Goal: Ask a question: Seek information or help from site administrators or community

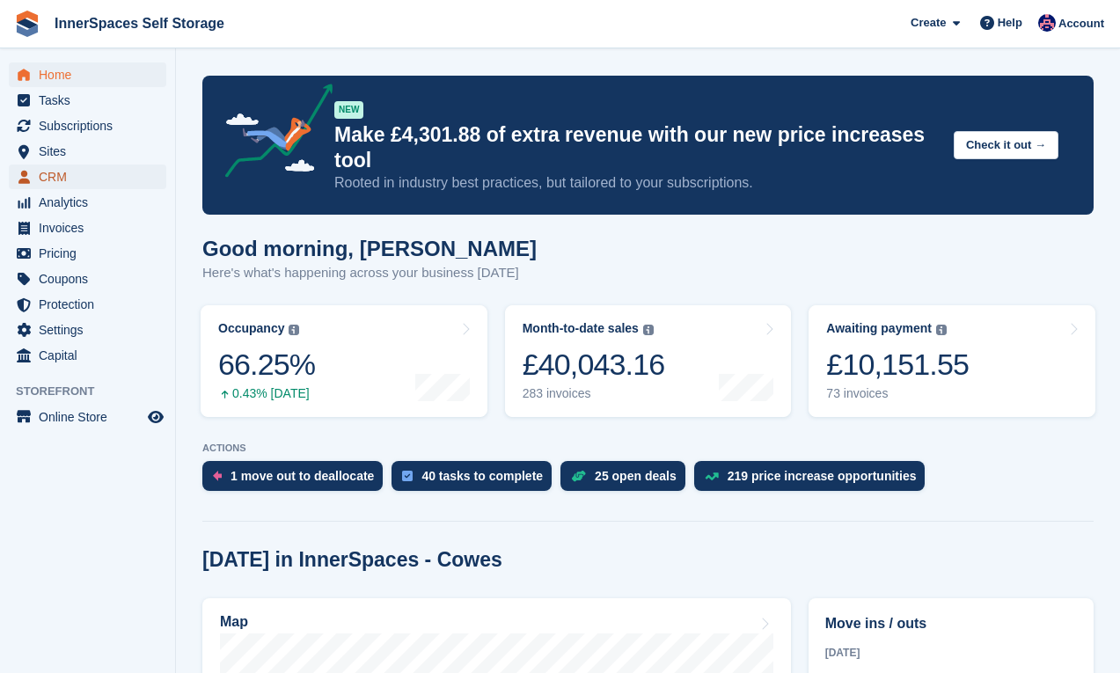
click at [70, 179] on span "CRM" at bounding box center [92, 177] width 106 height 25
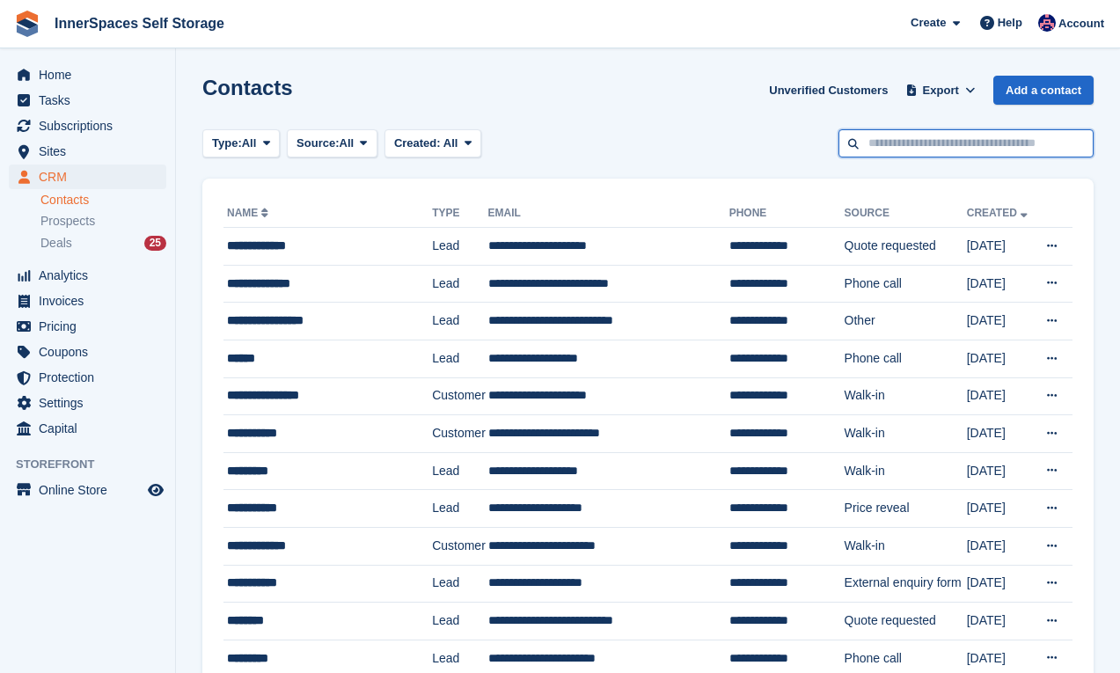
click at [877, 142] on input "text" at bounding box center [965, 143] width 255 height 29
type input "******"
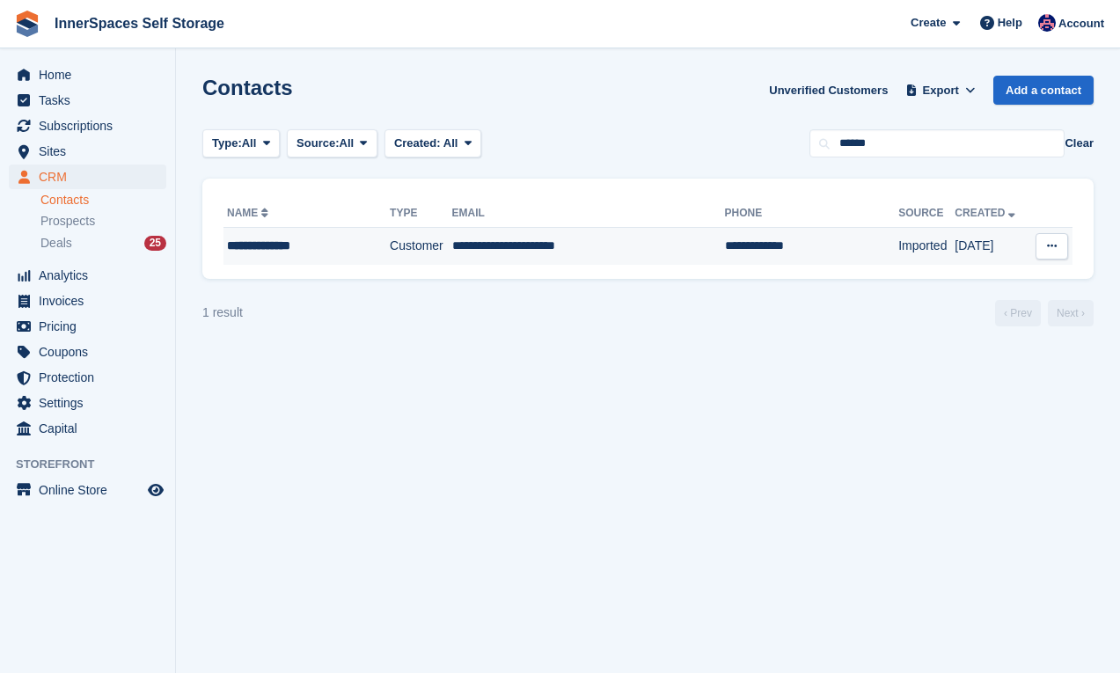
click at [643, 251] on td "**********" at bounding box center [588, 246] width 273 height 37
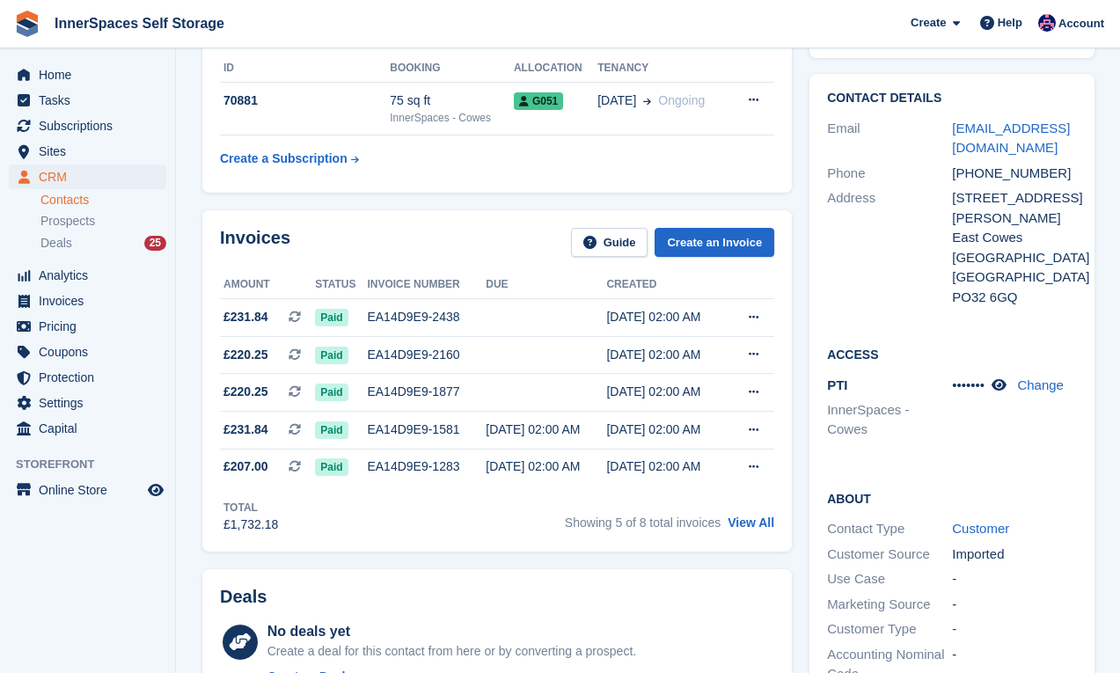
scroll to position [298, 0]
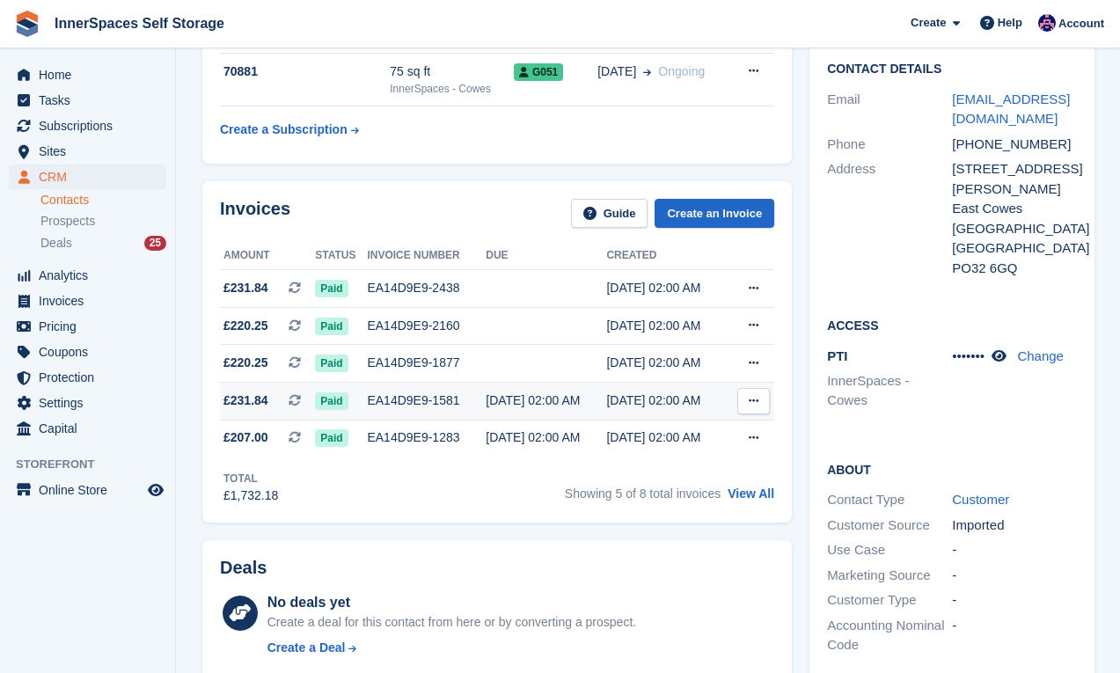
click at [411, 388] on td "EA14D9E9-1581" at bounding box center [426, 401] width 119 height 38
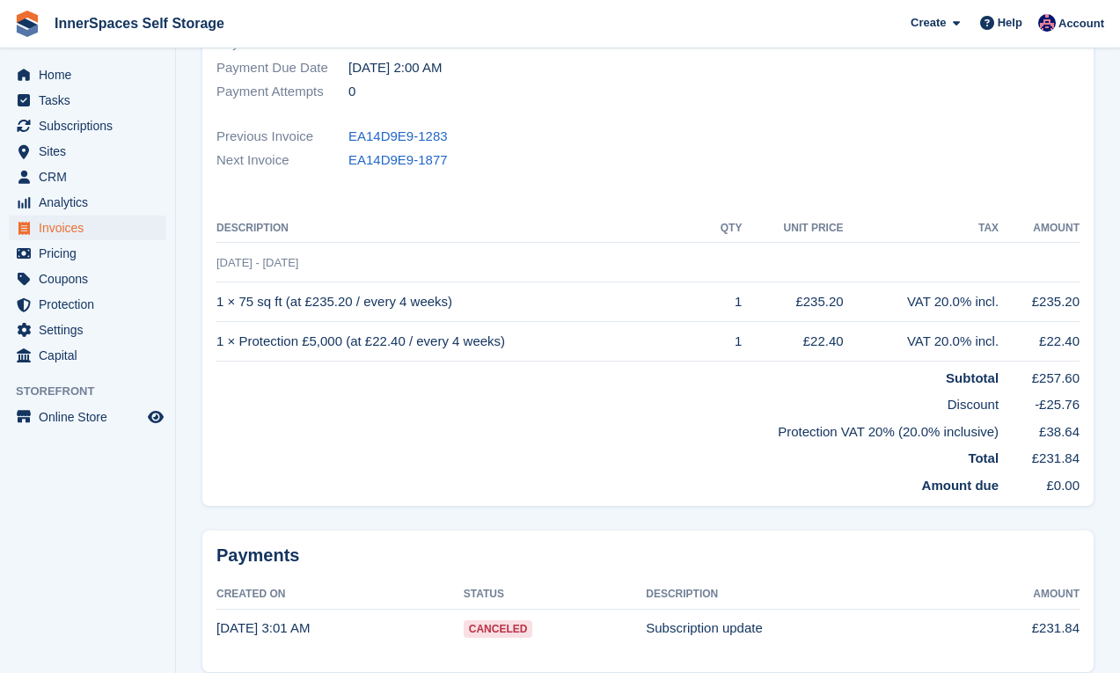
scroll to position [451, 0]
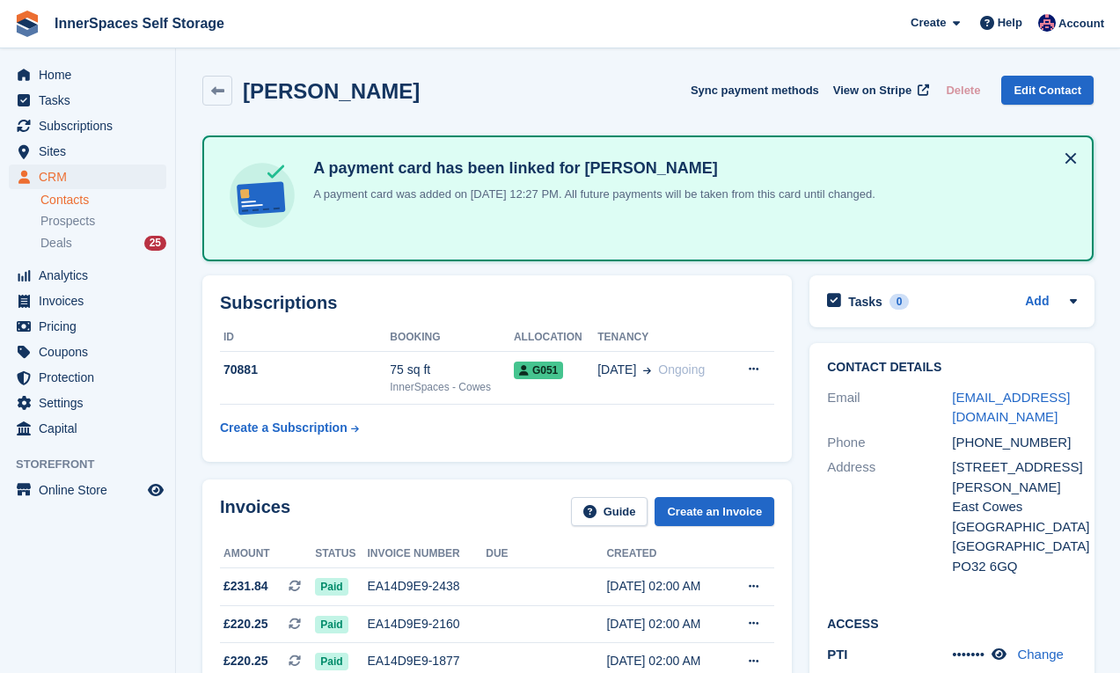
scroll to position [298, 0]
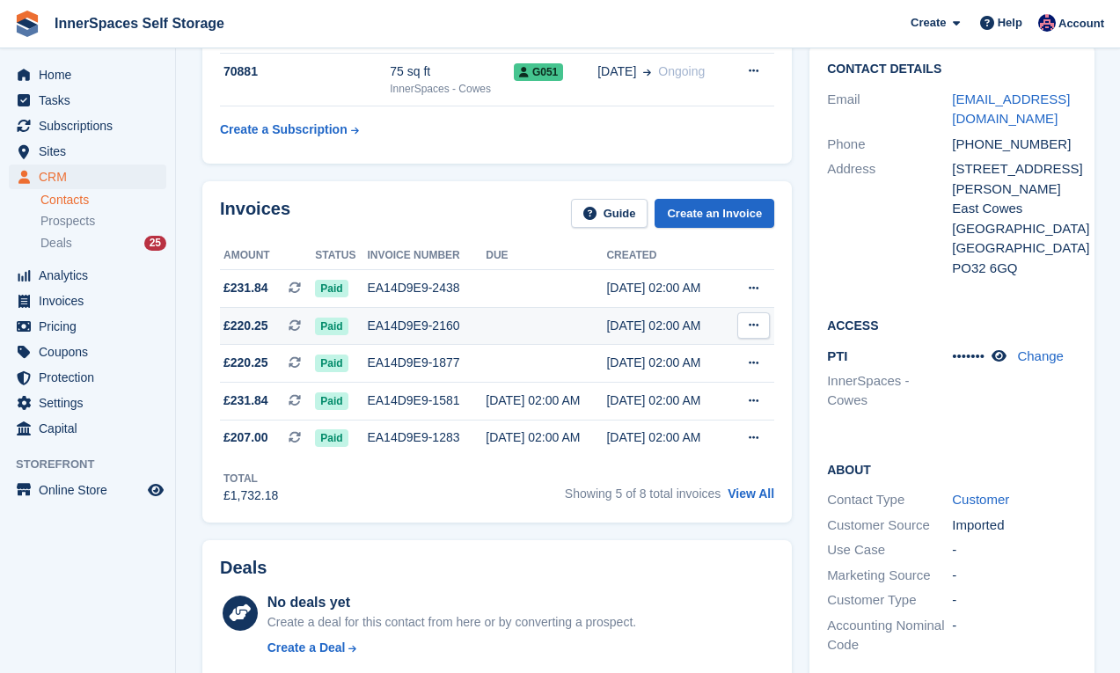
click at [355, 331] on div "Paid" at bounding box center [341, 326] width 52 height 18
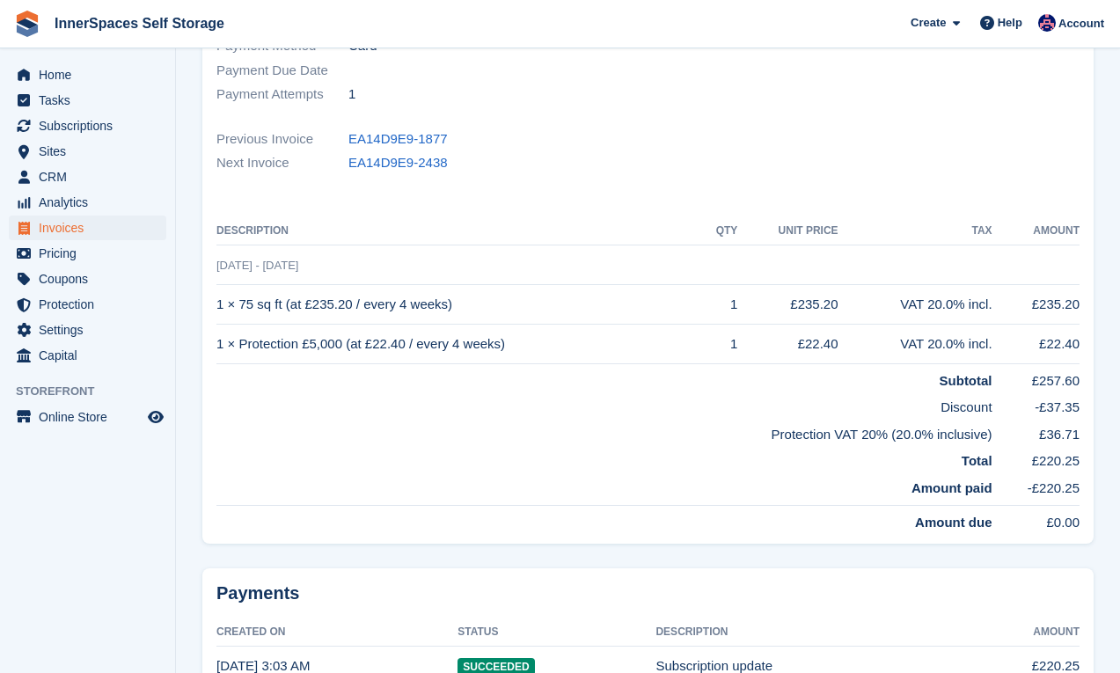
scroll to position [566, 0]
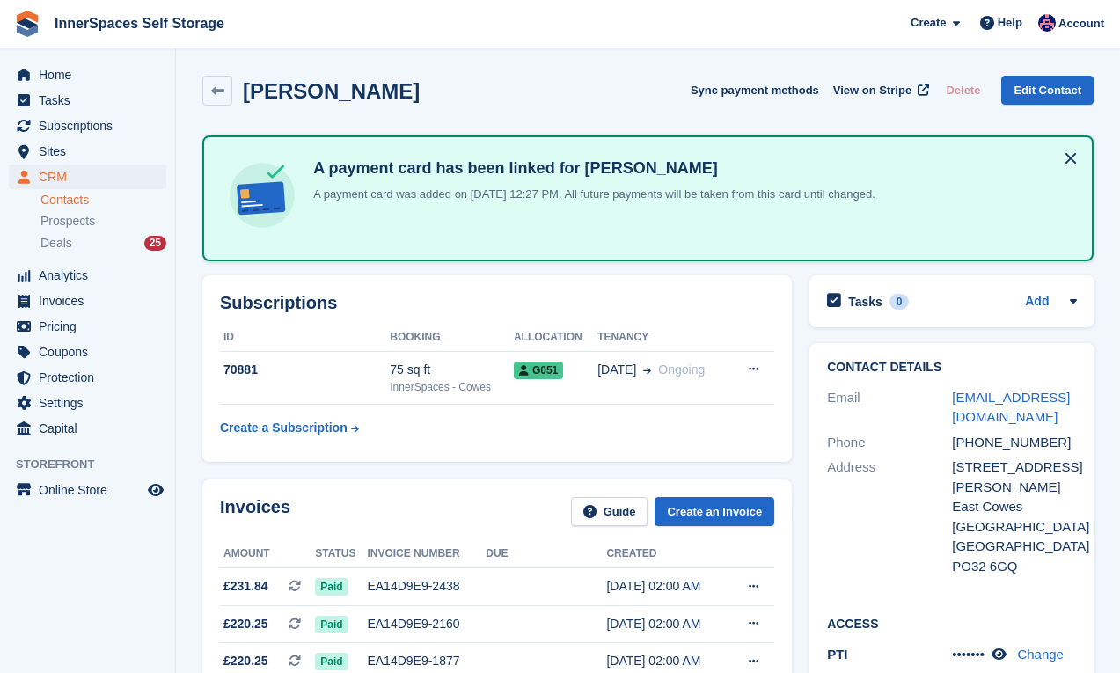
scroll to position [298, 0]
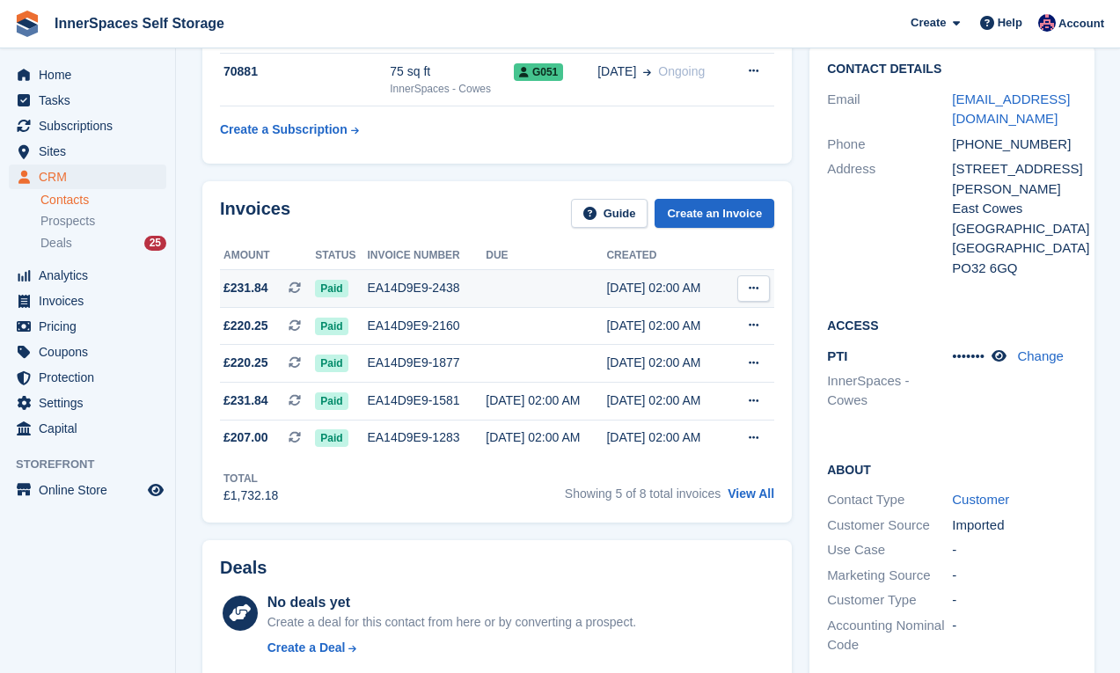
click at [330, 292] on span "Paid" at bounding box center [331, 289] width 33 height 18
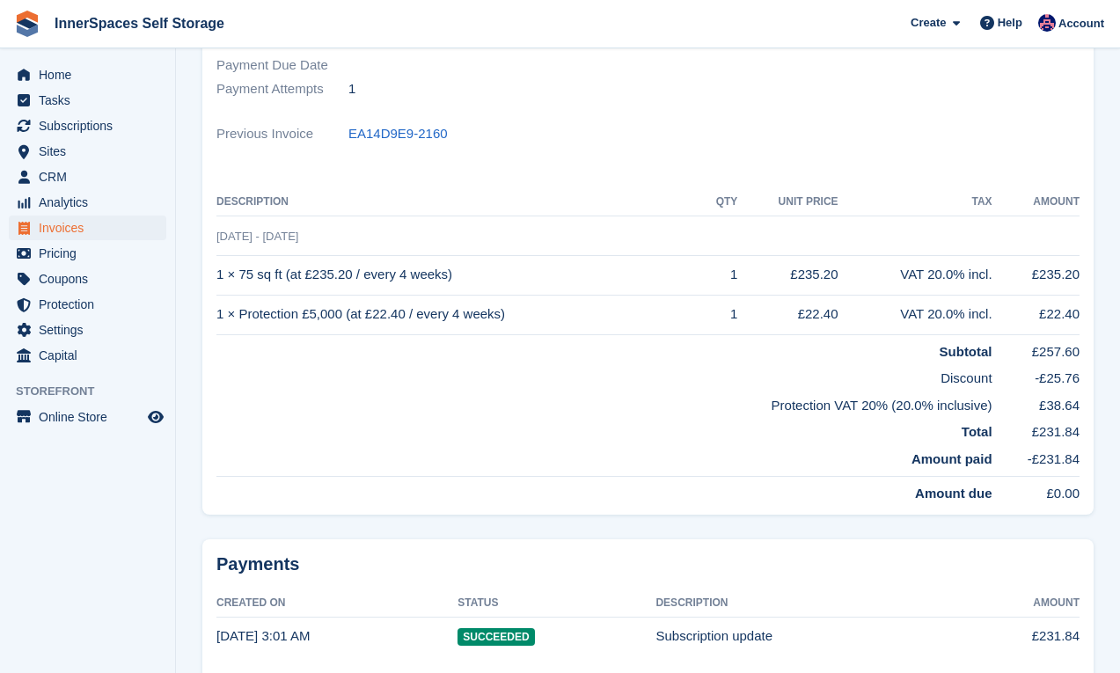
scroll to position [458, 0]
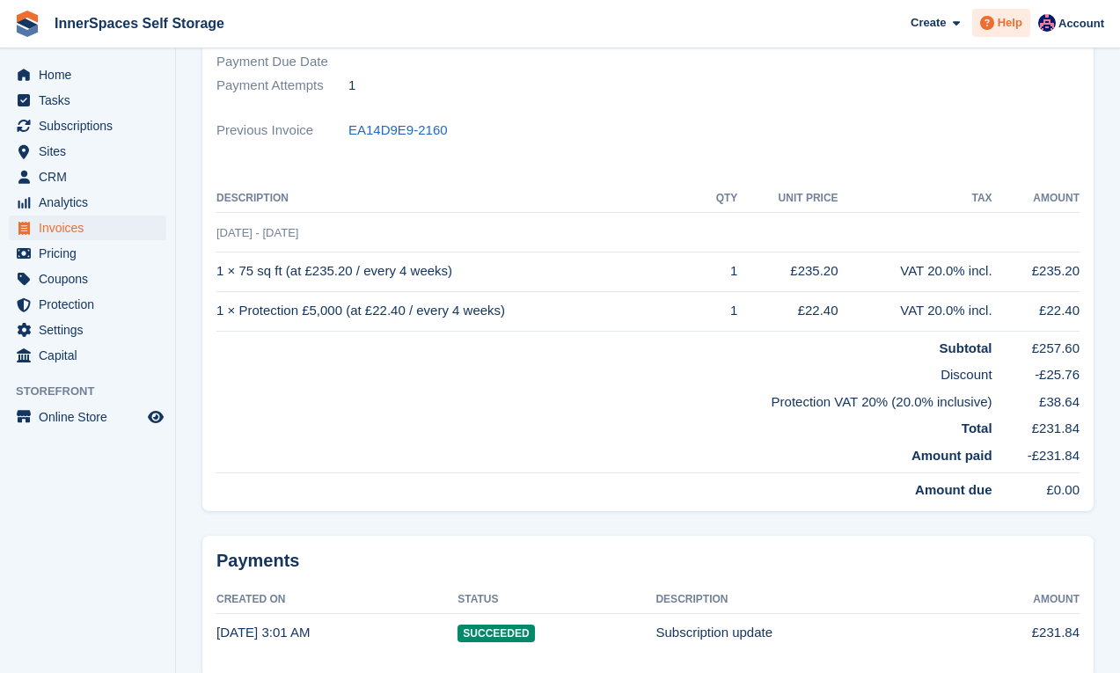
click at [1005, 26] on span "Help" at bounding box center [1010, 23] width 25 height 18
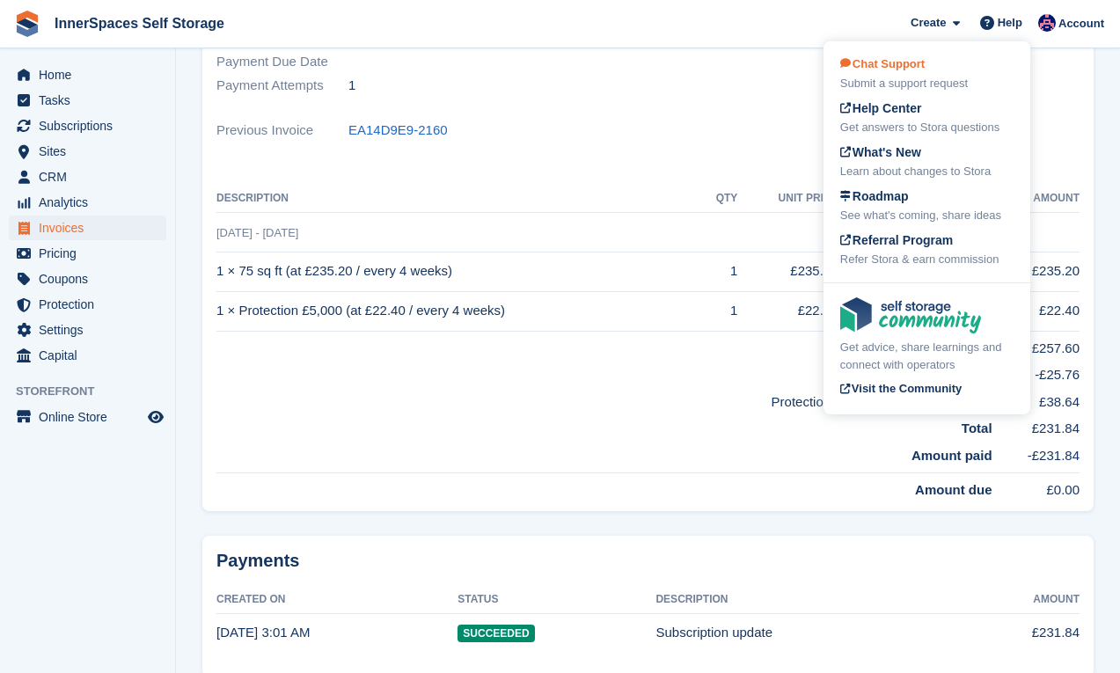
click at [948, 79] on div "Submit a support request" at bounding box center [926, 84] width 173 height 18
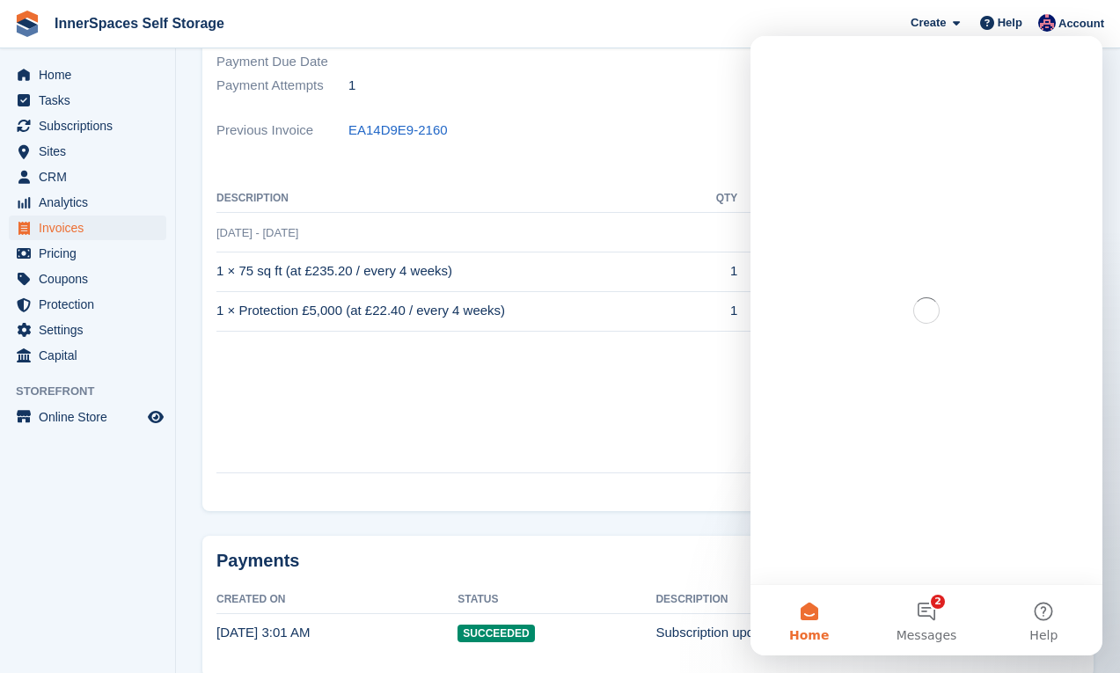
scroll to position [0, 0]
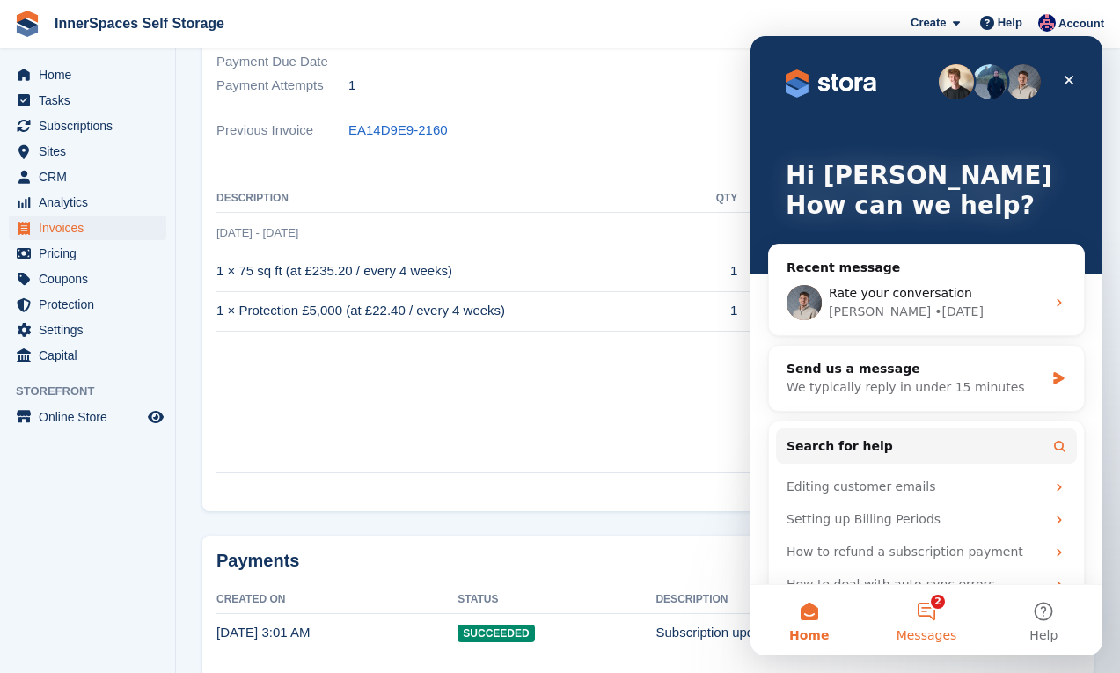
click at [931, 610] on button "2 Messages" at bounding box center [925, 620] width 117 height 70
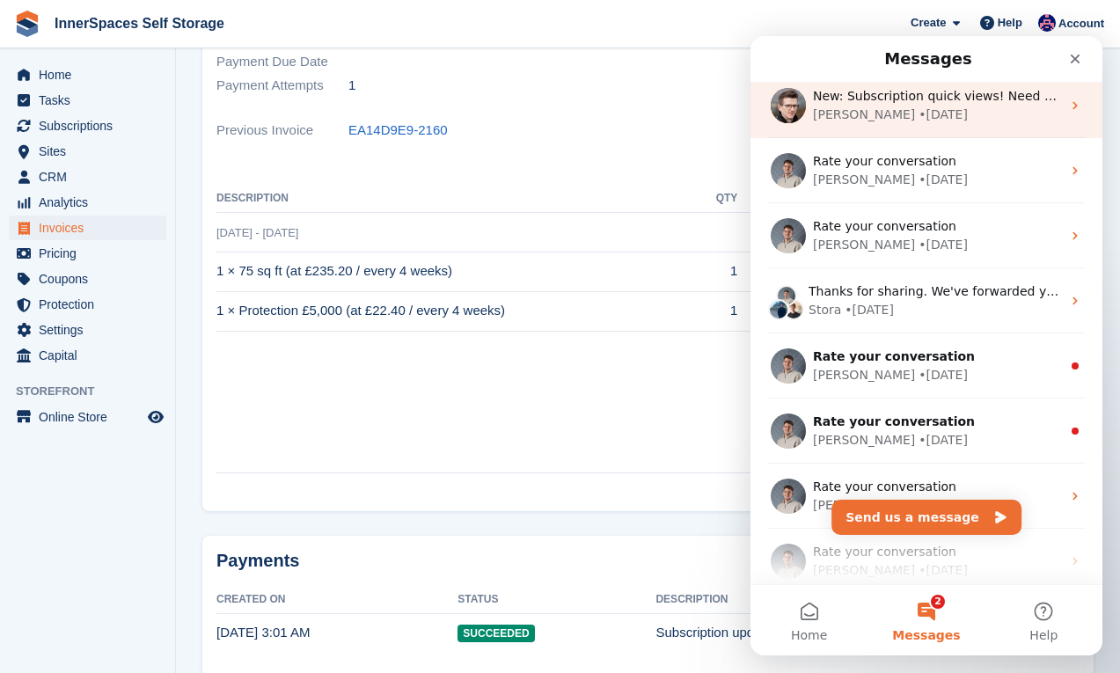
scroll to position [220, 0]
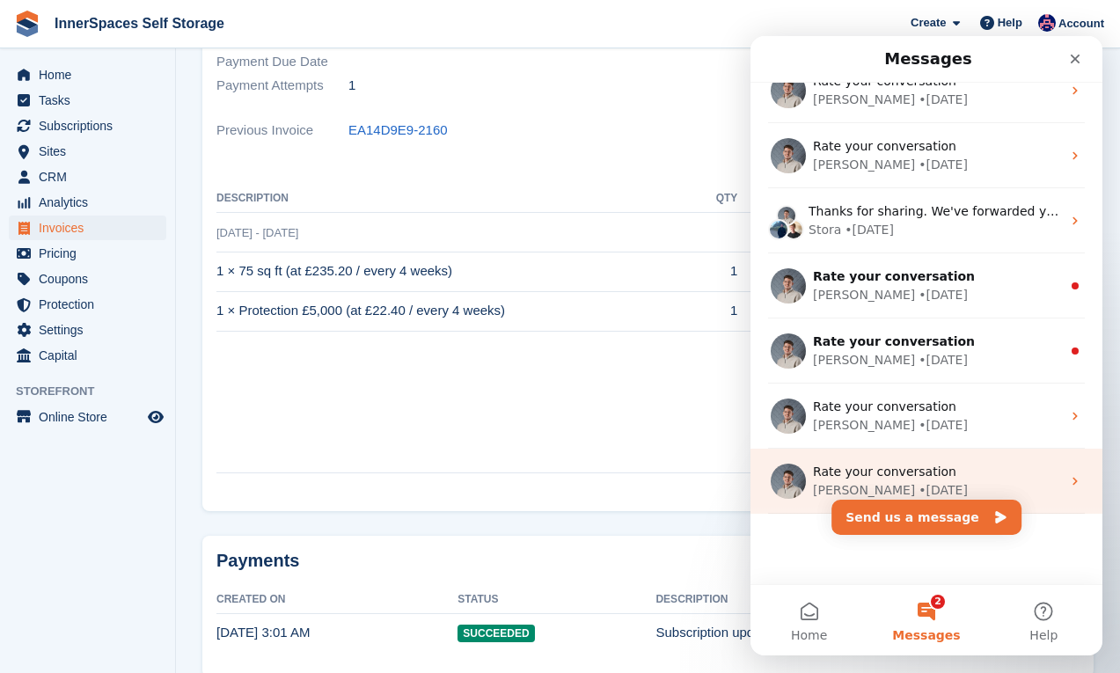
click at [812, 487] on div "Rate your conversation Bradley • 10w ago" at bounding box center [926, 481] width 352 height 65
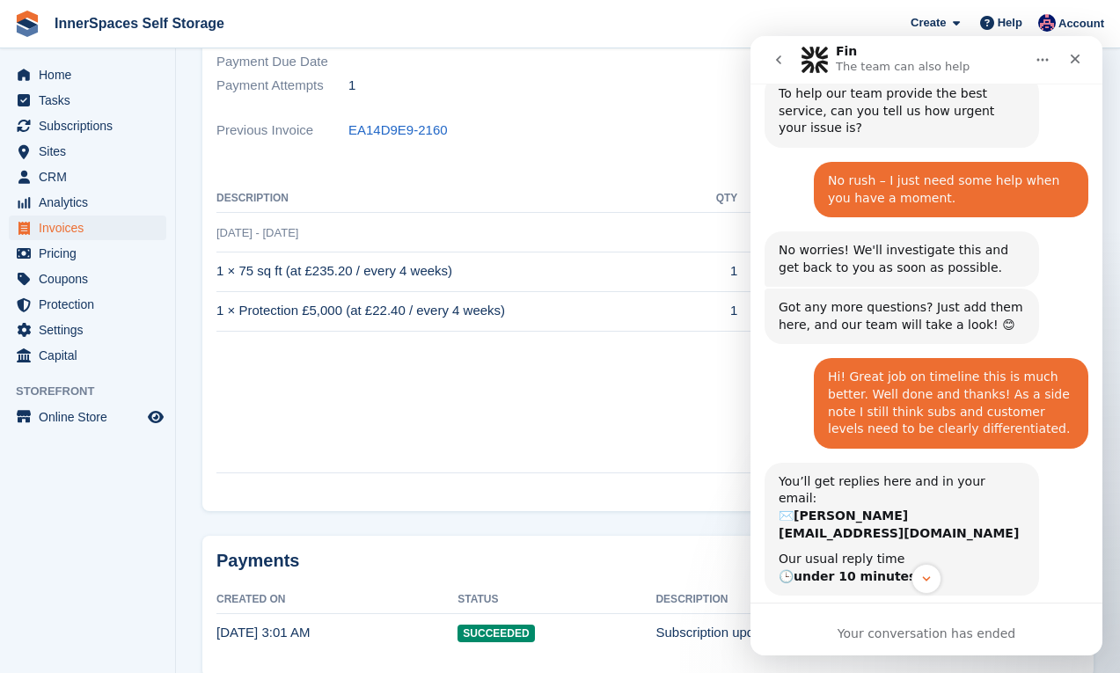
scroll to position [1161, 0]
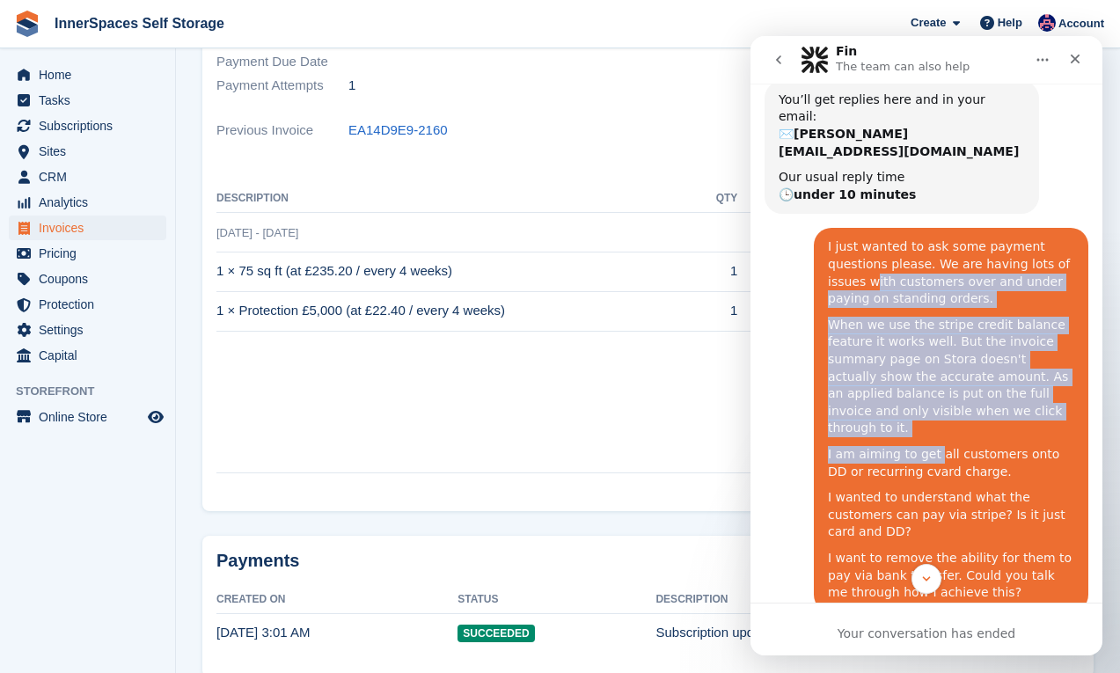
drag, startPoint x: 876, startPoint y: 230, endPoint x: 932, endPoint y: 377, distance: 157.3
click at [932, 377] on div "I just wanted to ask some payment questions please. We are having lots of issue…" at bounding box center [951, 419] width 246 height 362
click at [932, 446] on div "I am aiming to get all customers onto DD or recurring cvard charge." at bounding box center [951, 463] width 246 height 34
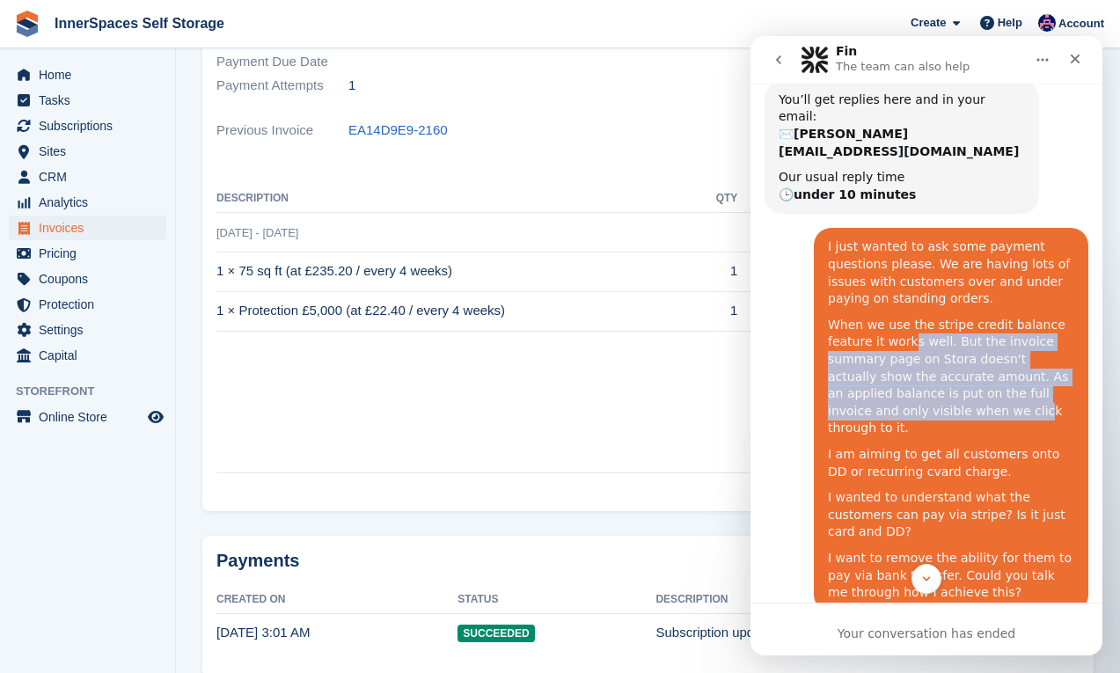
drag, startPoint x: 936, startPoint y: 362, endPoint x: 910, endPoint y: 285, distance: 81.8
click at [910, 317] on div "When we use the stripe credit balance feature it works well. But the invoice su…" at bounding box center [951, 377] width 246 height 121
drag, startPoint x: 910, startPoint y: 285, endPoint x: 952, endPoint y: 369, distance: 93.6
click at [952, 369] on div "I just wanted to ask some payment questions please. We are having lots of issue…" at bounding box center [951, 419] width 246 height 362
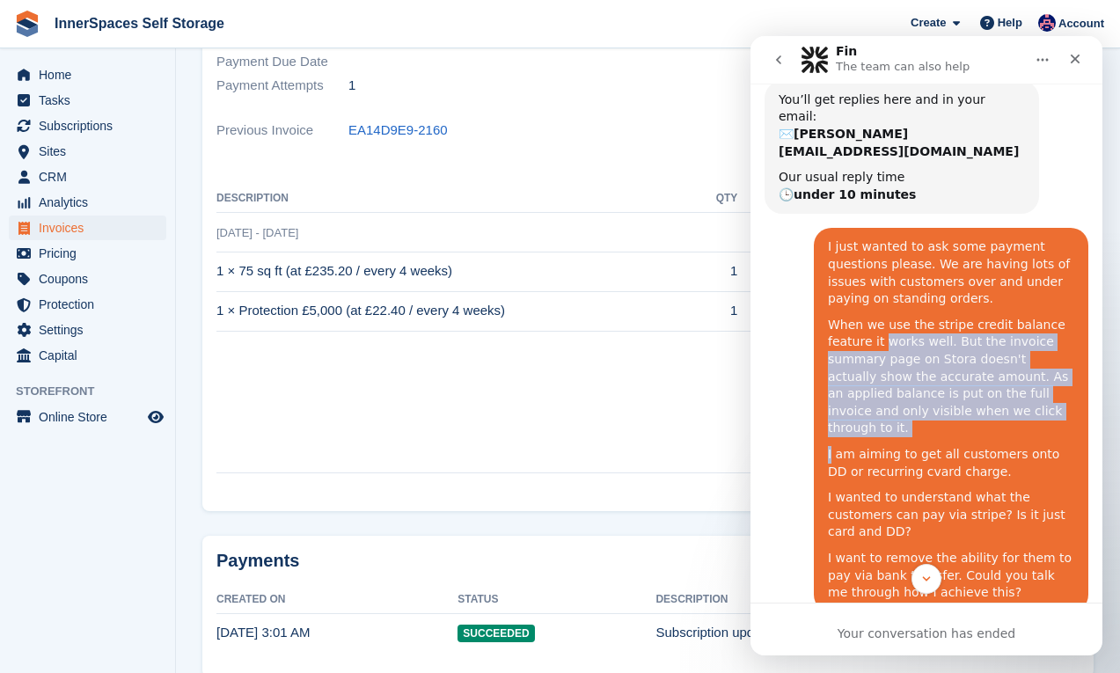
click at [952, 369] on div "I just wanted to ask some payment questions please. We are having lots of issue…" at bounding box center [951, 419] width 246 height 362
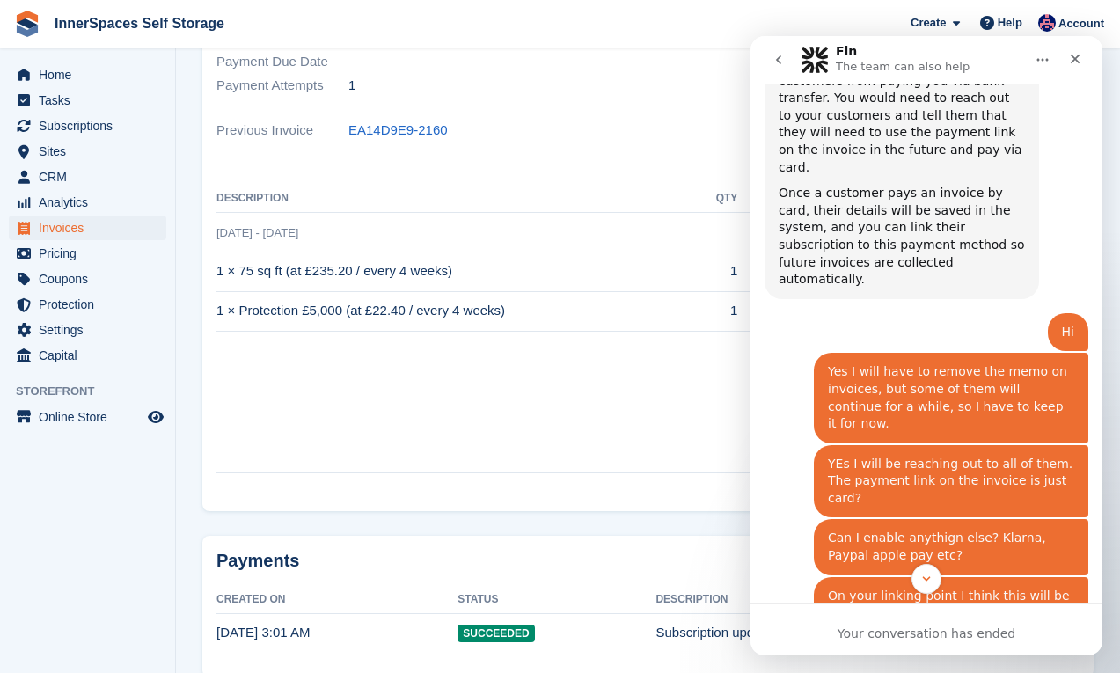
scroll to position [2338, 0]
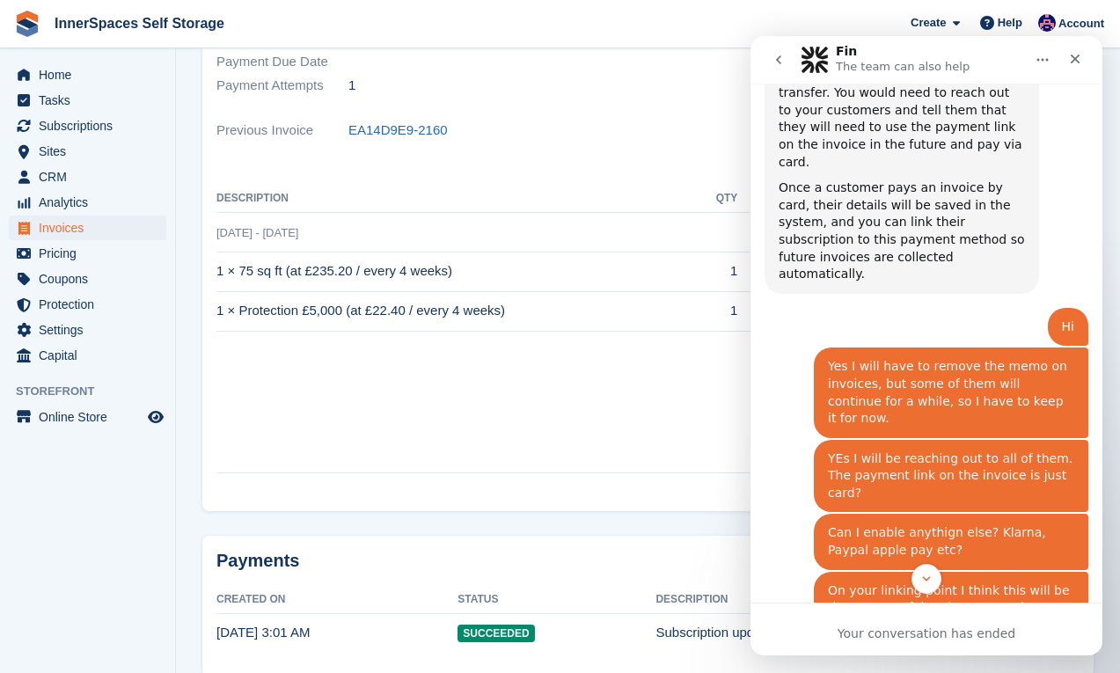
click at [783, 63] on icon "go back" at bounding box center [779, 60] width 14 height 14
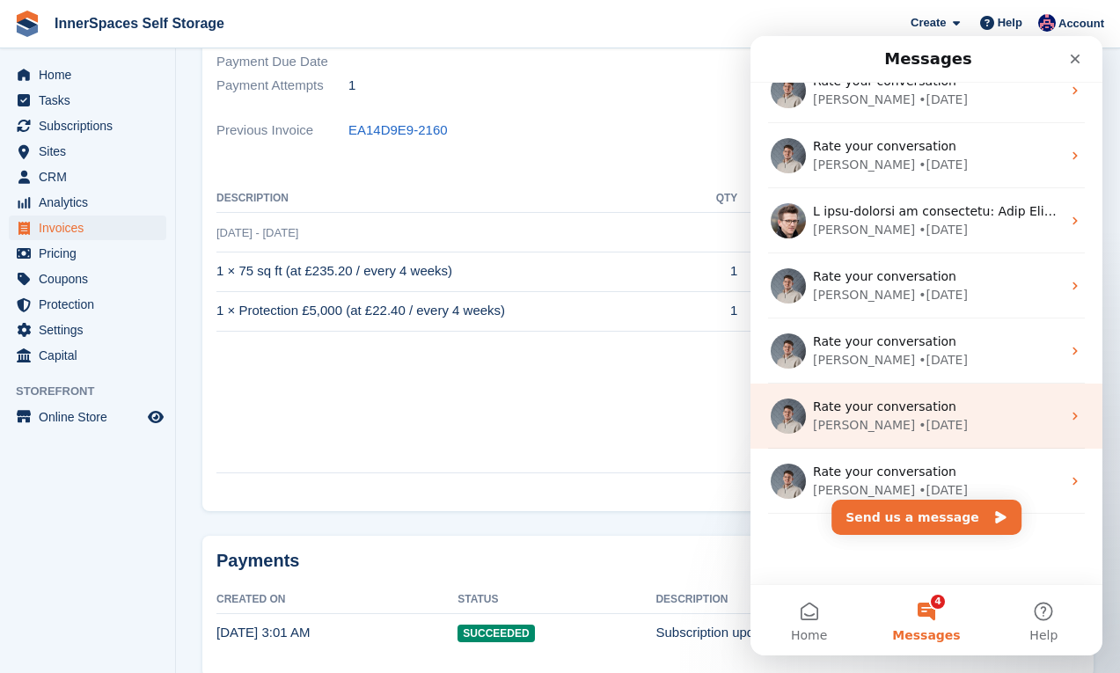
click at [918, 421] on div "• 13w ago" at bounding box center [942, 425] width 49 height 18
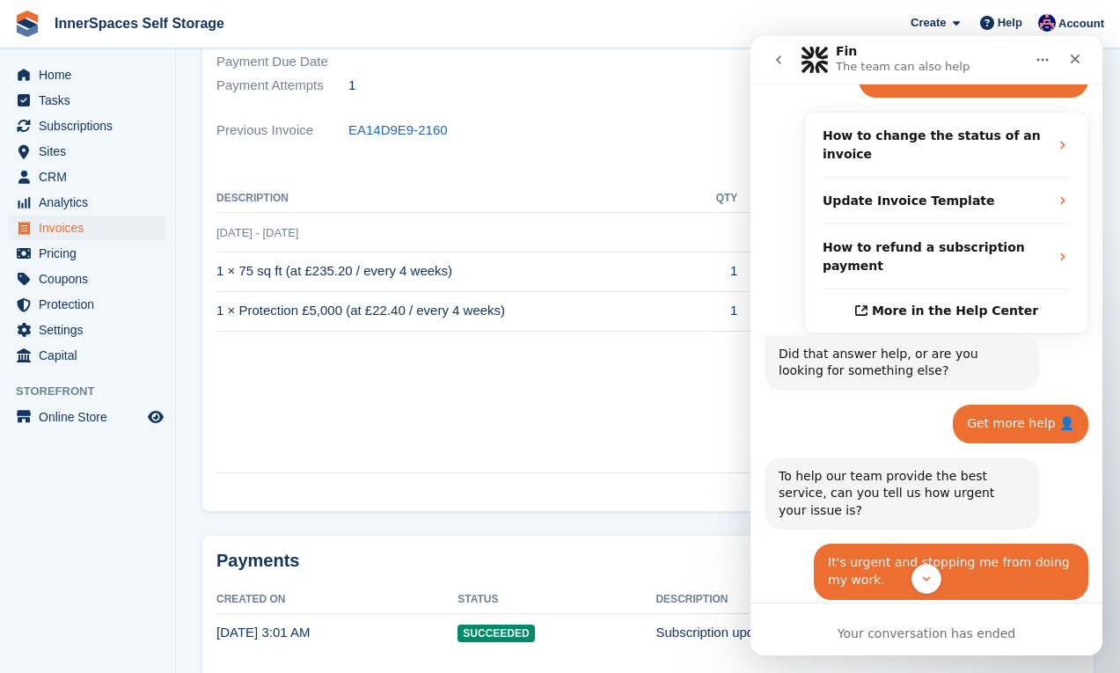
scroll to position [307, 0]
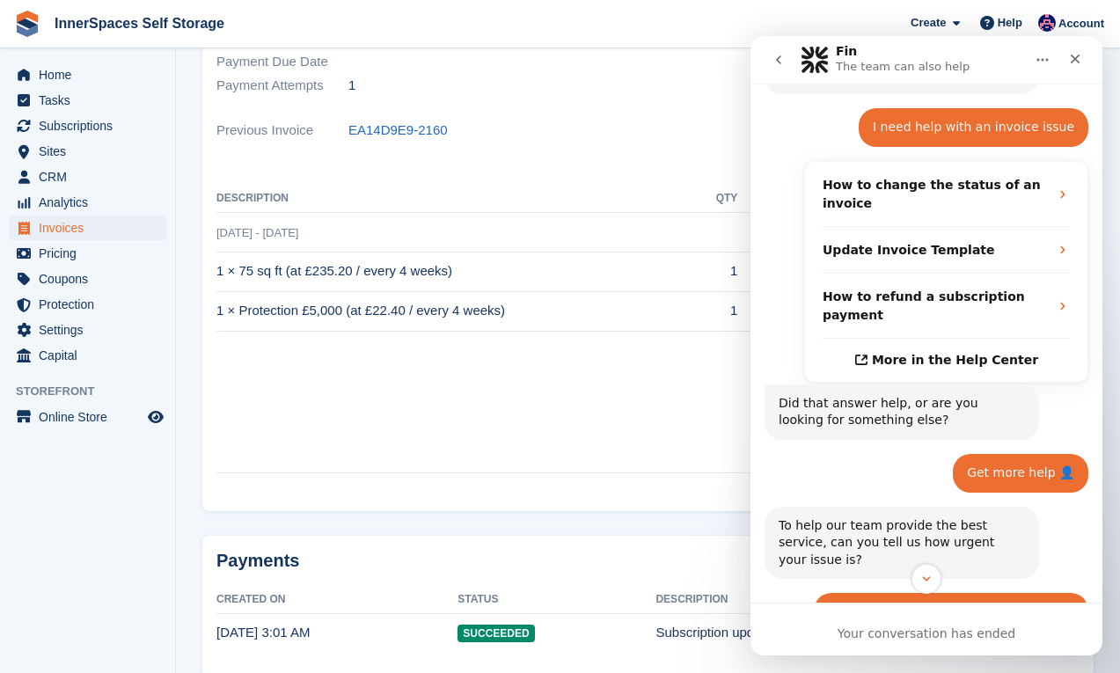
click at [787, 69] on button "go back" at bounding box center [778, 59] width 33 height 33
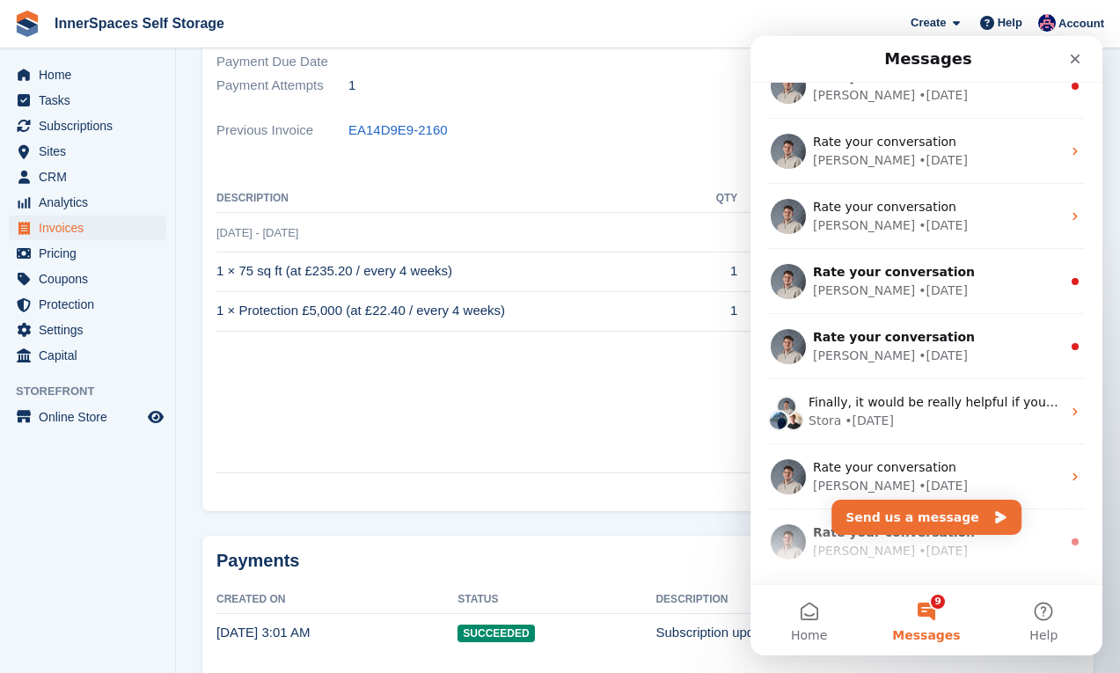
scroll to position [1522, 0]
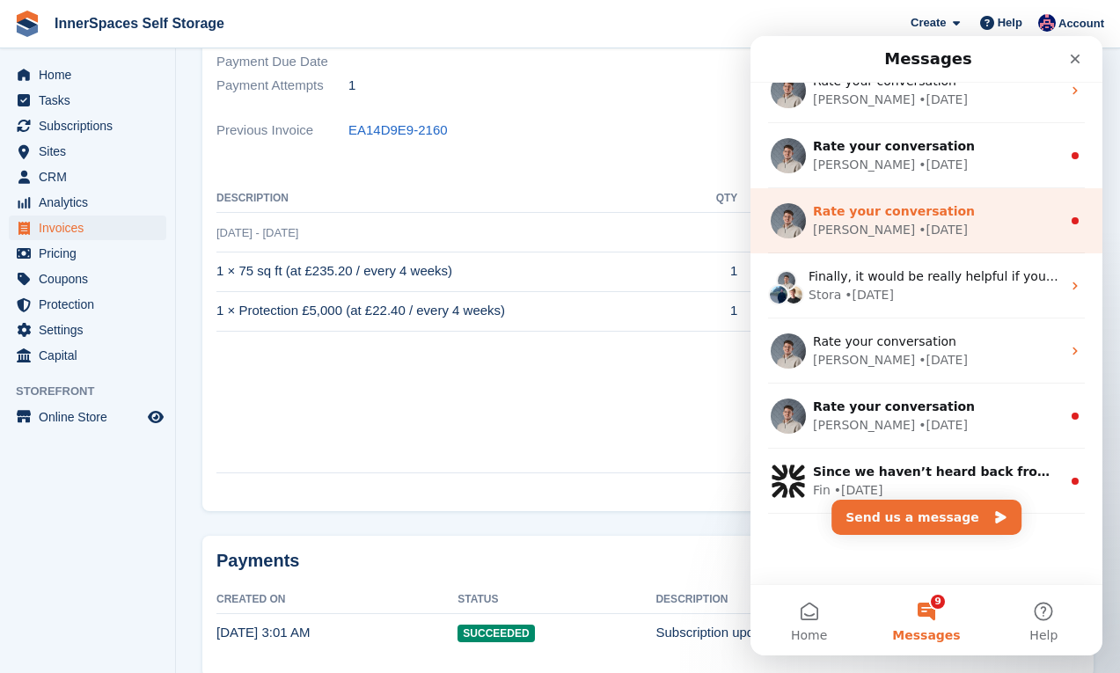
click at [918, 236] on div "• 18w ago" at bounding box center [942, 230] width 49 height 18
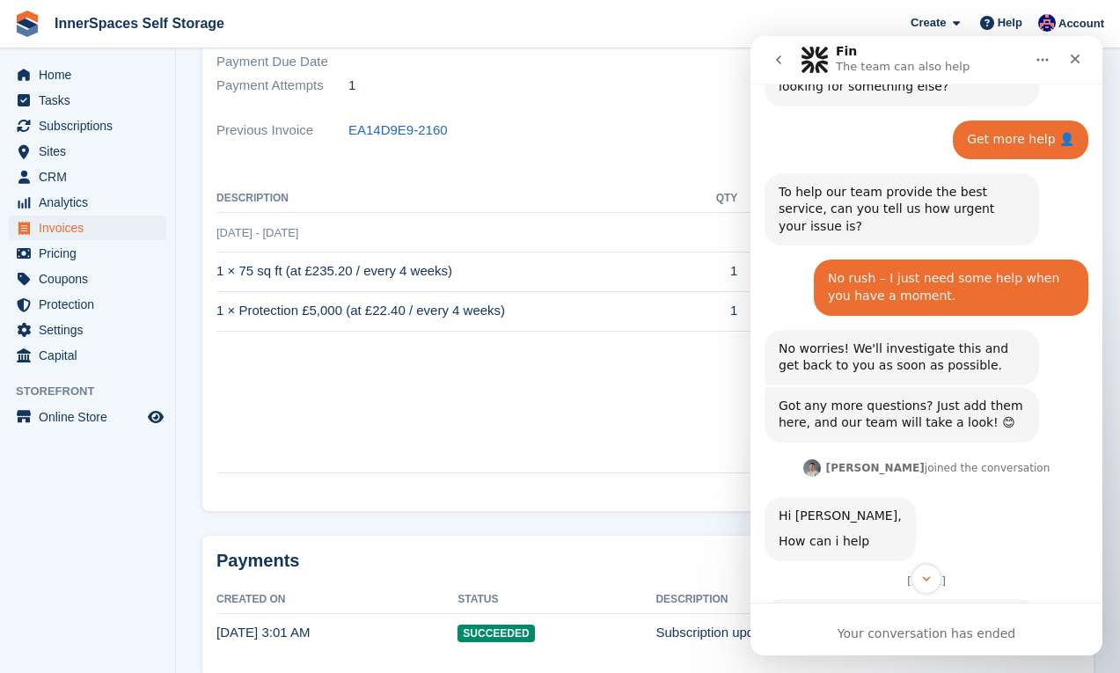
scroll to position [957, 0]
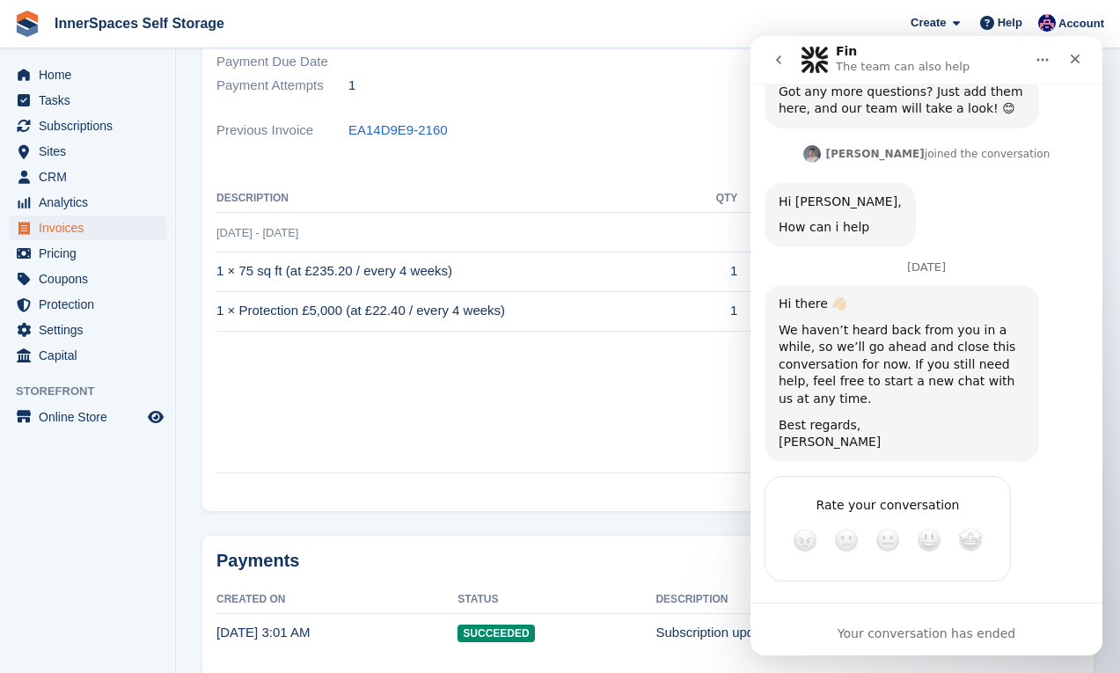
click at [770, 51] on button "go back" at bounding box center [778, 59] width 33 height 33
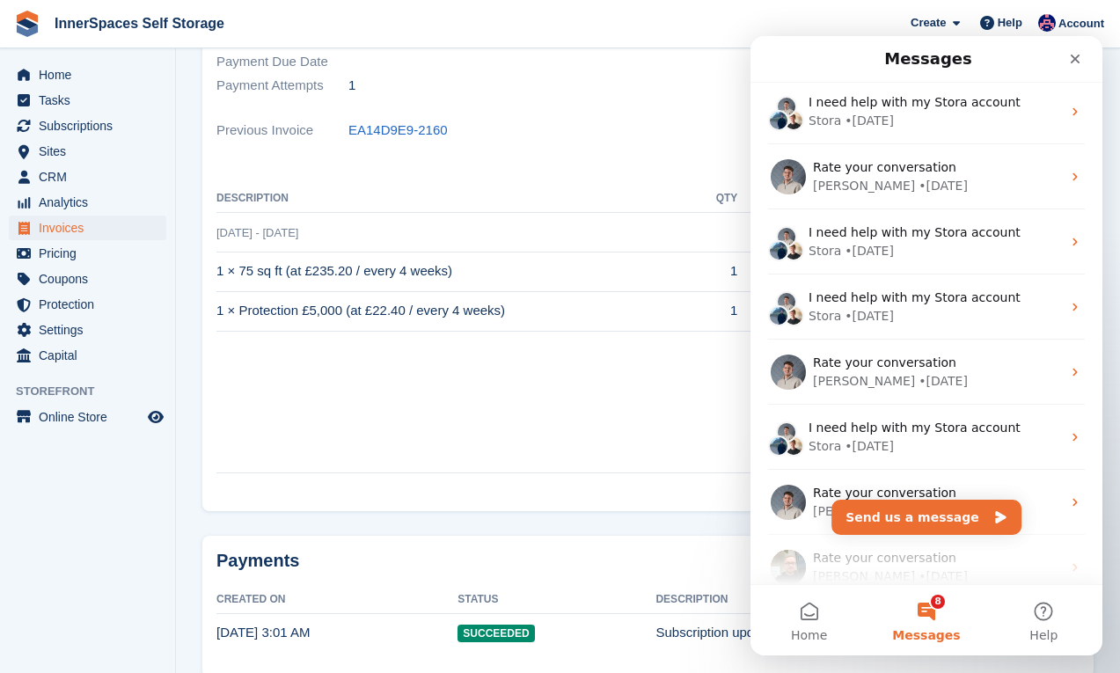
scroll to position [2059, 0]
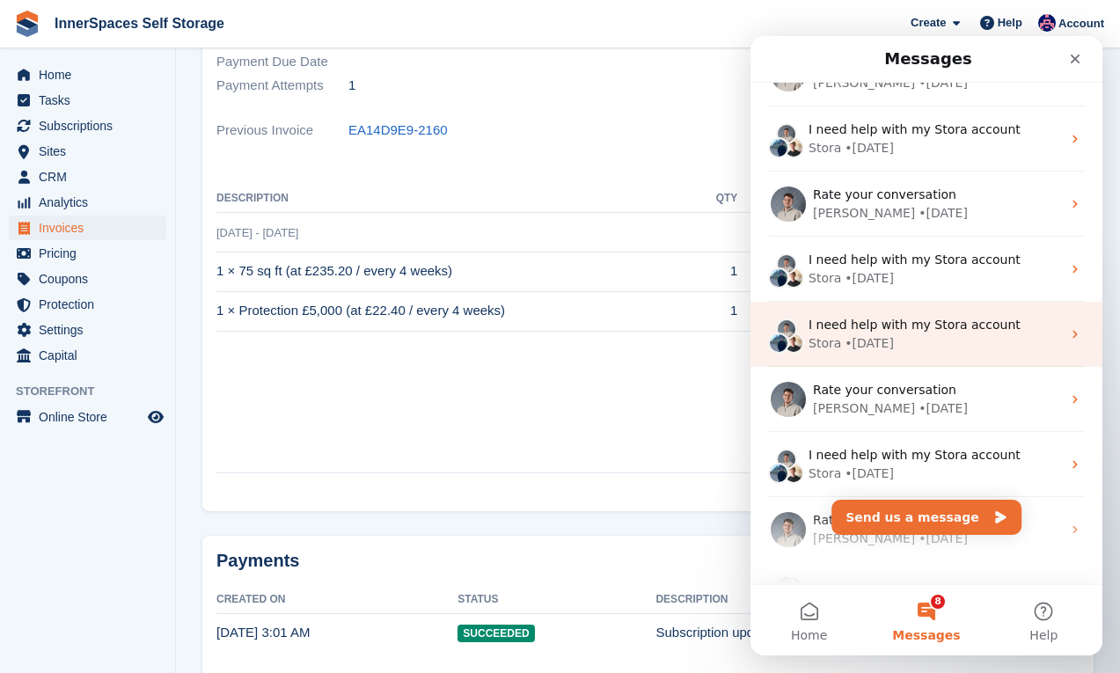
click at [874, 321] on span "I need help with my Stora account" at bounding box center [914, 325] width 212 height 14
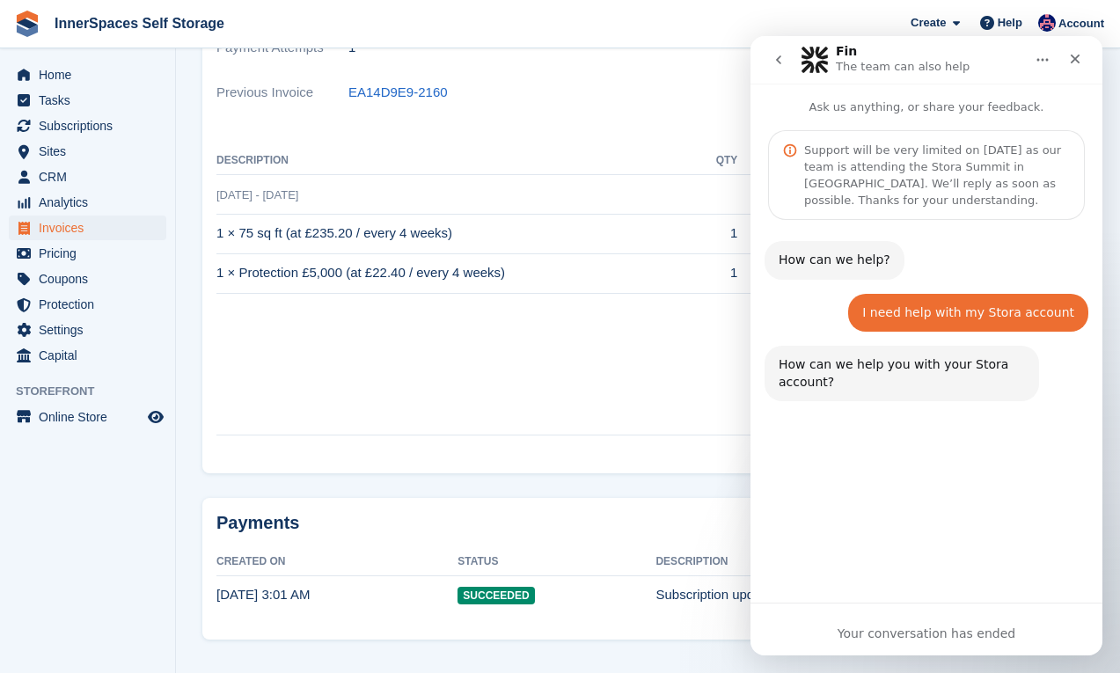
scroll to position [470, 0]
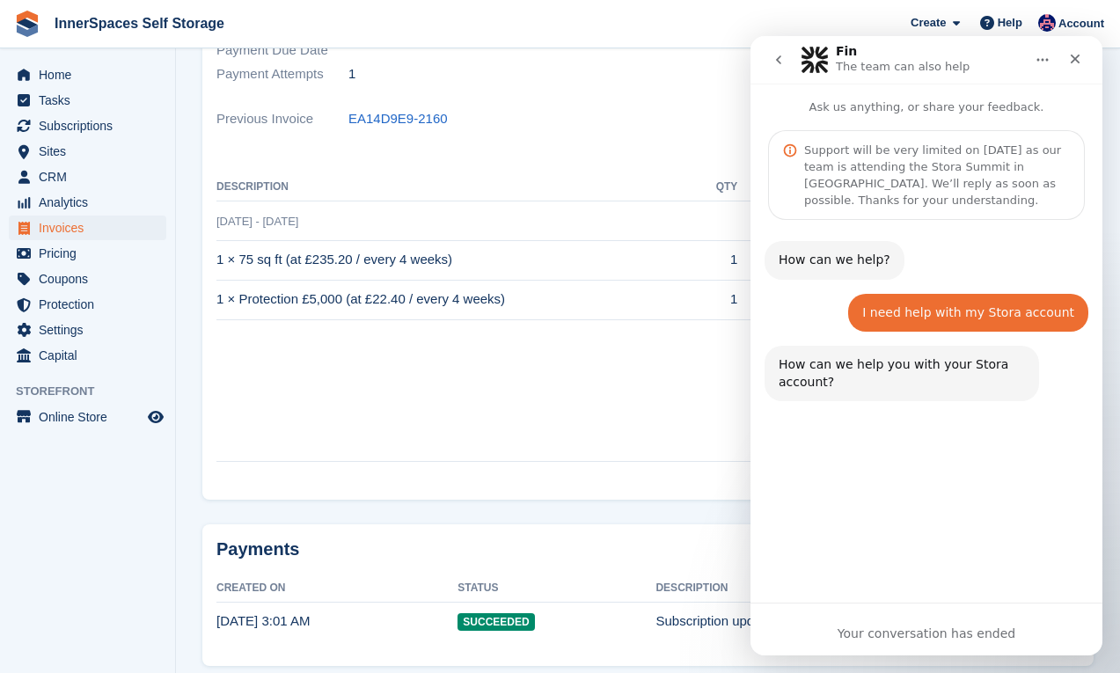
click at [766, 58] on button "go back" at bounding box center [778, 59] width 33 height 33
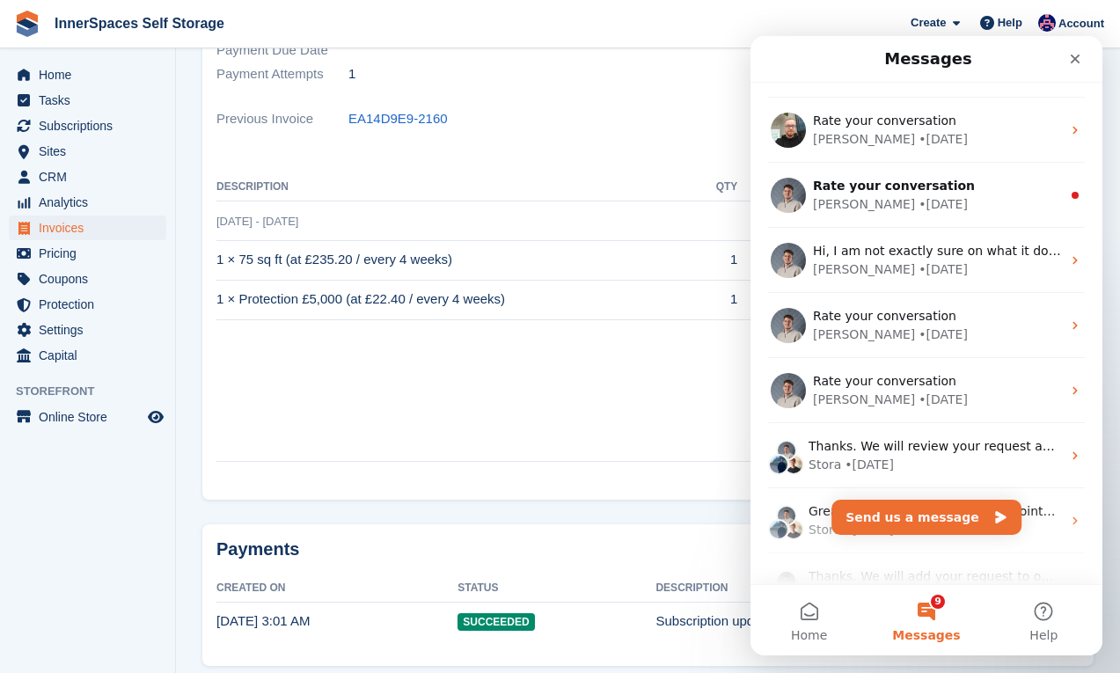
scroll to position [2520, 0]
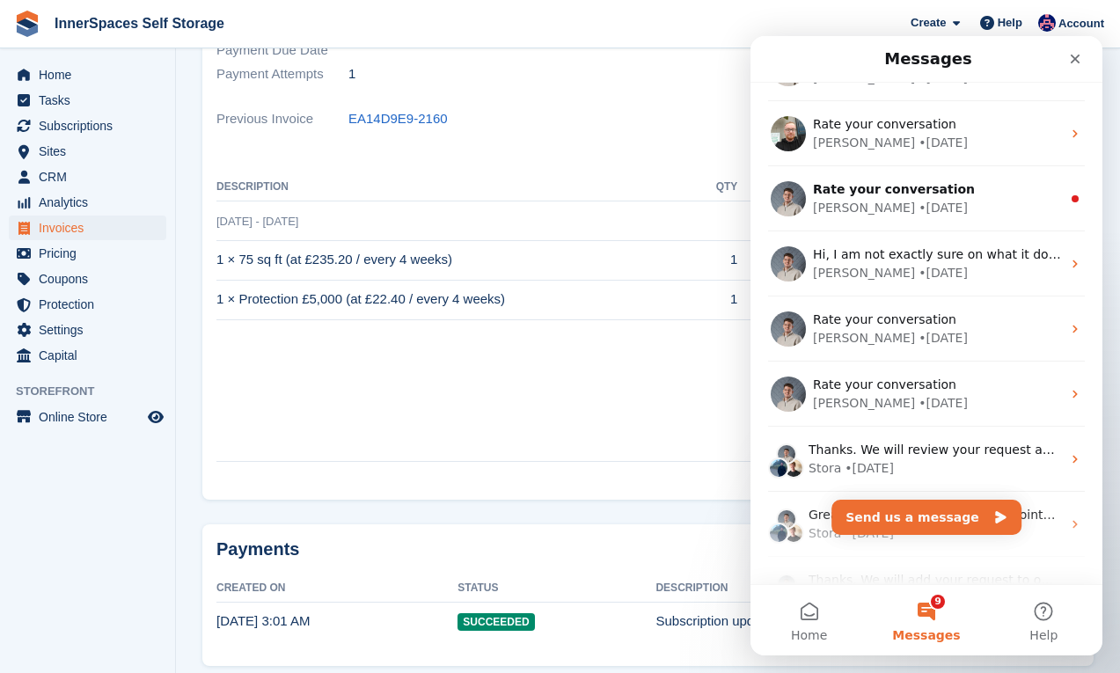
click at [930, 405] on div "Bradley • 25w ago" at bounding box center [937, 403] width 248 height 18
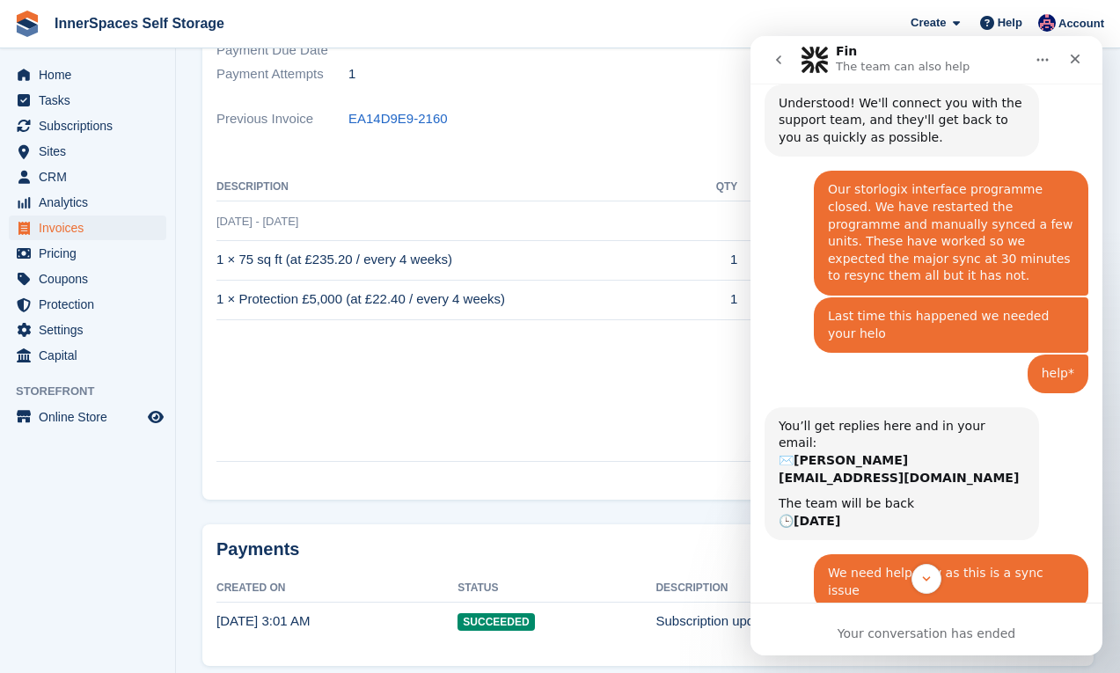
scroll to position [856, 0]
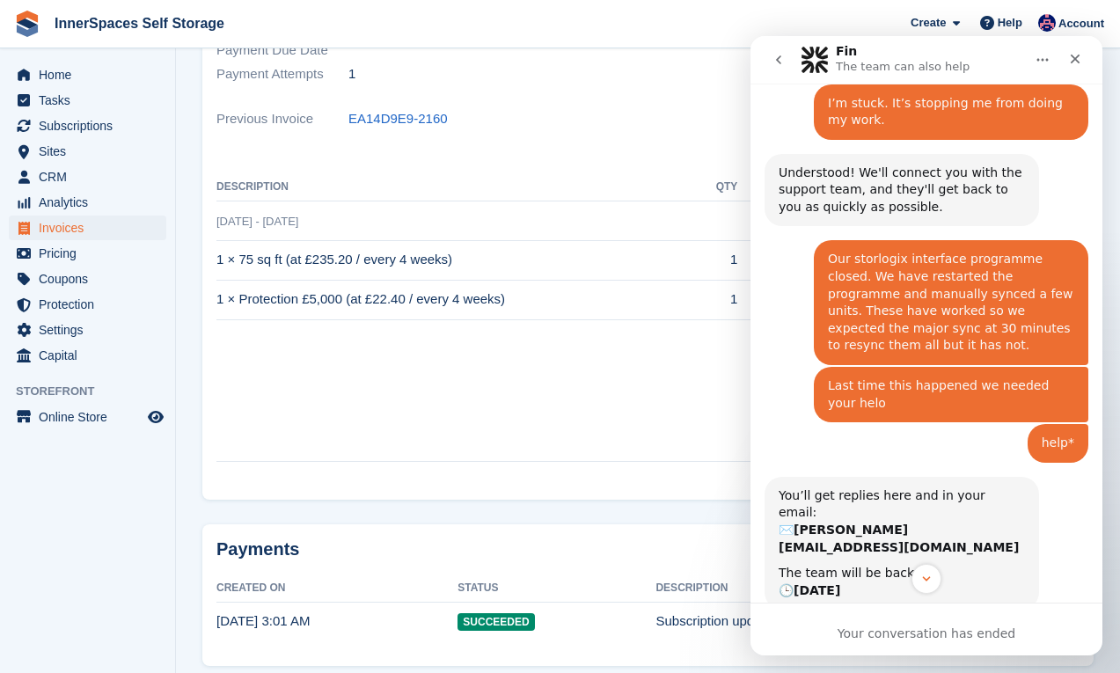
click at [774, 61] on icon "go back" at bounding box center [779, 60] width 14 height 14
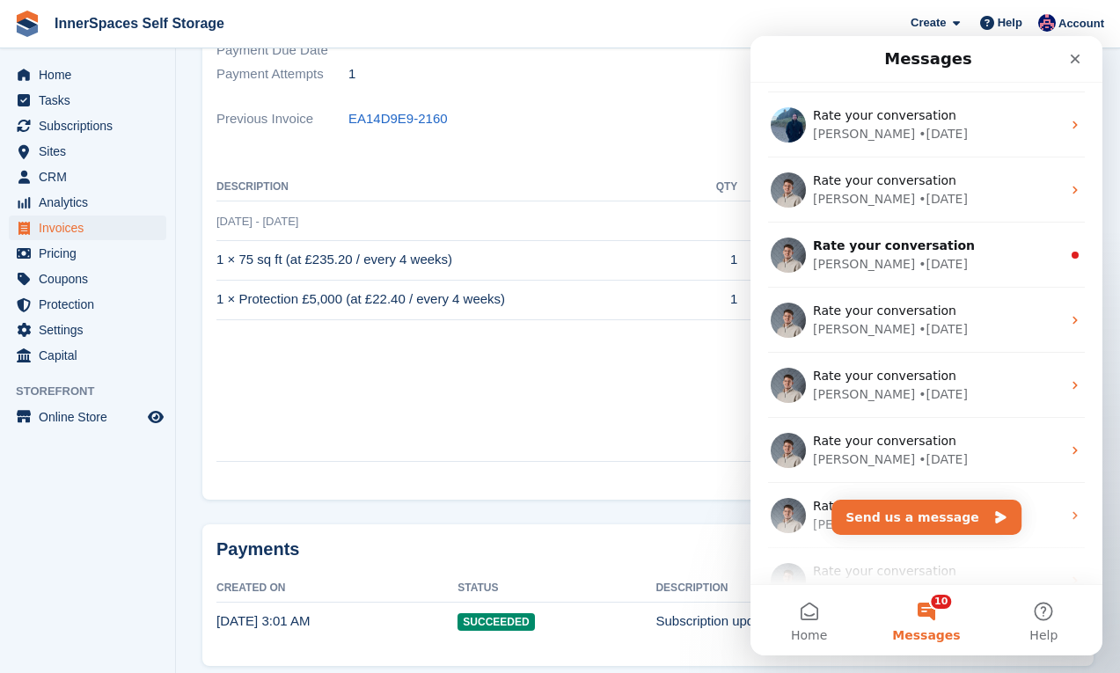
scroll to position [3203, 0]
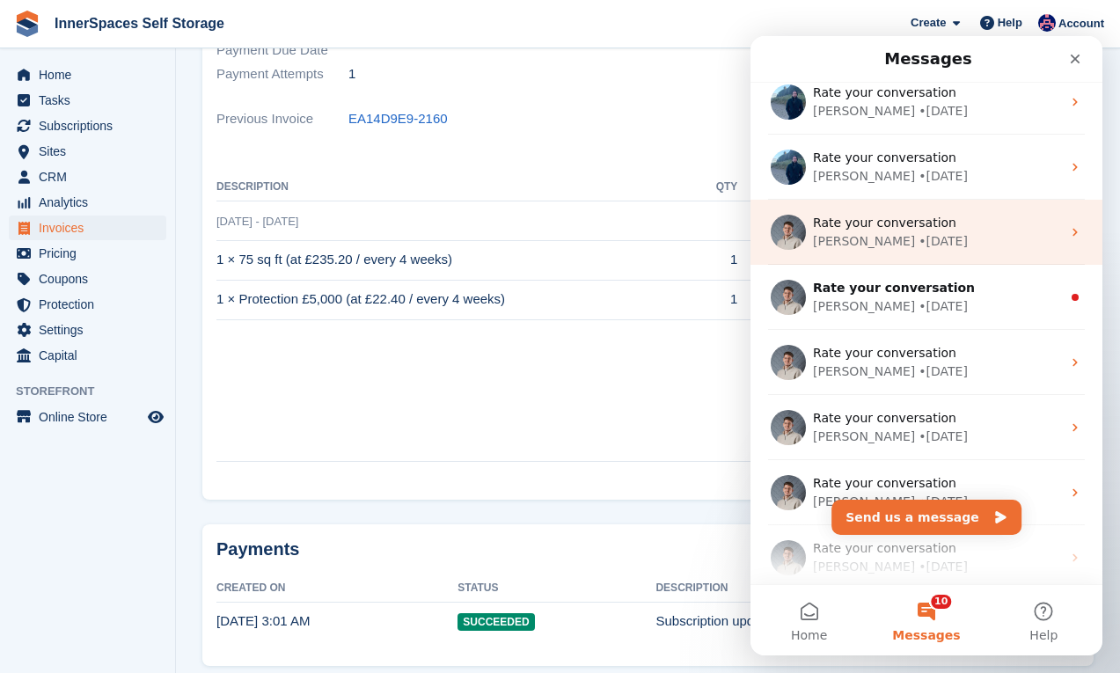
click at [918, 249] on div "• 28w ago" at bounding box center [942, 241] width 49 height 18
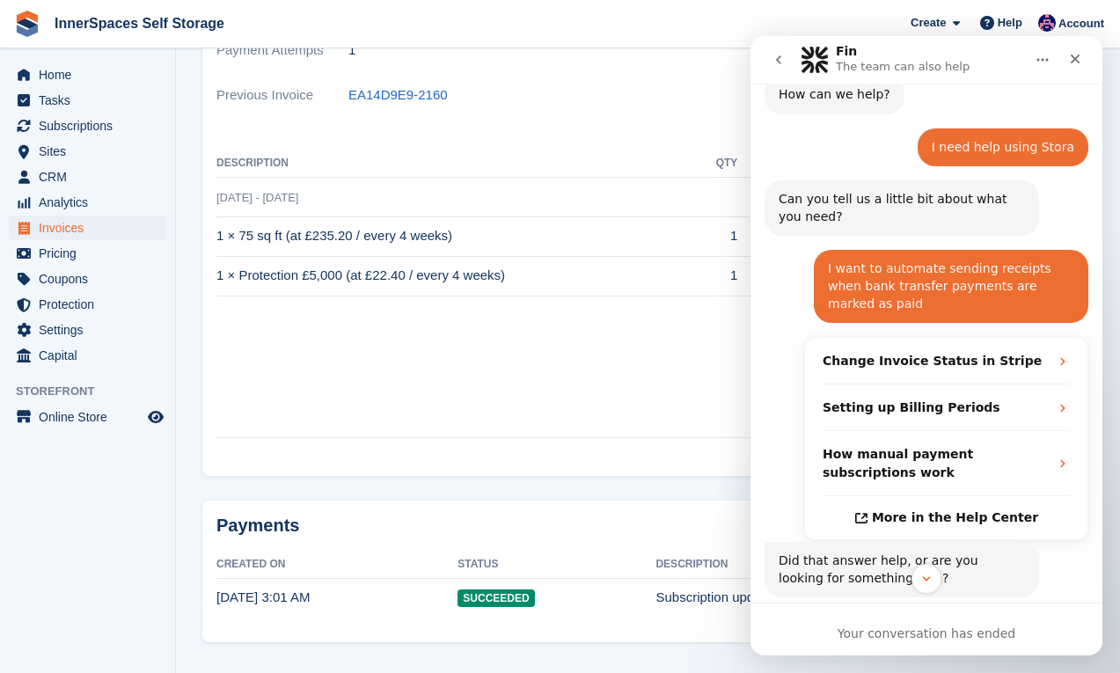
scroll to position [0, 0]
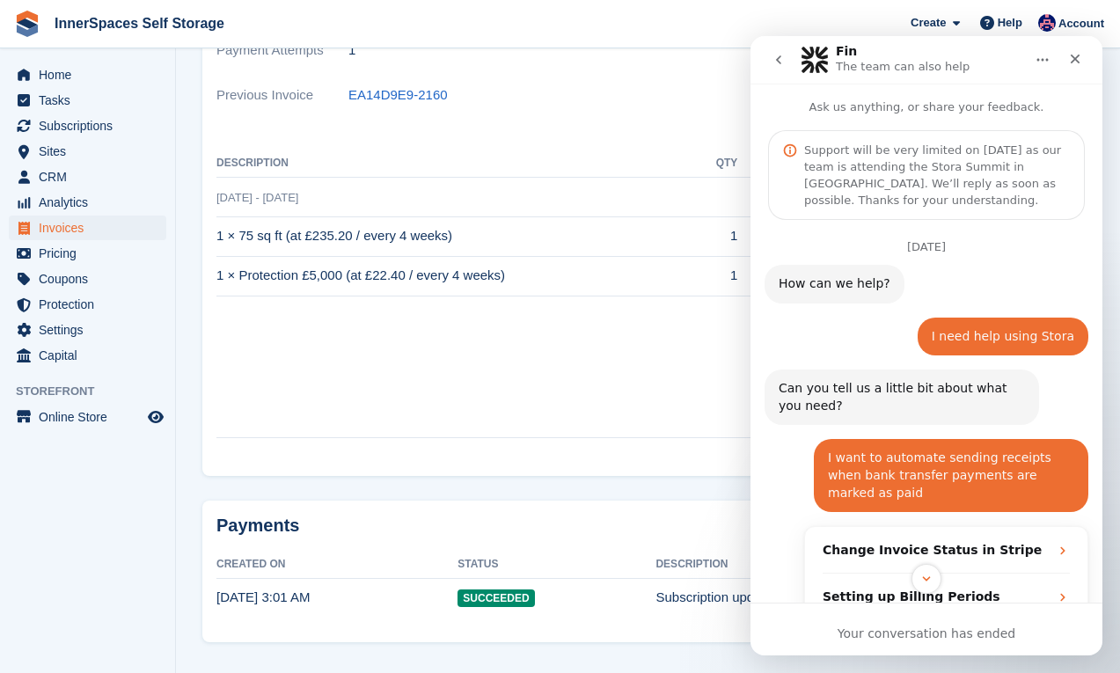
click at [780, 60] on icon "go back" at bounding box center [779, 60] width 14 height 14
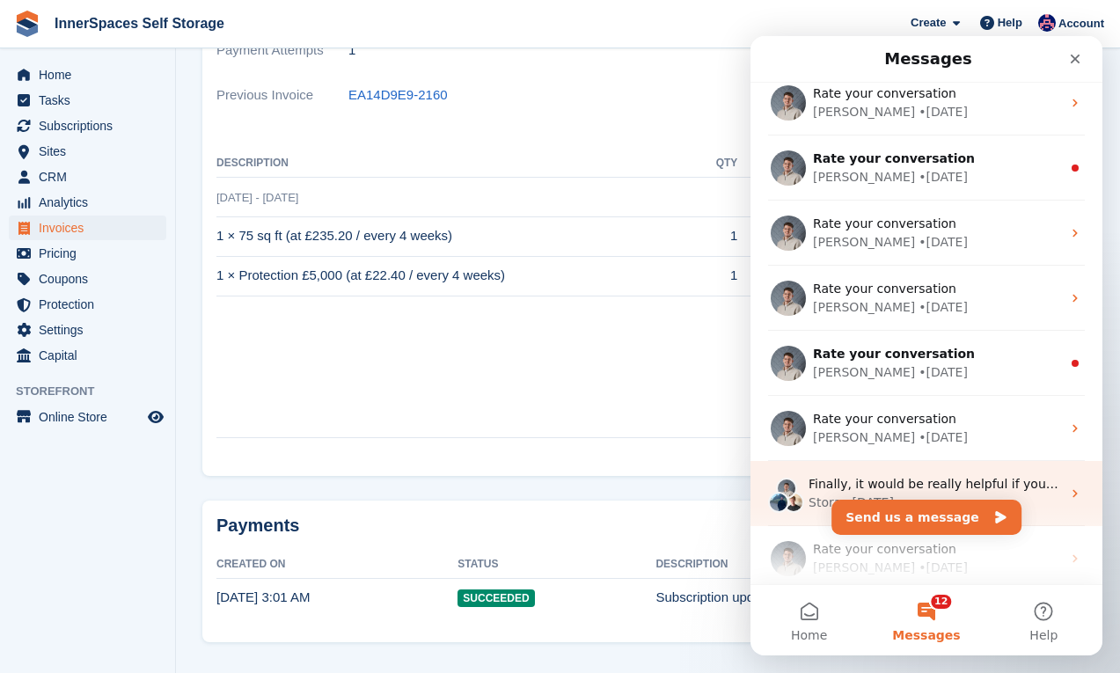
scroll to position [1231, 0]
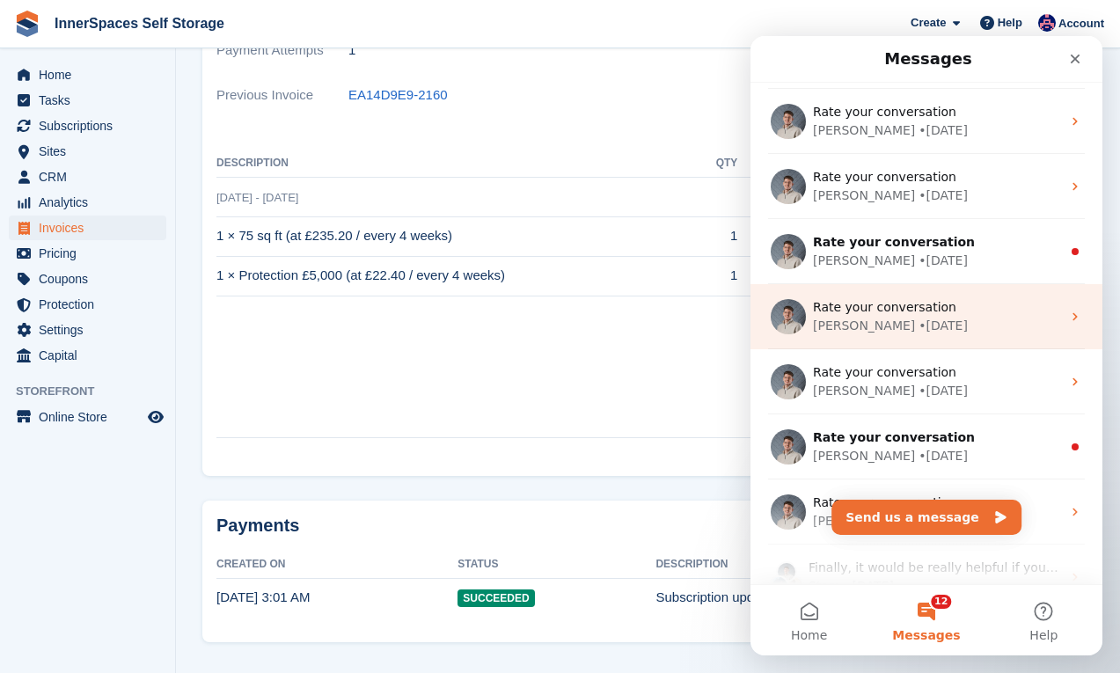
click at [918, 332] on div "• 13w ago" at bounding box center [942, 326] width 49 height 18
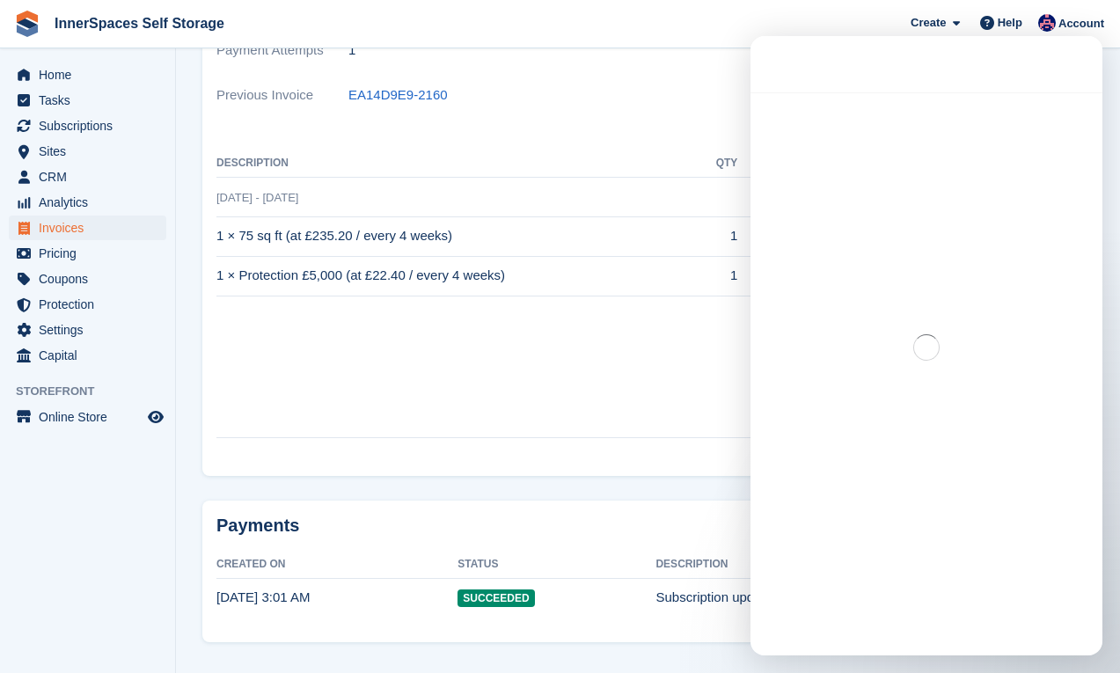
click at [876, 332] on div "Intercom messenger" at bounding box center [926, 347] width 352 height 510
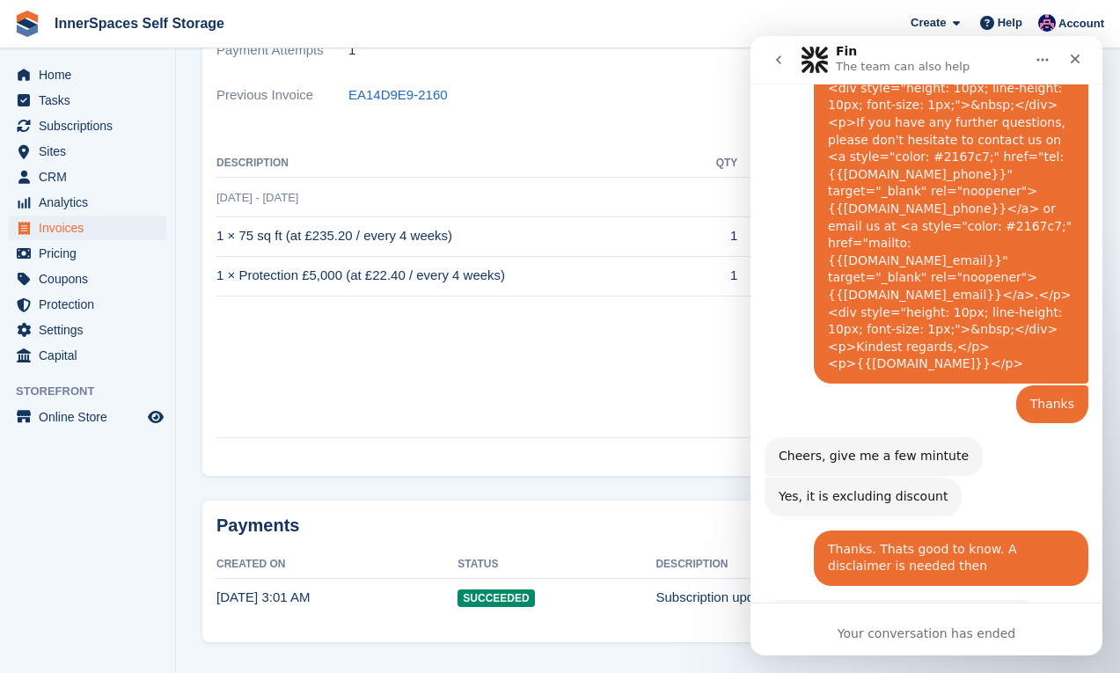
scroll to position [6207, 0]
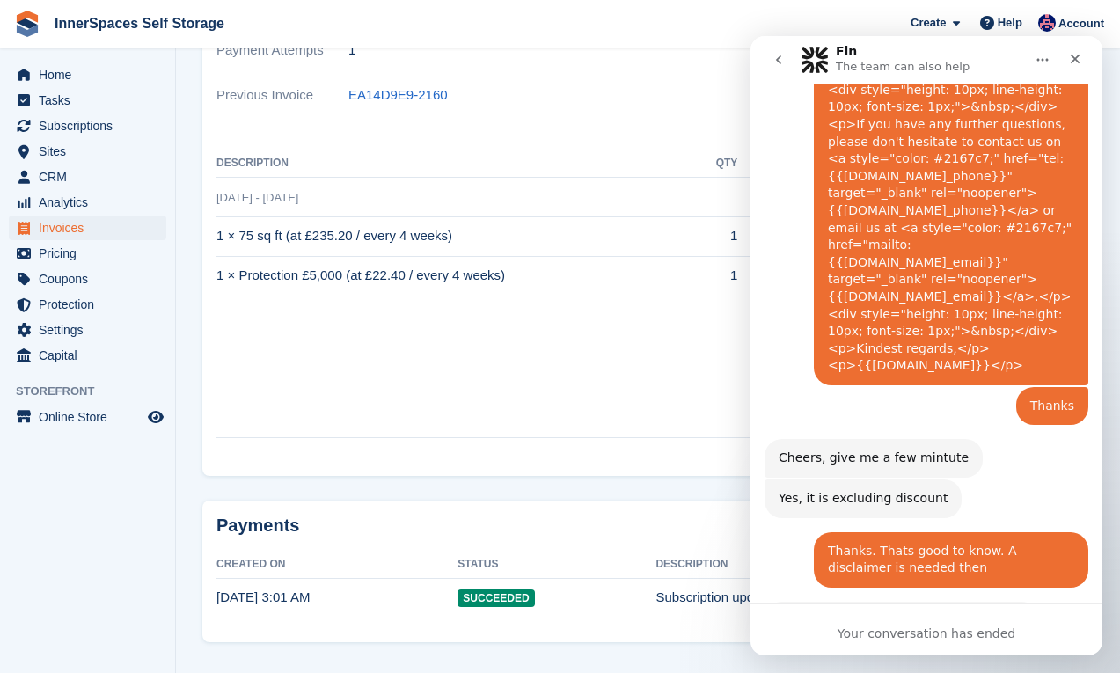
click at [892, 479] on div "Yes, it is excluding discount Bradley • 14w ago" at bounding box center [926, 505] width 324 height 53
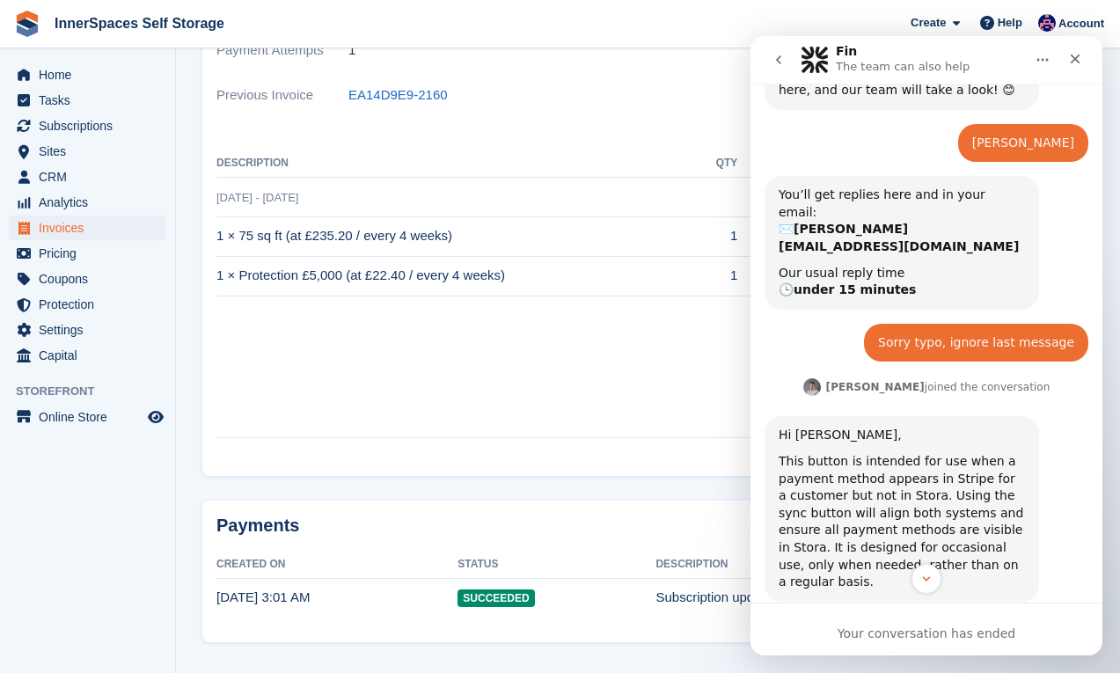
scroll to position [1179, 0]
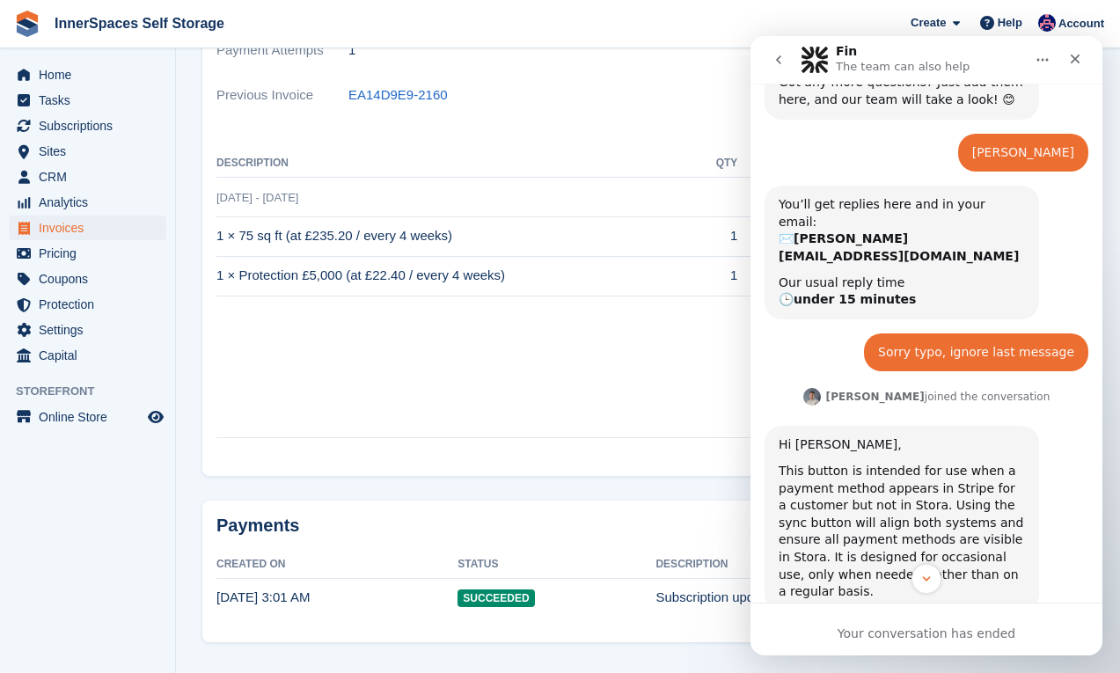
click at [779, 60] on icon "go back" at bounding box center [779, 60] width 14 height 14
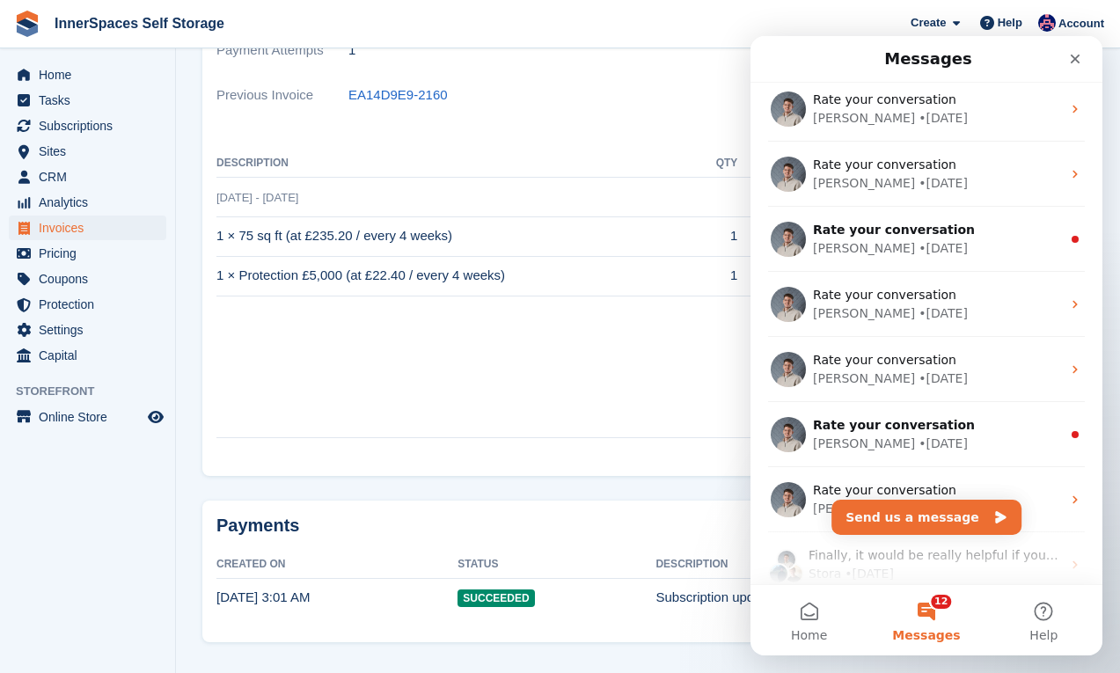
scroll to position [1247, 0]
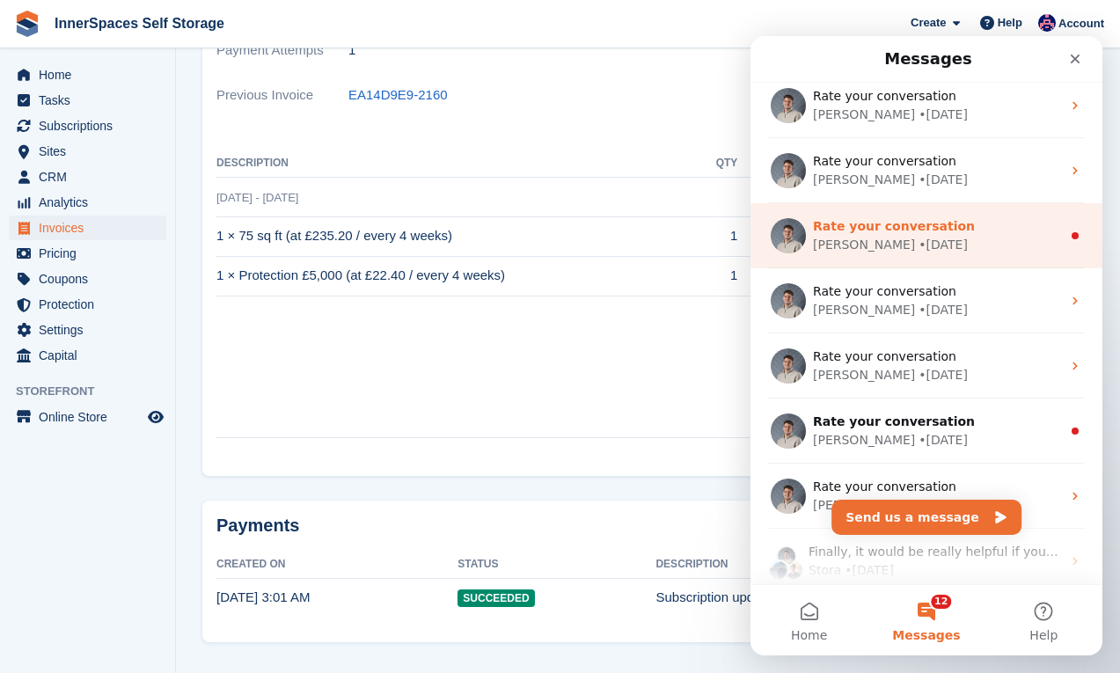
click at [894, 229] on span "Rate your conversation" at bounding box center [894, 226] width 162 height 14
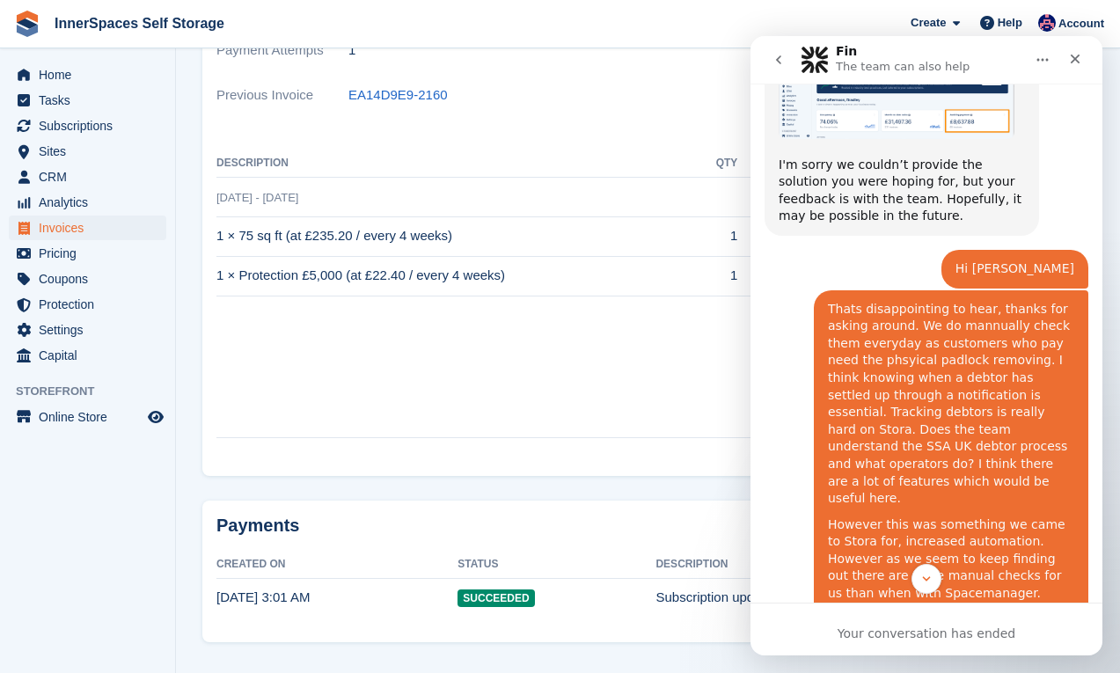
scroll to position [3129, 0]
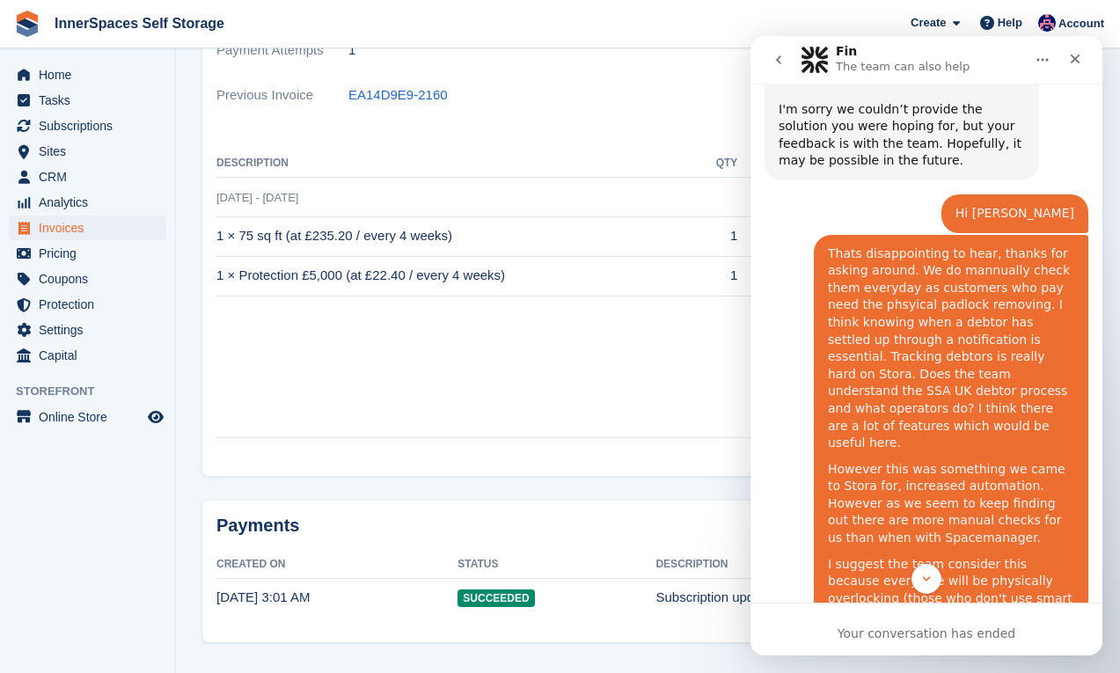
click at [774, 69] on button "go back" at bounding box center [778, 59] width 33 height 33
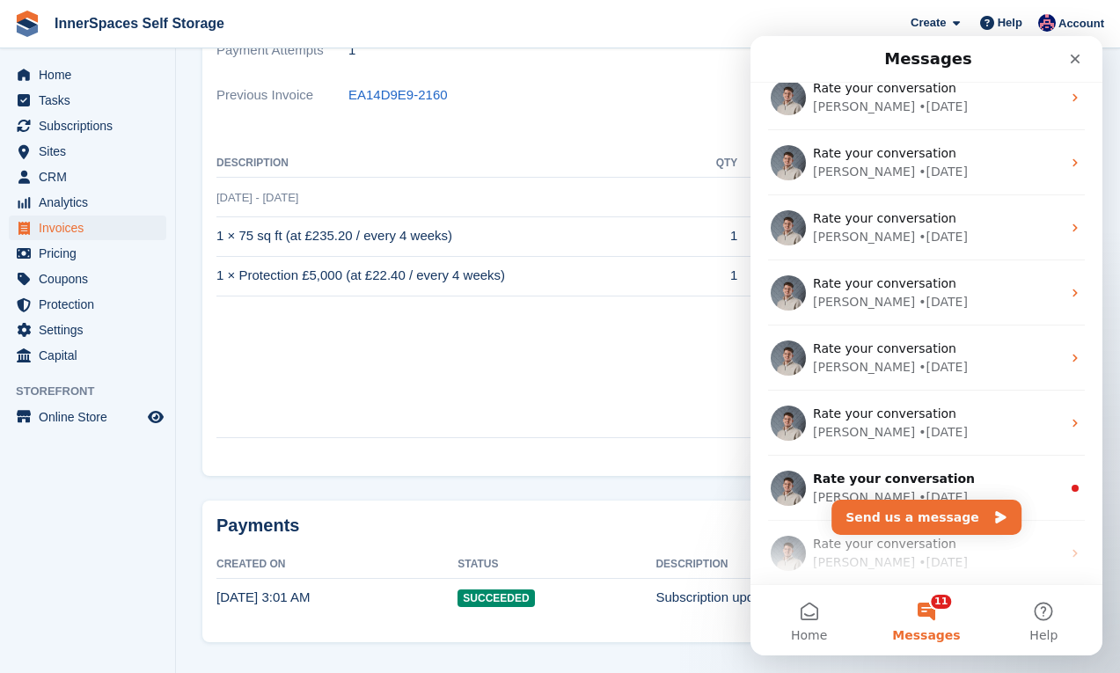
scroll to position [1181, 0]
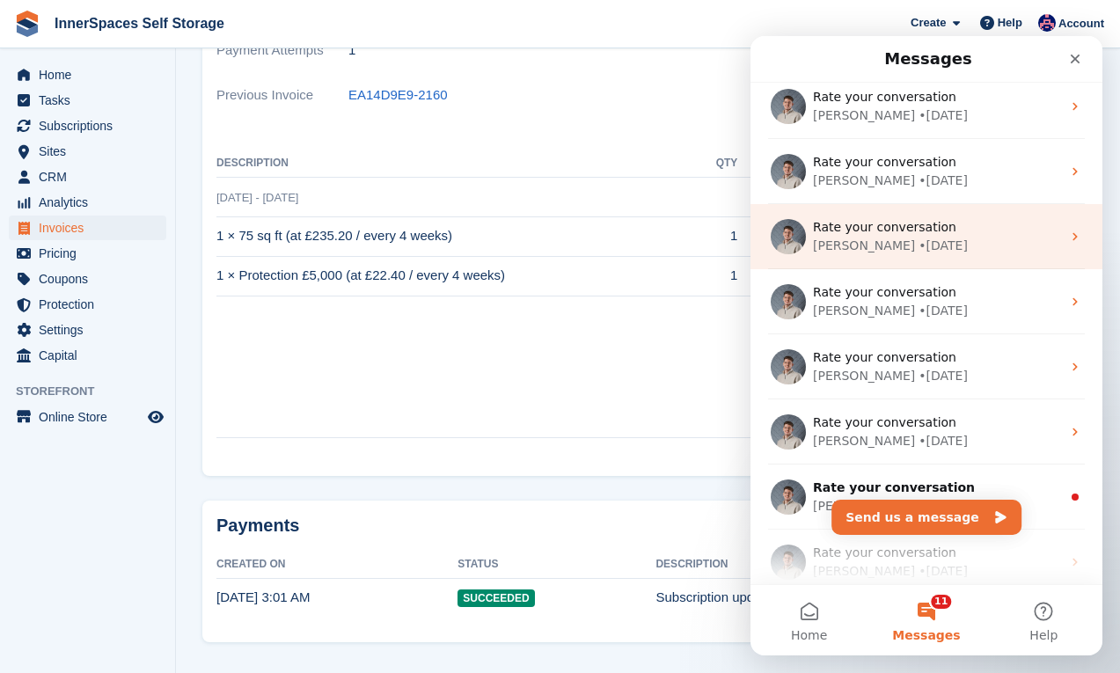
click at [883, 228] on span "Rate your conversation" at bounding box center [884, 227] width 143 height 14
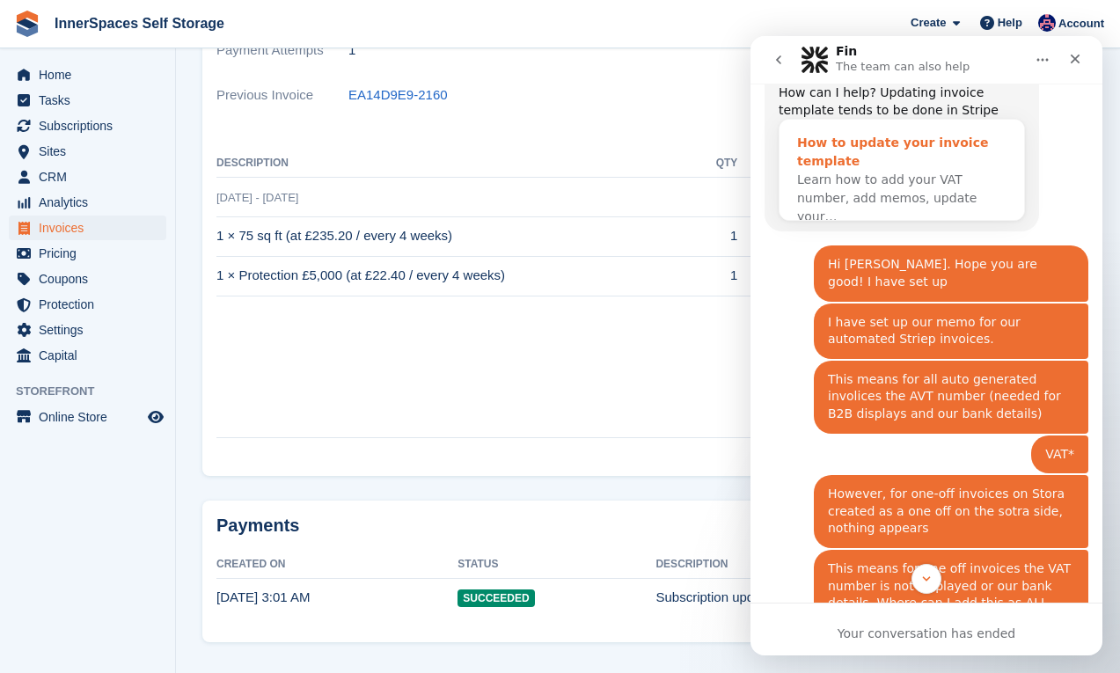
scroll to position [1328, 0]
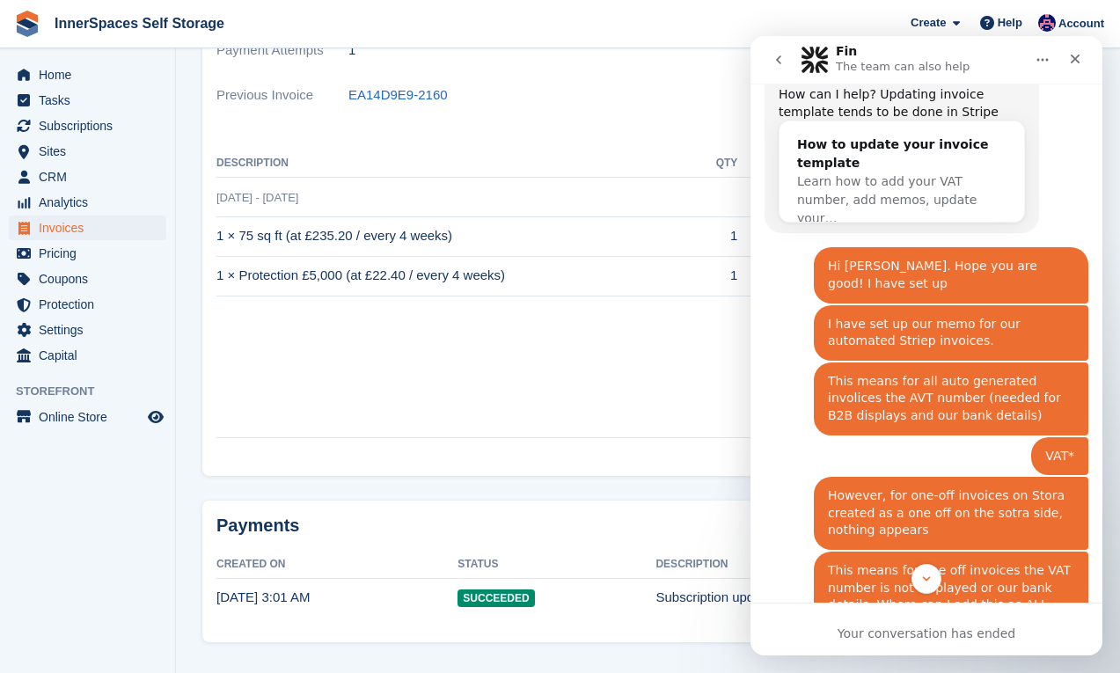
click at [778, 55] on icon "go back" at bounding box center [779, 60] width 14 height 14
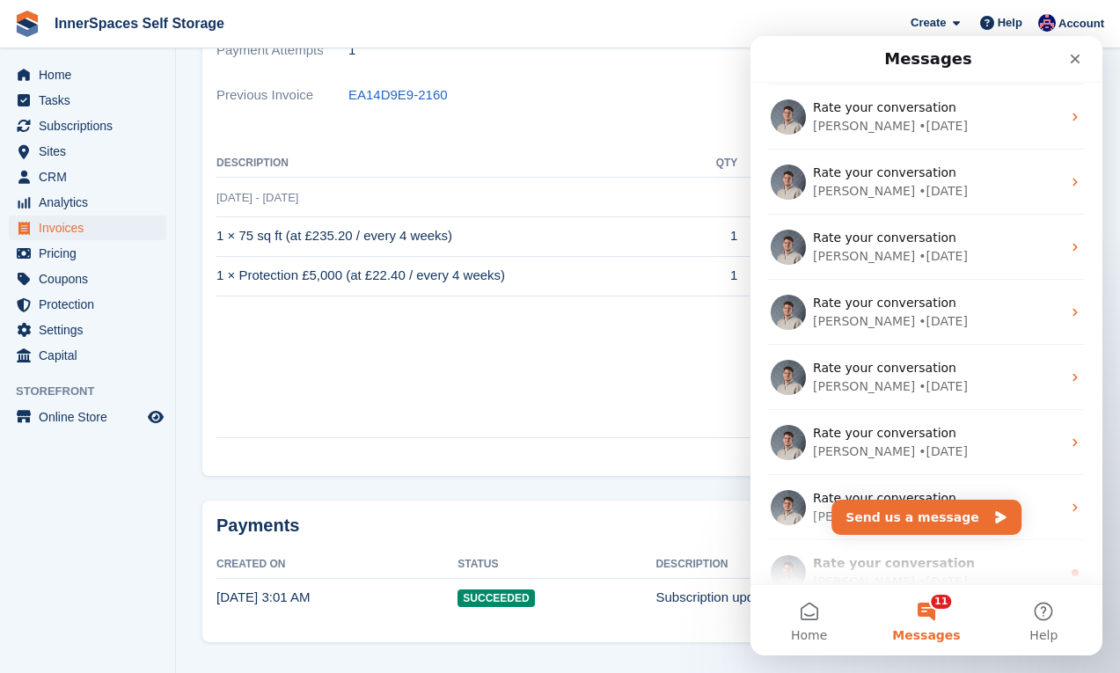
scroll to position [1055, 0]
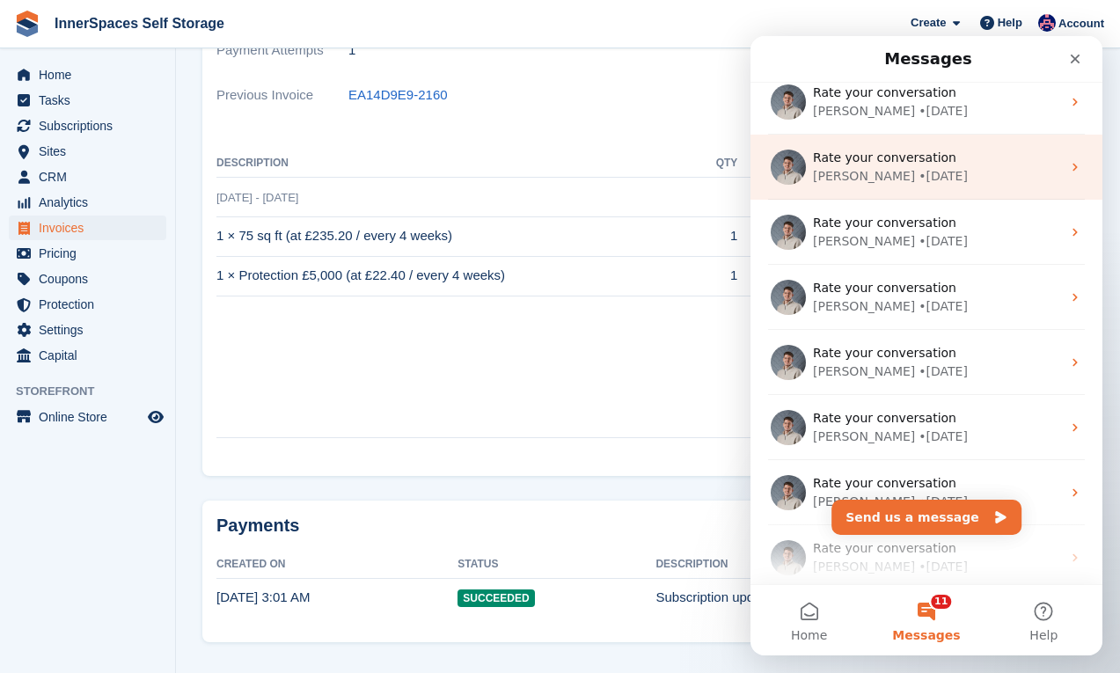
click at [918, 183] on div "• 12w ago" at bounding box center [942, 176] width 49 height 18
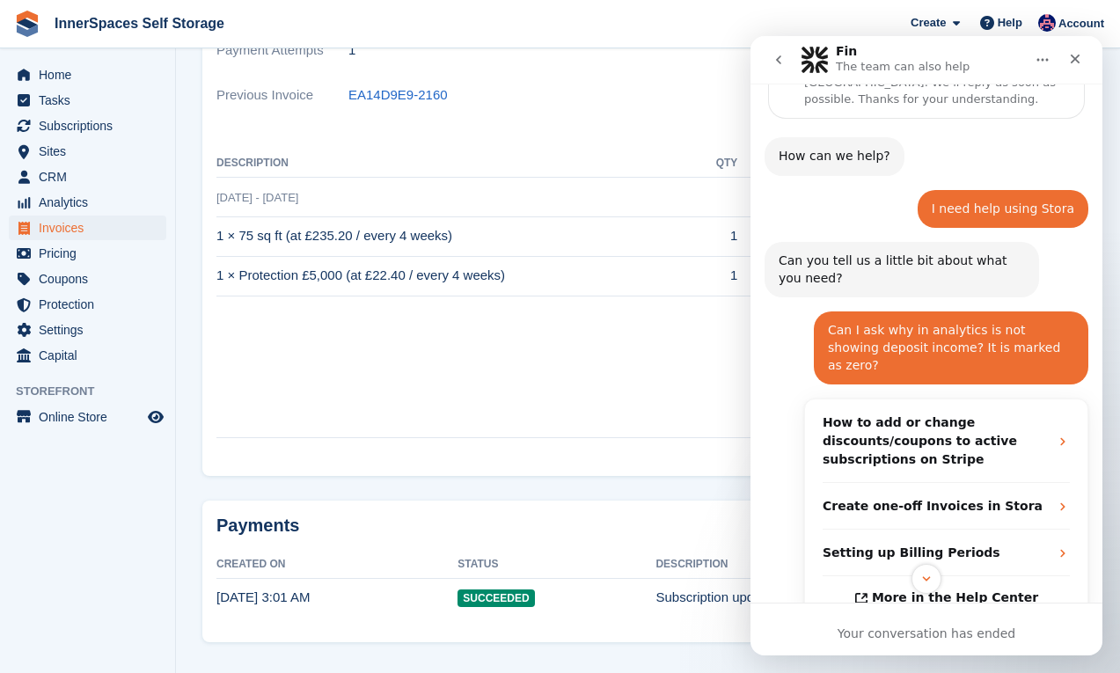
scroll to position [97, 0]
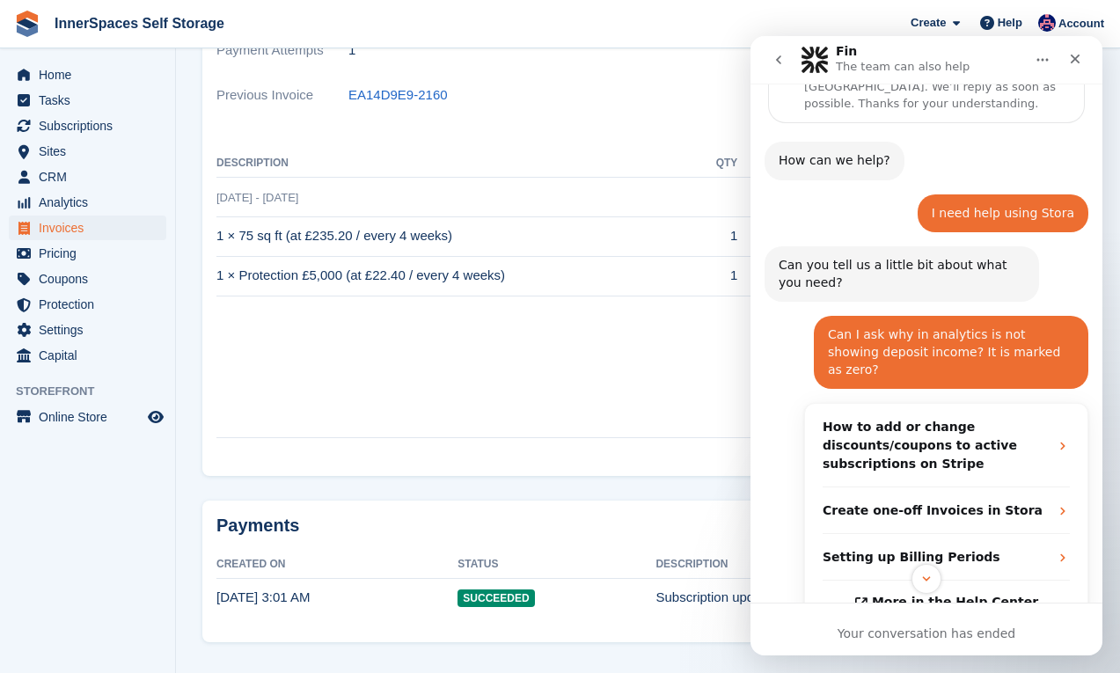
click at [781, 58] on icon "go back" at bounding box center [779, 60] width 14 height 14
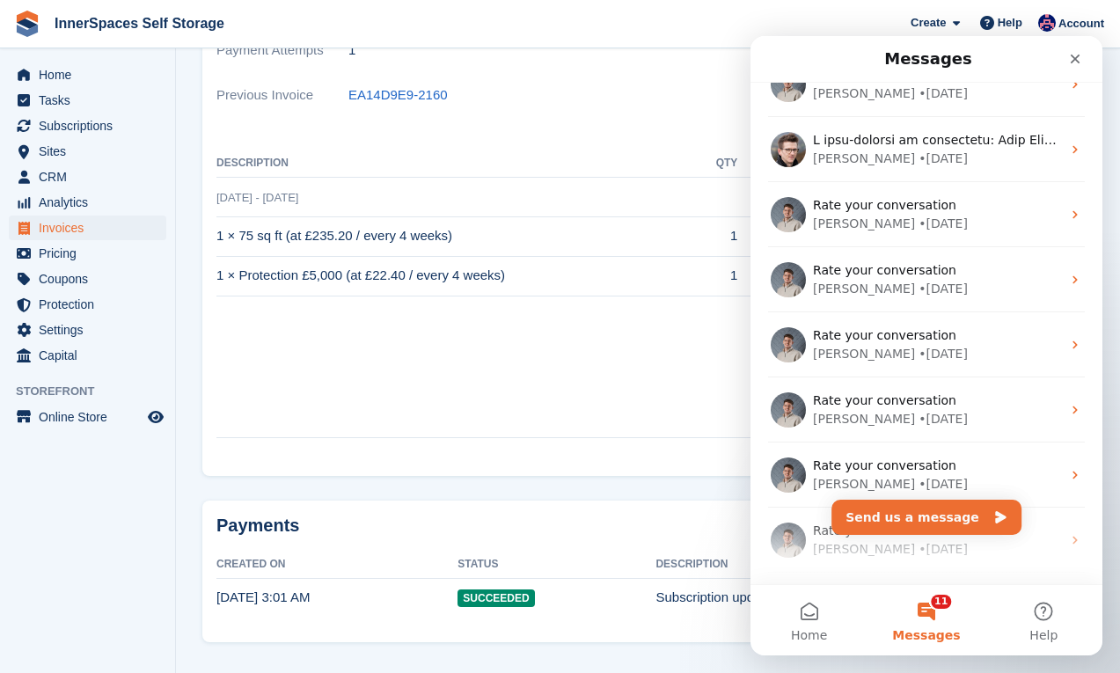
scroll to position [927, 0]
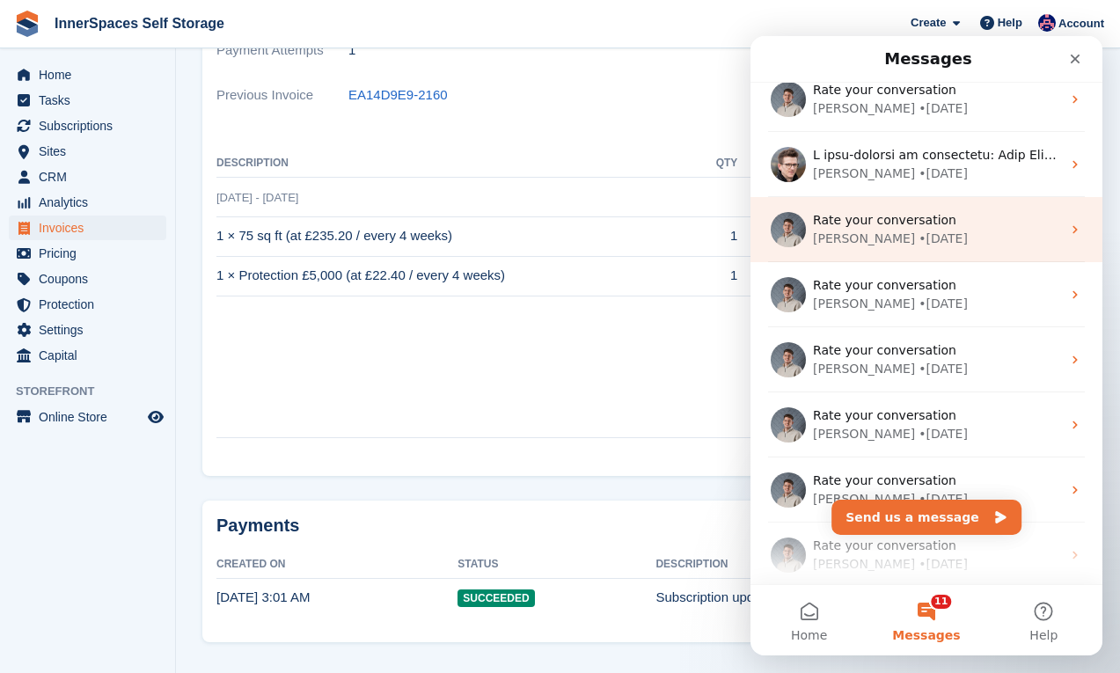
click at [918, 241] on div "• 11w ago" at bounding box center [942, 239] width 49 height 18
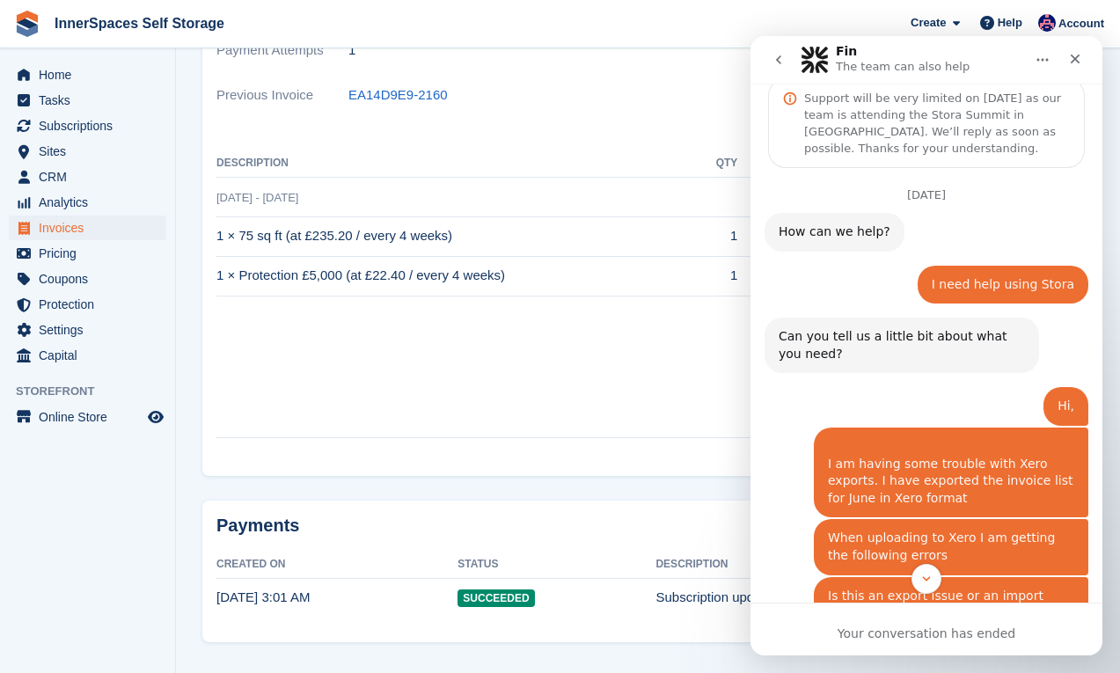
scroll to position [0, 0]
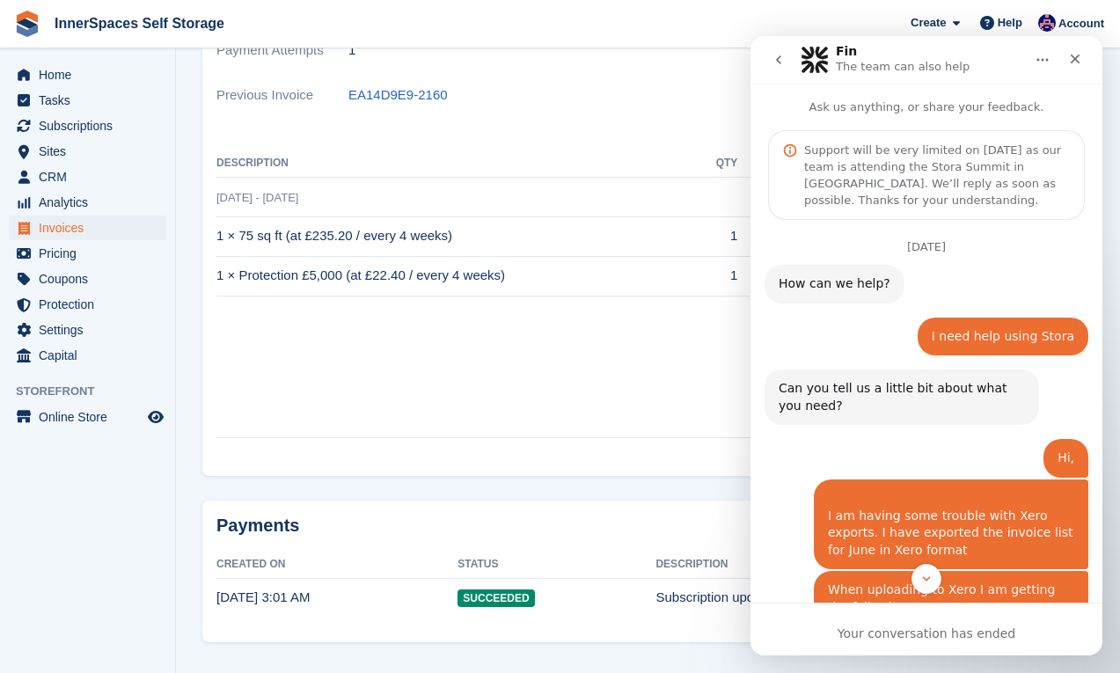
click at [777, 54] on icon "go back" at bounding box center [779, 60] width 14 height 14
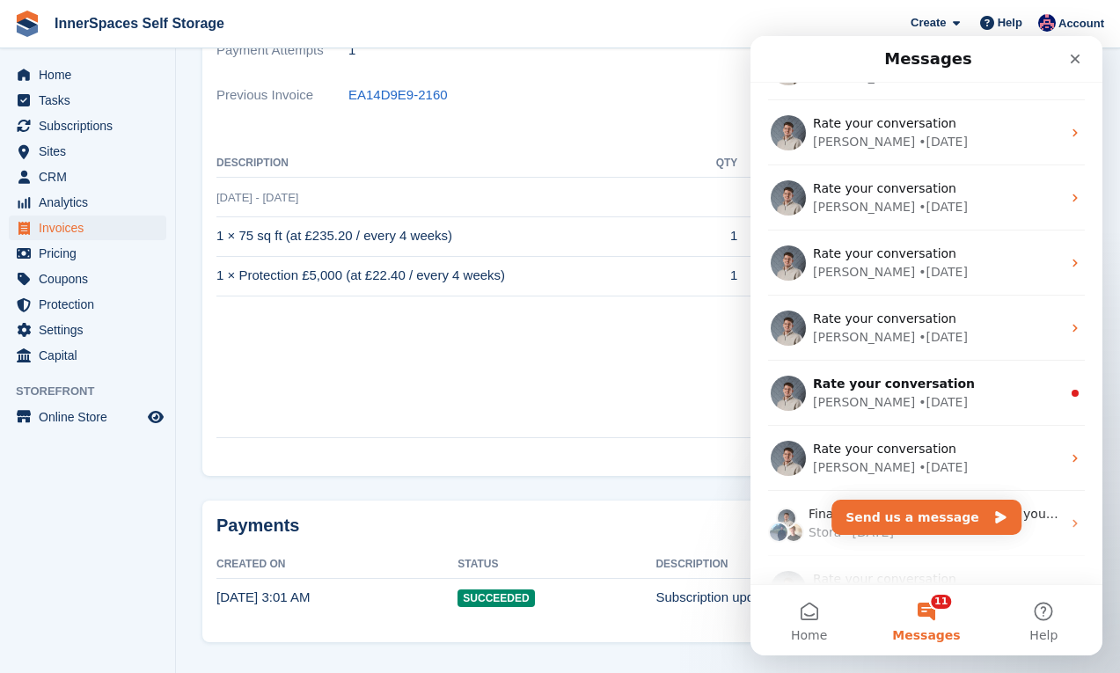
scroll to position [1310, 0]
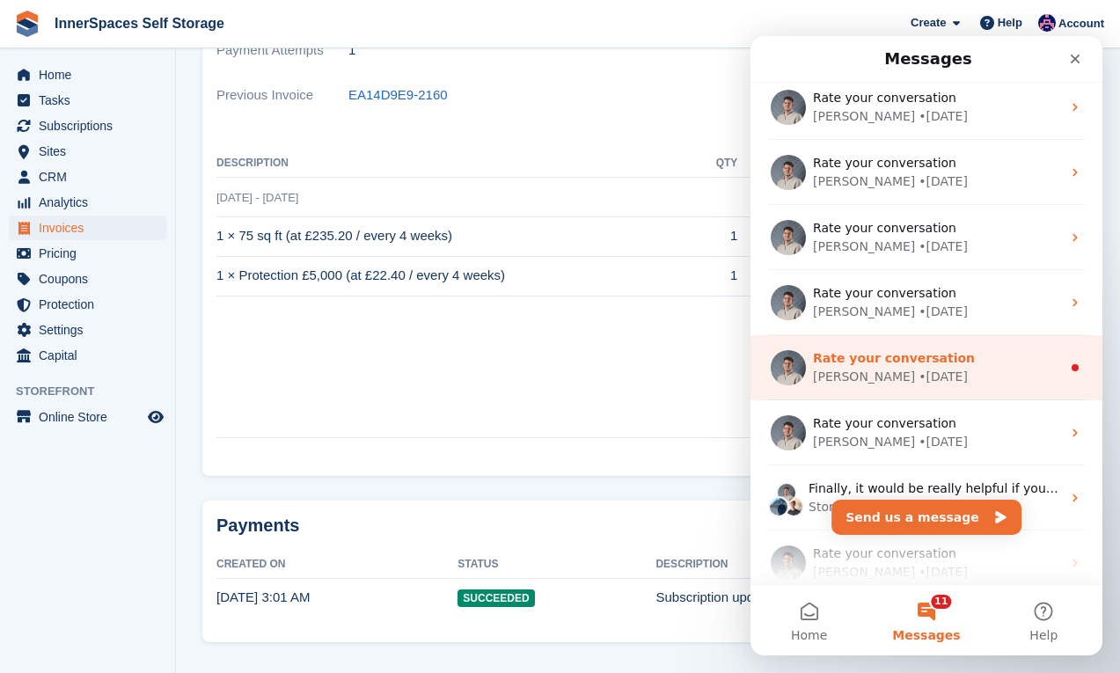
click at [934, 372] on div "Bradley • 17w ago" at bounding box center [937, 377] width 248 height 18
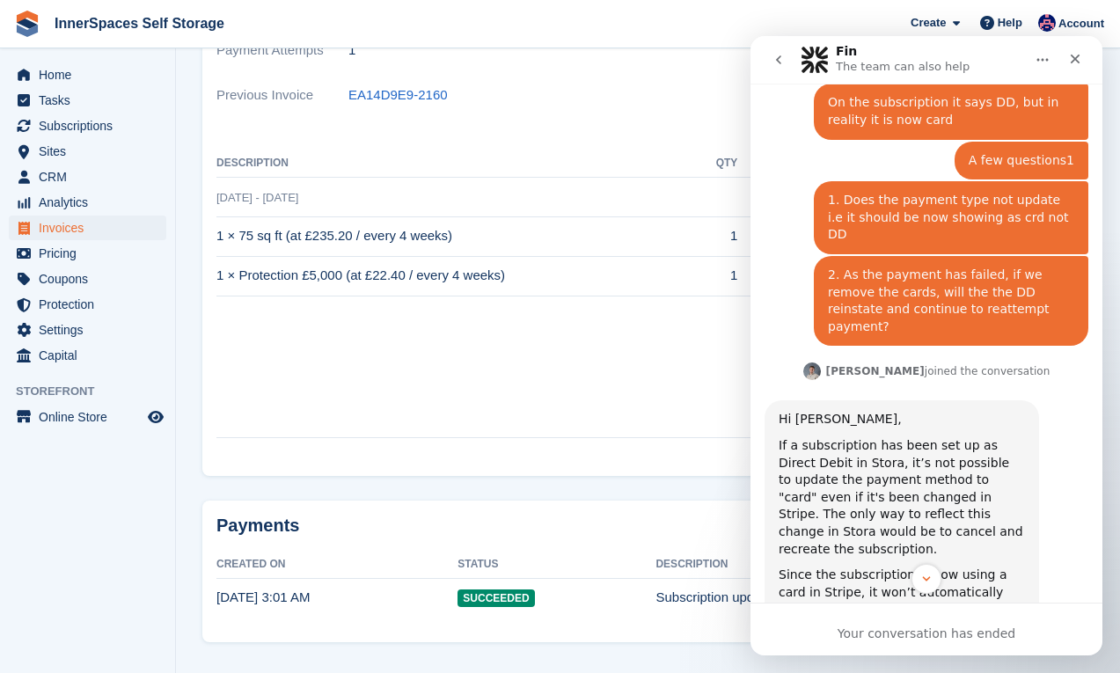
scroll to position [1297, 0]
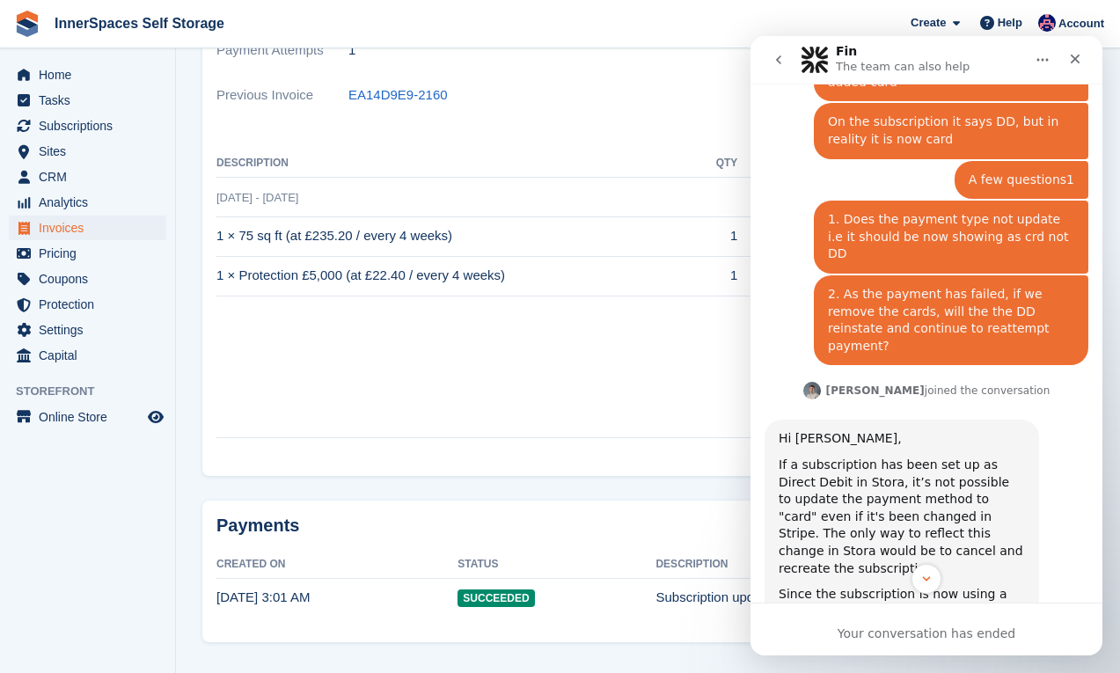
click at [780, 44] on button "go back" at bounding box center [778, 59] width 33 height 33
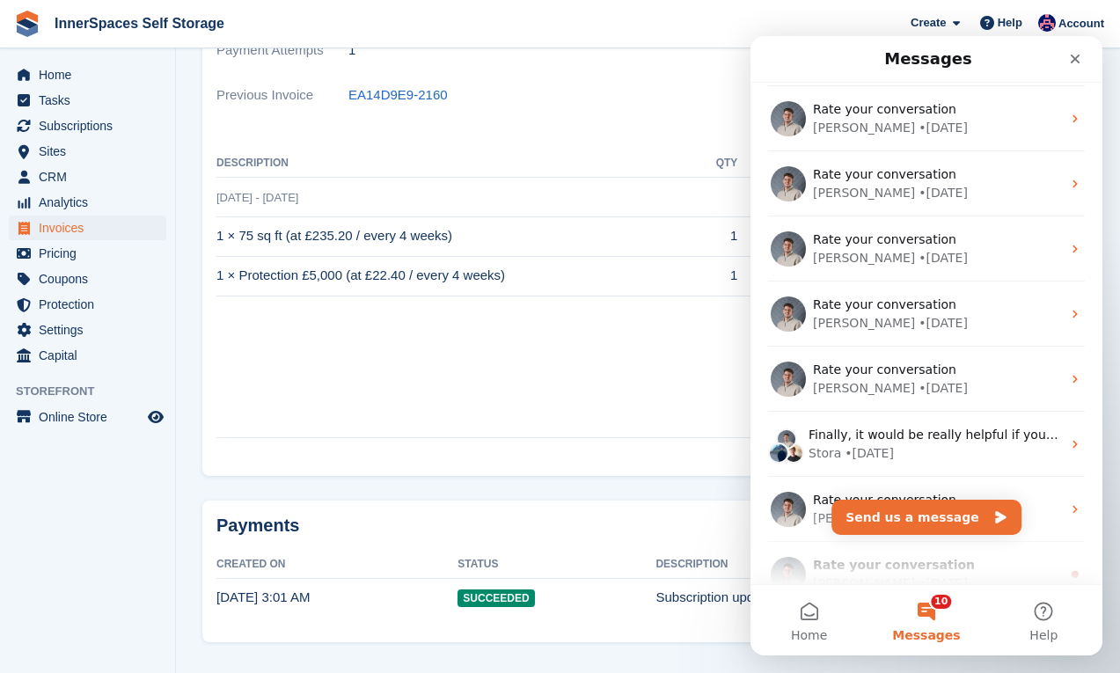
scroll to position [1366, 0]
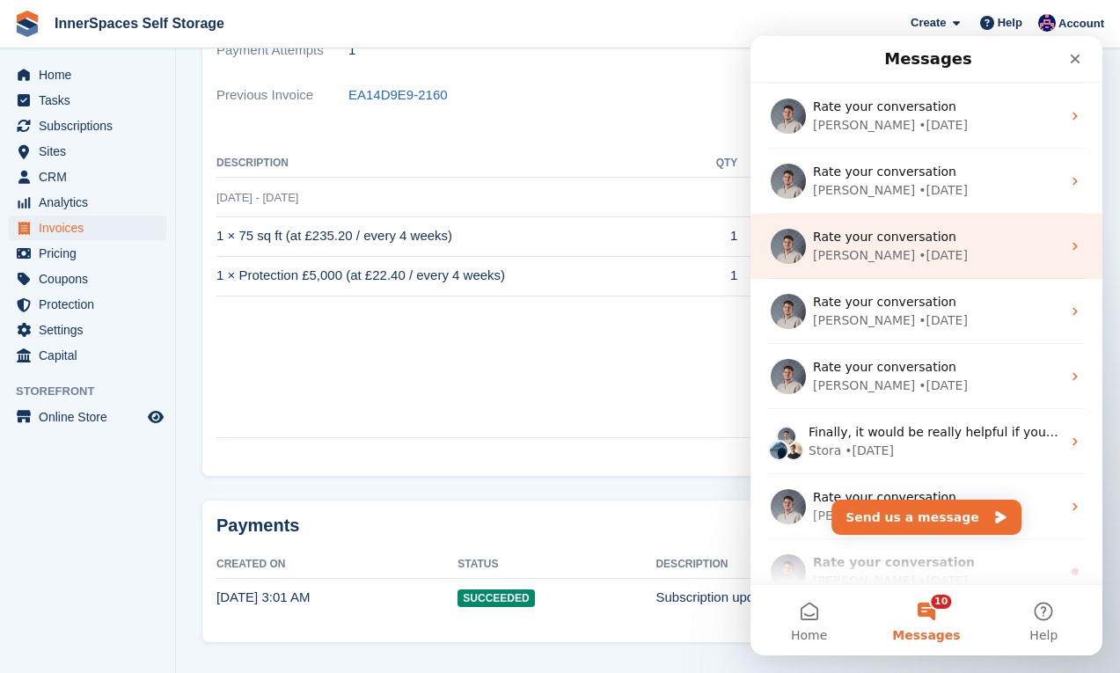
click at [918, 255] on div "• 17w ago" at bounding box center [942, 255] width 49 height 18
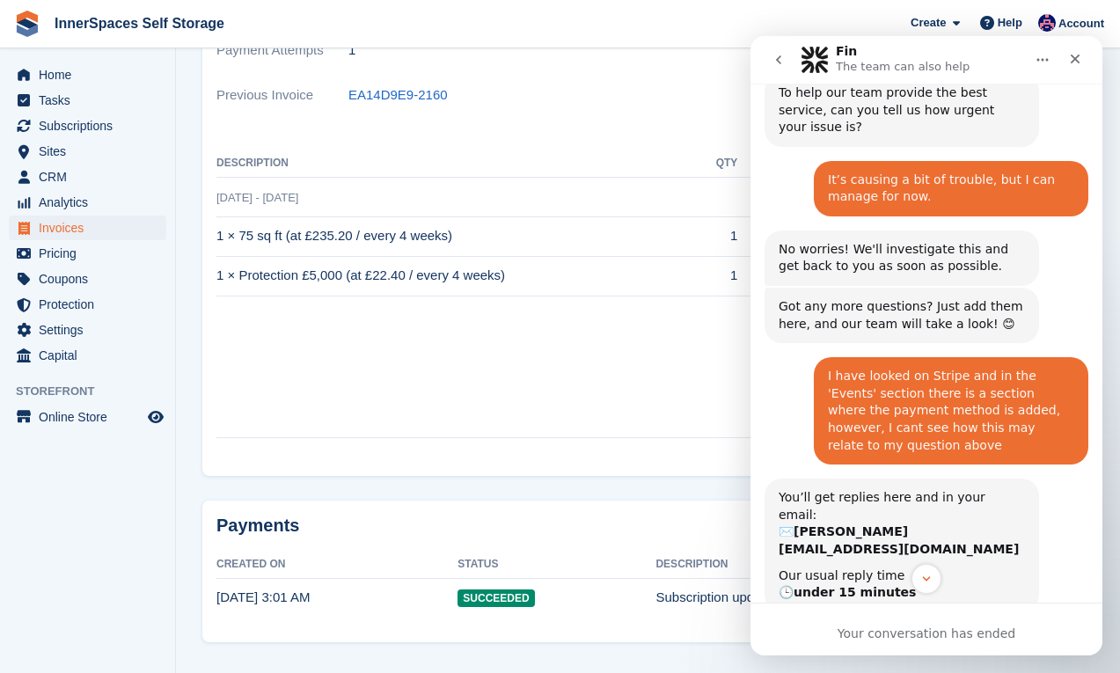
scroll to position [1055, 0]
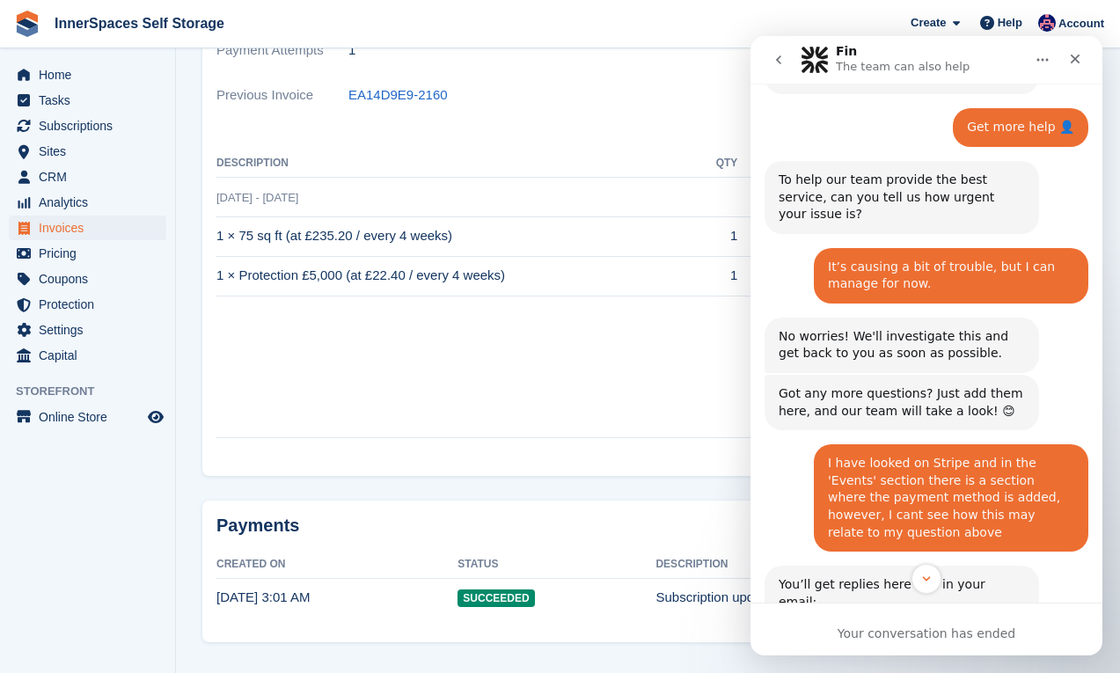
click at [779, 63] on icon "go back" at bounding box center [779, 60] width 14 height 14
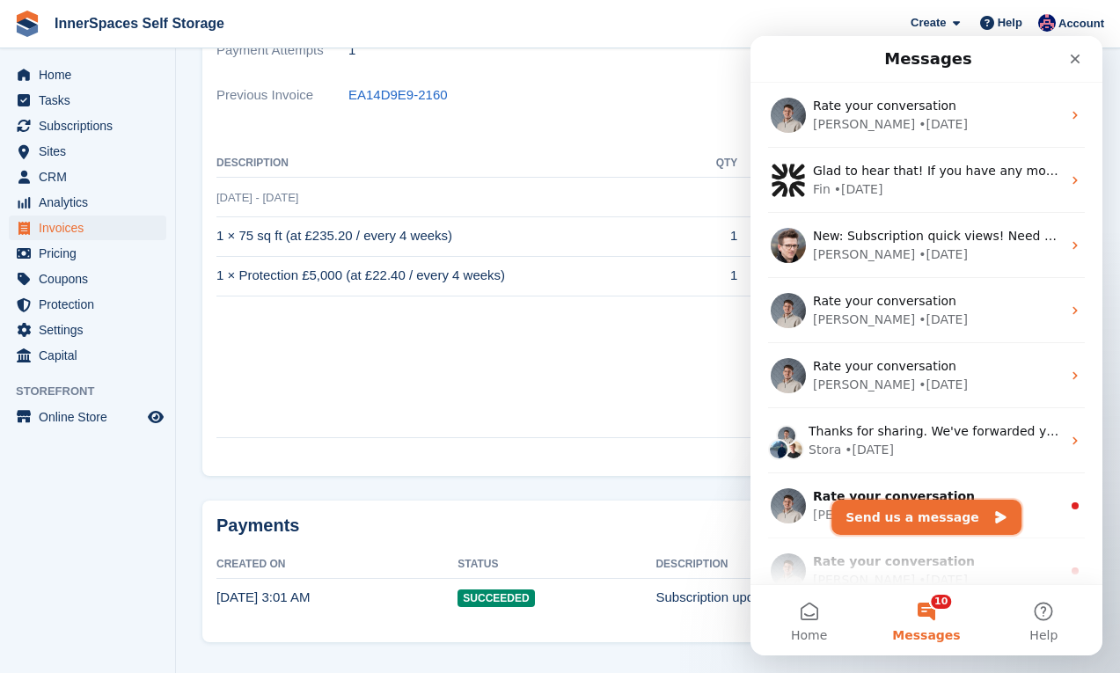
click at [891, 507] on button "Send us a message" at bounding box center [926, 517] width 190 height 35
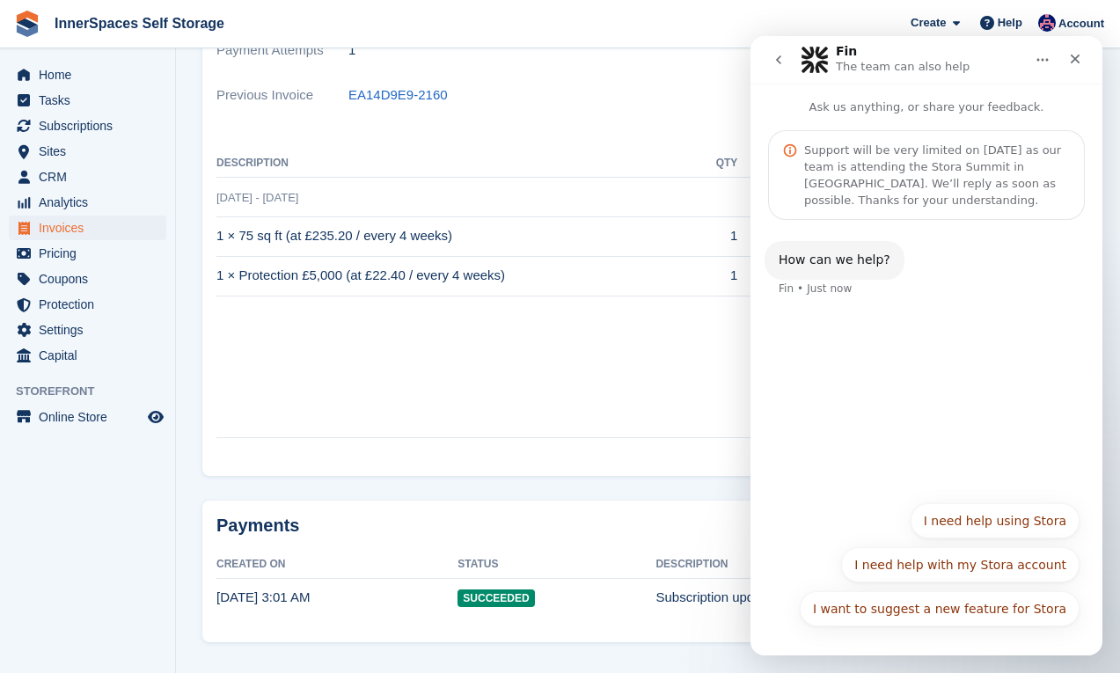
click at [571, 415] on td "Amount paid" at bounding box center [604, 421] width 776 height 34
click at [1079, 62] on icon "Close" at bounding box center [1075, 59] width 14 height 14
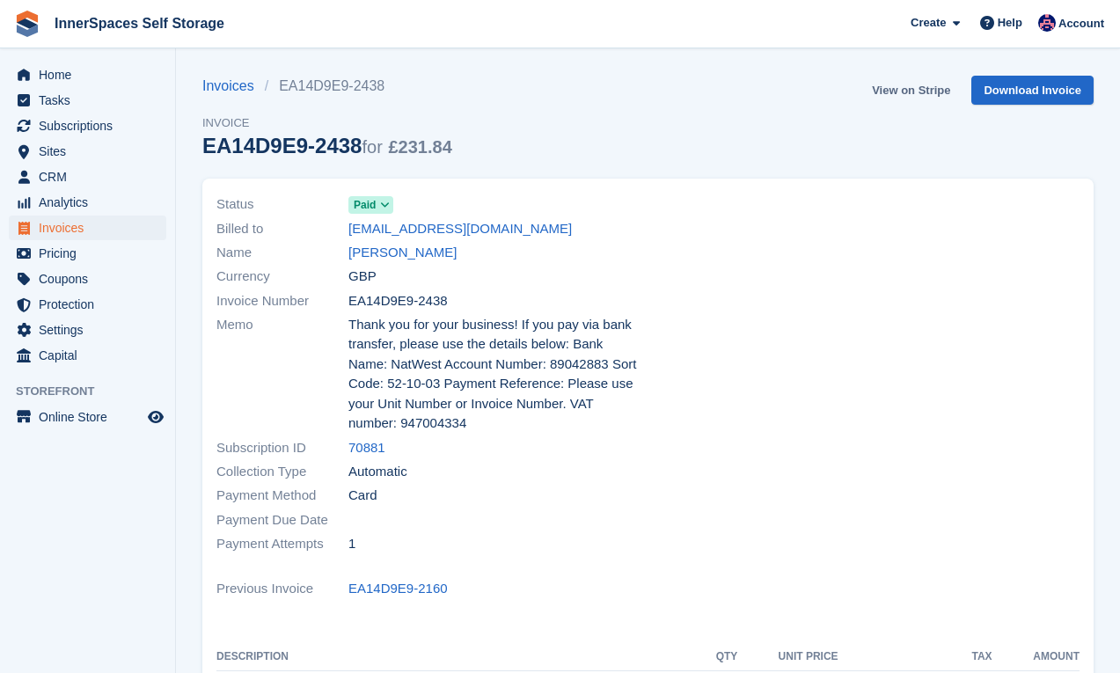
click at [901, 86] on link "View on Stripe" at bounding box center [911, 90] width 92 height 29
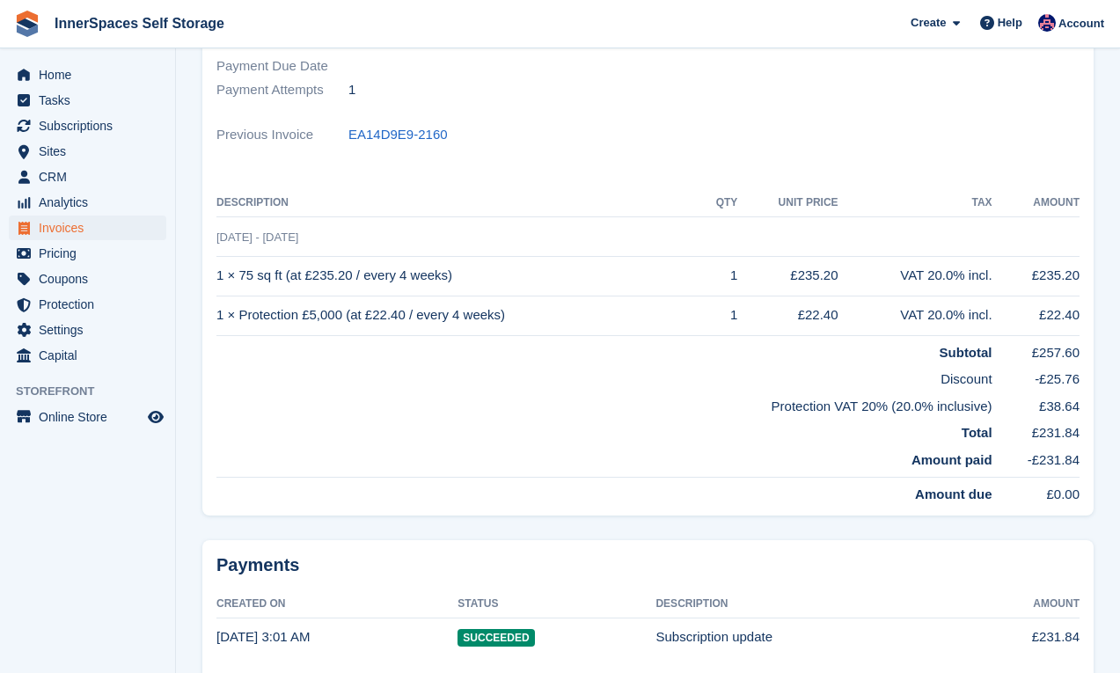
scroll to position [458, 0]
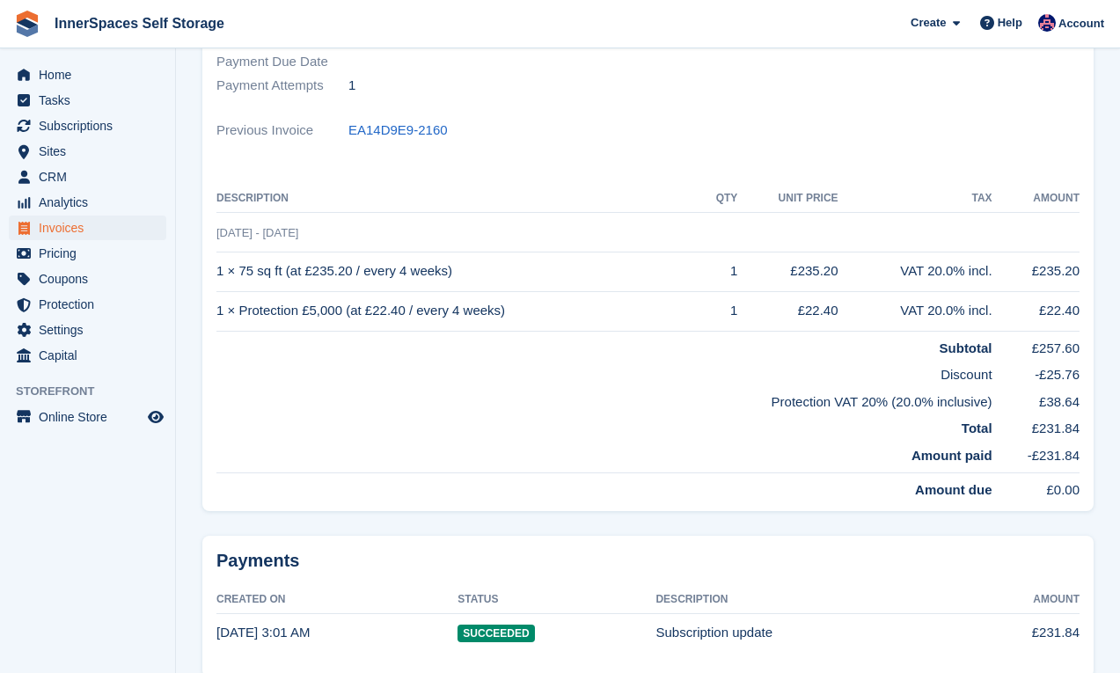
drag, startPoint x: 1042, startPoint y: 457, endPoint x: 1085, endPoint y: 457, distance: 43.1
click at [1085, 456] on div "Status Paid Billed to mar.chr.s6462@gmail.com Name Marilyn Reader Currency GBP …" at bounding box center [647, 115] width 891 height 790
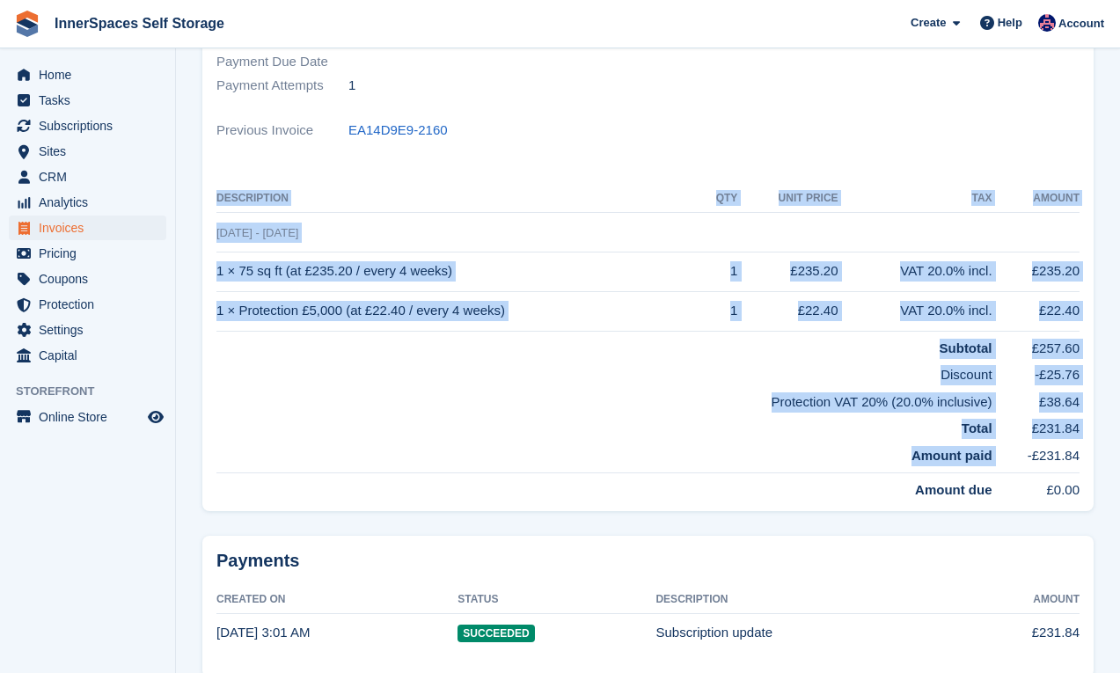
drag, startPoint x: 1085, startPoint y: 457, endPoint x: 1020, endPoint y: 455, distance: 65.2
click at [1020, 455] on div "Status Paid Billed to mar.chr.s6462@gmail.com Name Marilyn Reader Currency GBP …" at bounding box center [647, 115] width 891 height 790
click at [1020, 455] on td "-£231.84" at bounding box center [1035, 456] width 87 height 34
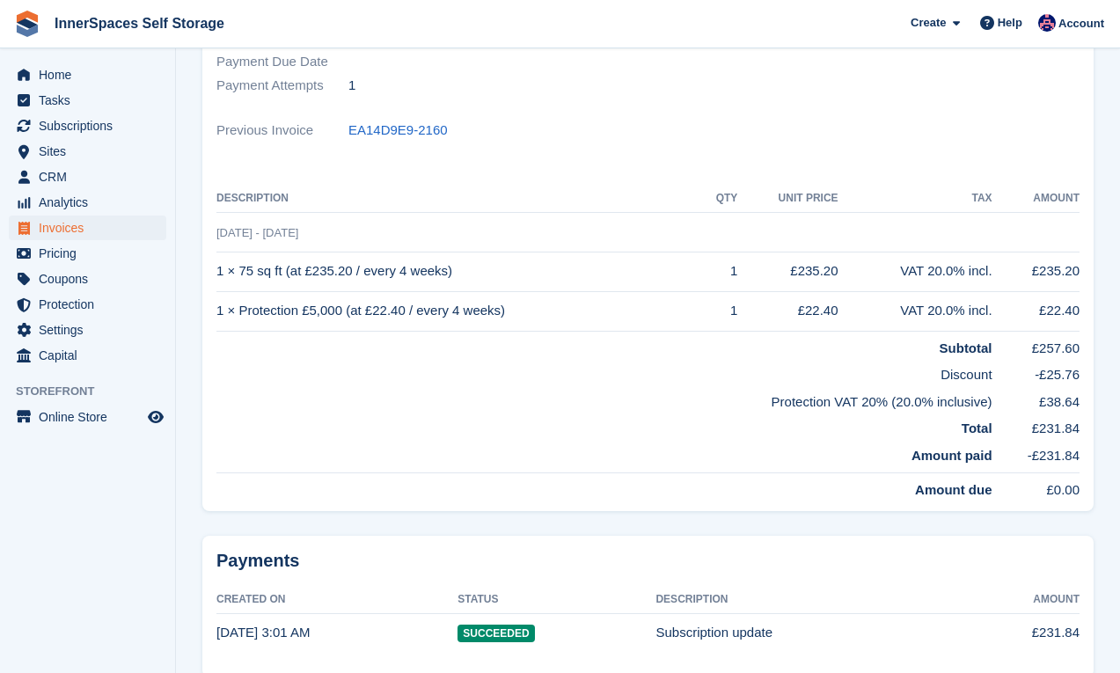
click at [1049, 455] on td "-£231.84" at bounding box center [1035, 456] width 87 height 34
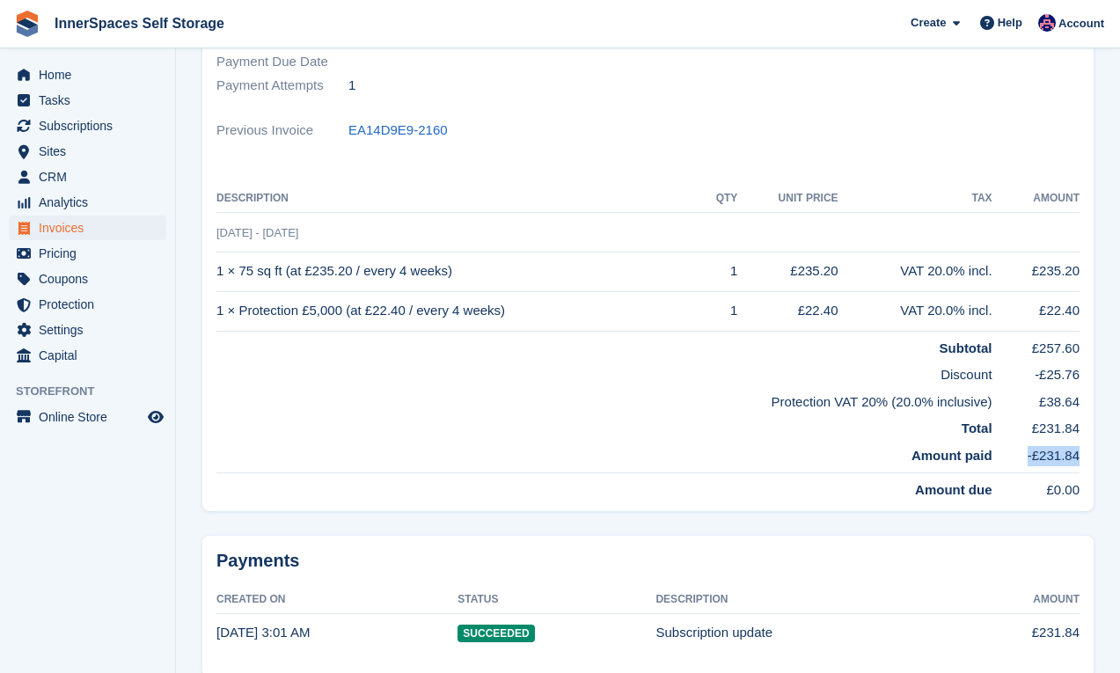
click at [1049, 455] on td "-£231.84" at bounding box center [1035, 456] width 87 height 34
click at [998, 33] on div "Help" at bounding box center [1001, 23] width 58 height 28
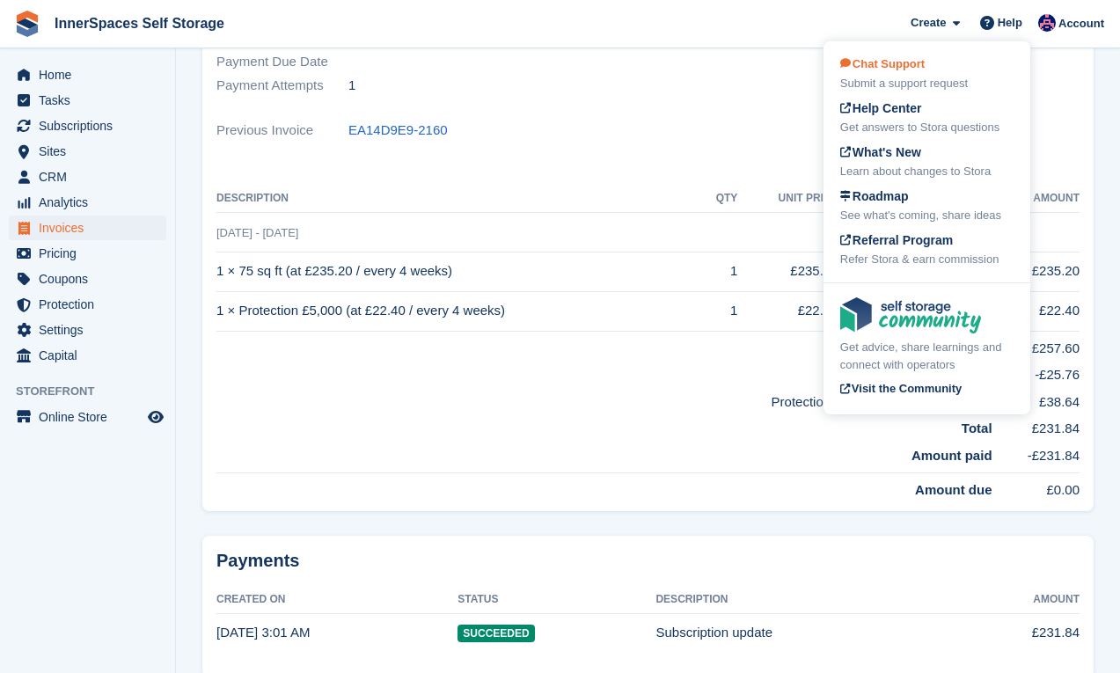
click at [950, 74] on div "Chat Support Submit a support request" at bounding box center [926, 73] width 173 height 37
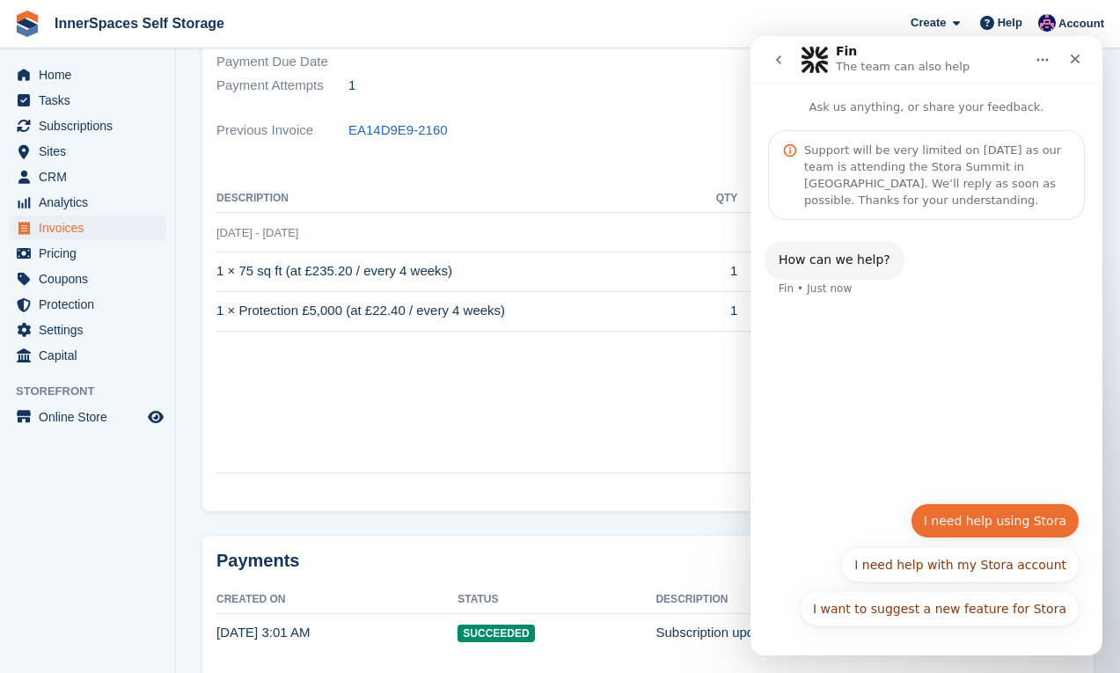
click at [993, 516] on button "I need help using Stora" at bounding box center [994, 520] width 169 height 35
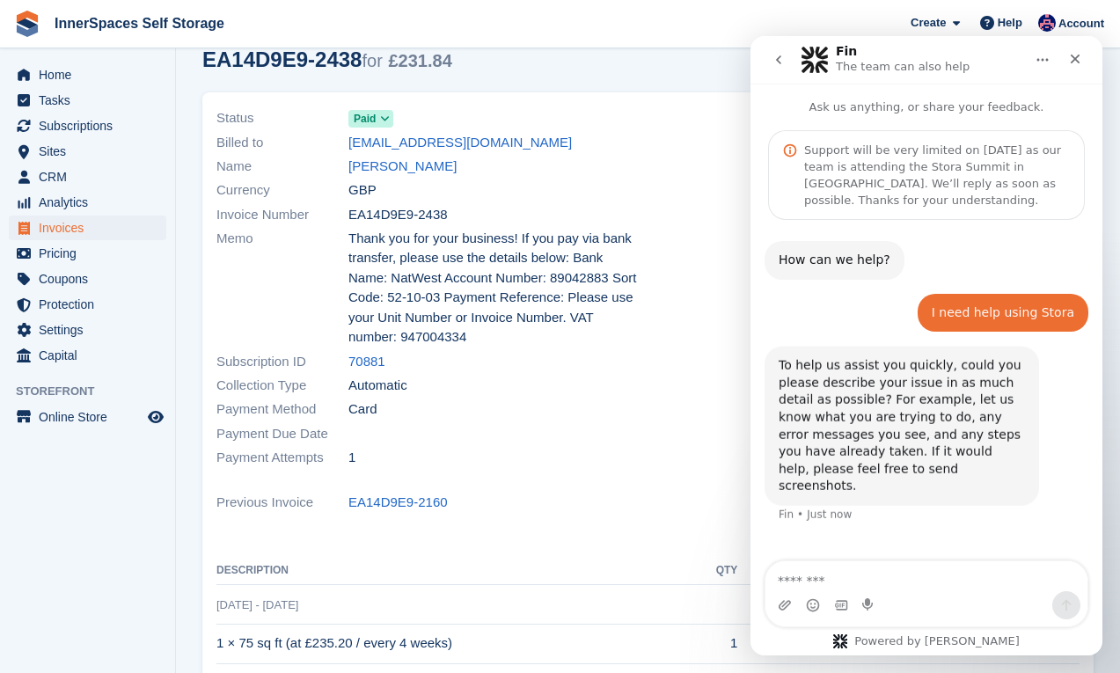
scroll to position [56, 0]
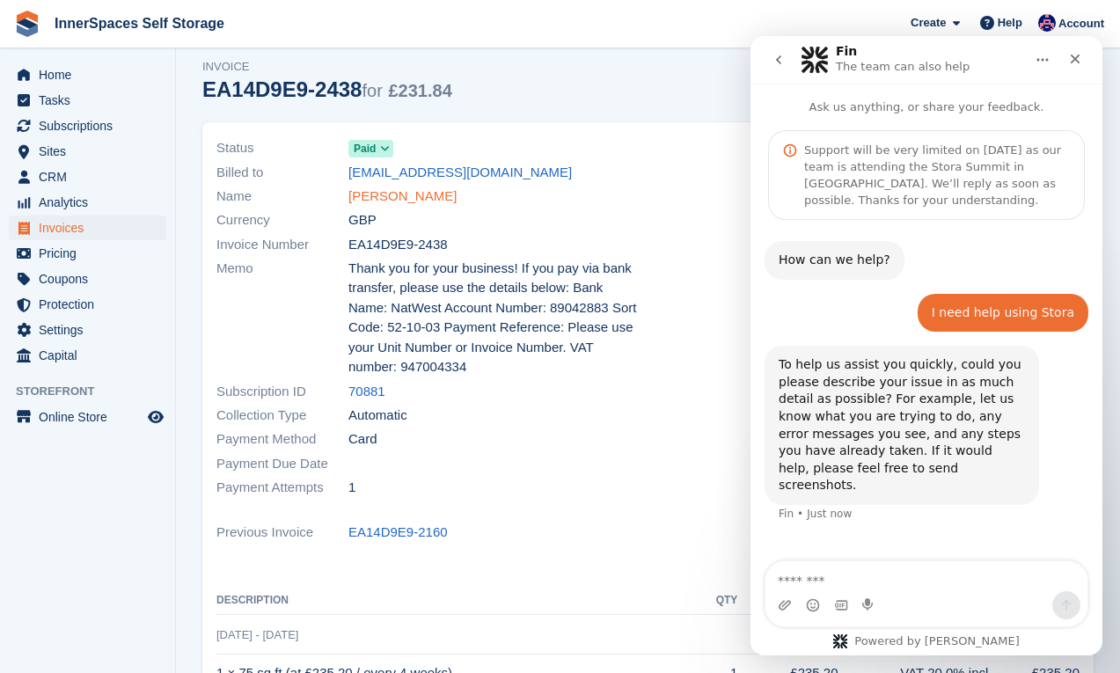
click at [402, 193] on link "Marilyn Reader" at bounding box center [402, 196] width 108 height 20
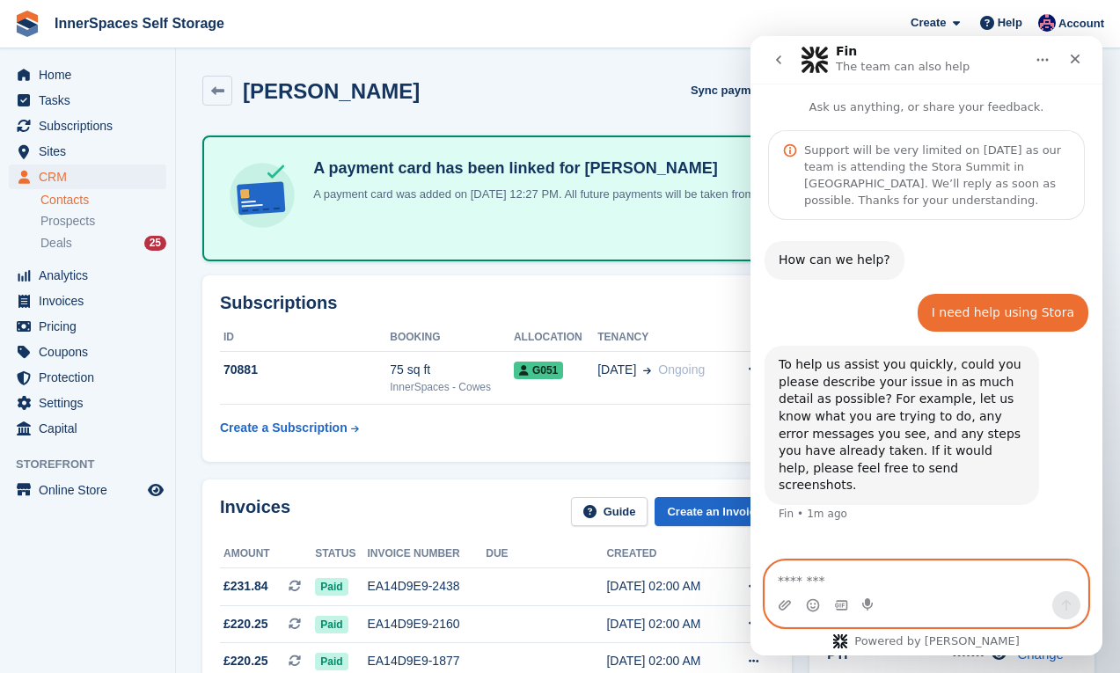
click at [907, 574] on textarea "Message…" at bounding box center [926, 576] width 322 height 30
click at [801, 577] on textarea "**********" at bounding box center [926, 576] width 322 height 30
click at [906, 589] on textarea "**********" at bounding box center [926, 576] width 322 height 30
type textarea "******"
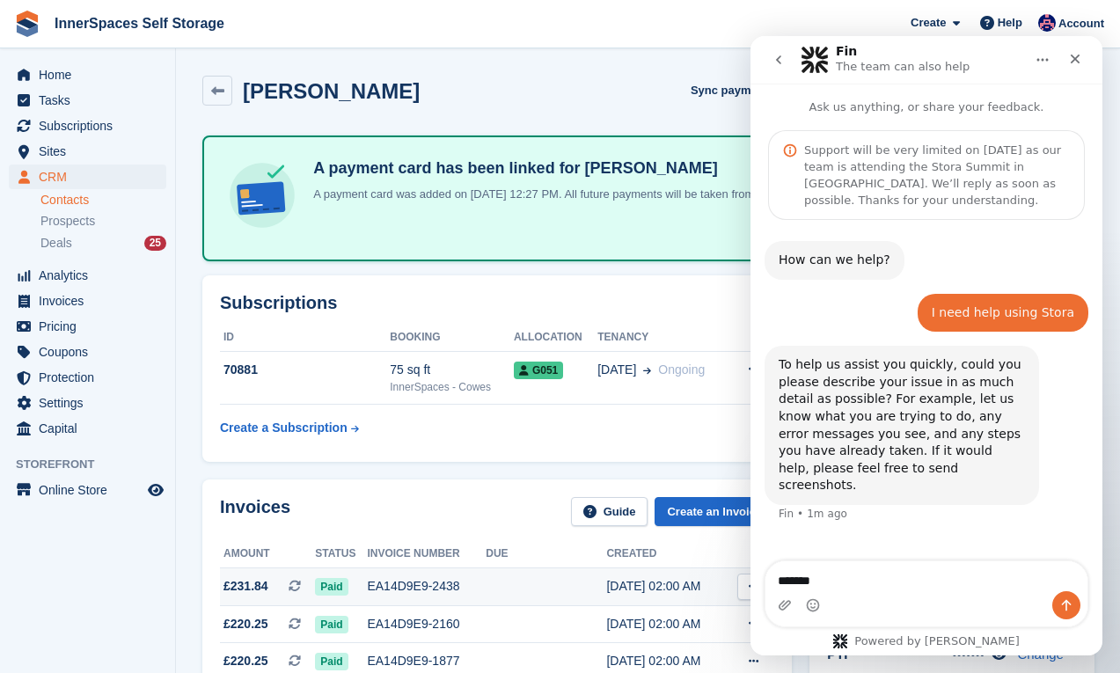
click at [595, 599] on td at bounding box center [546, 587] width 121 height 38
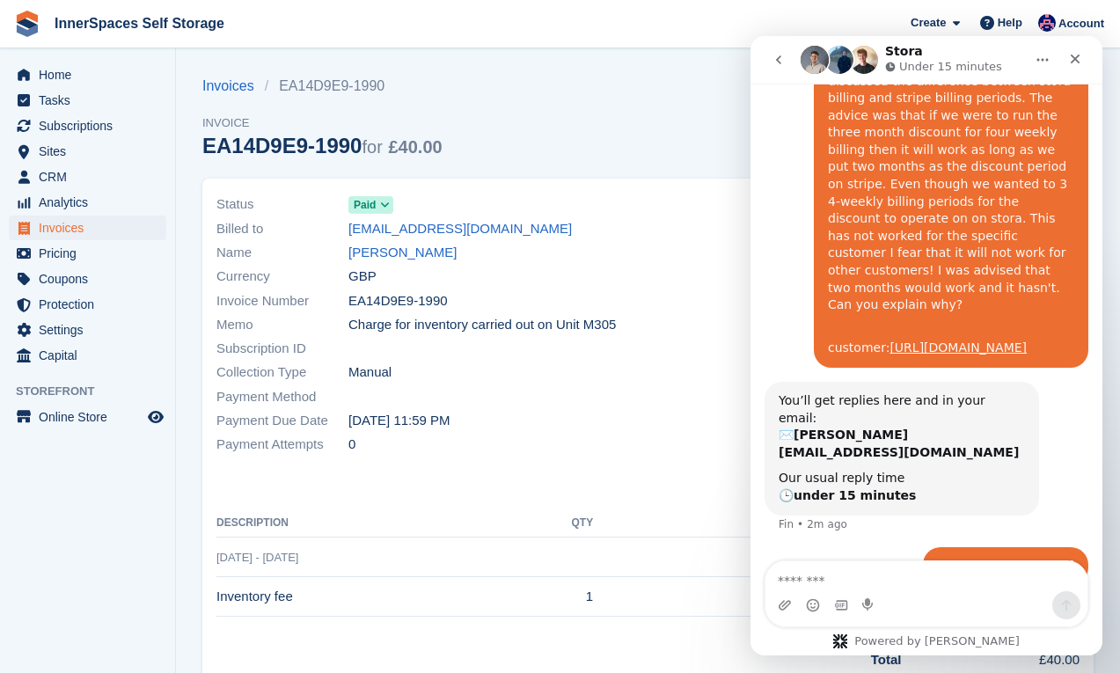
scroll to position [1466, 0]
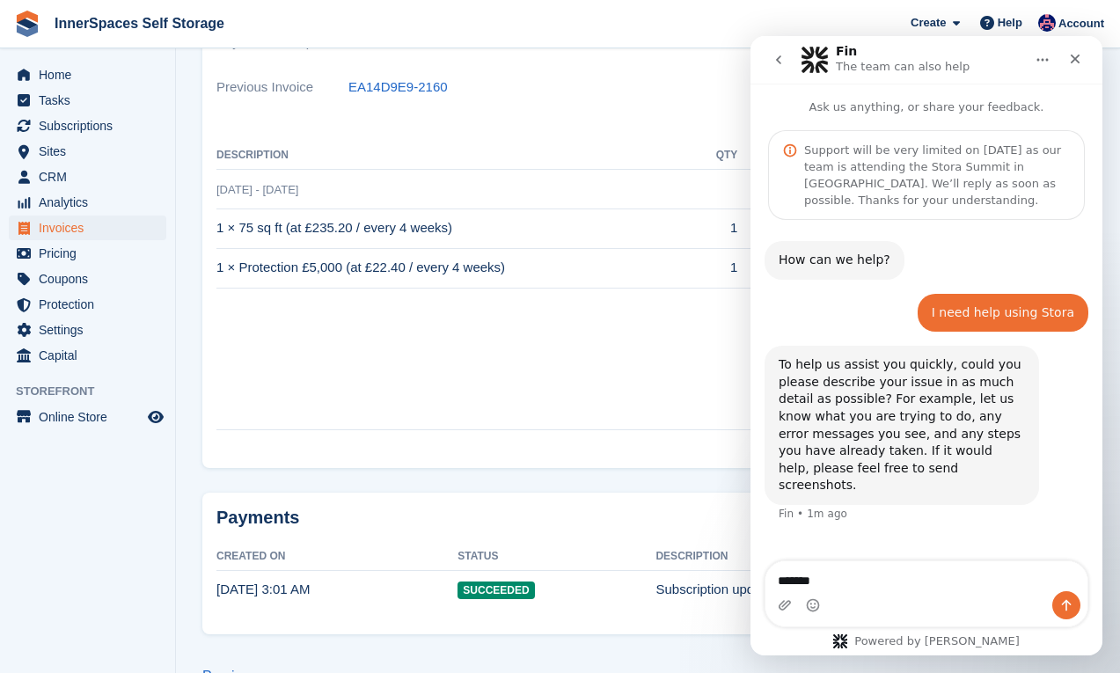
click at [545, 324] on td "Discount" at bounding box center [604, 328] width 776 height 27
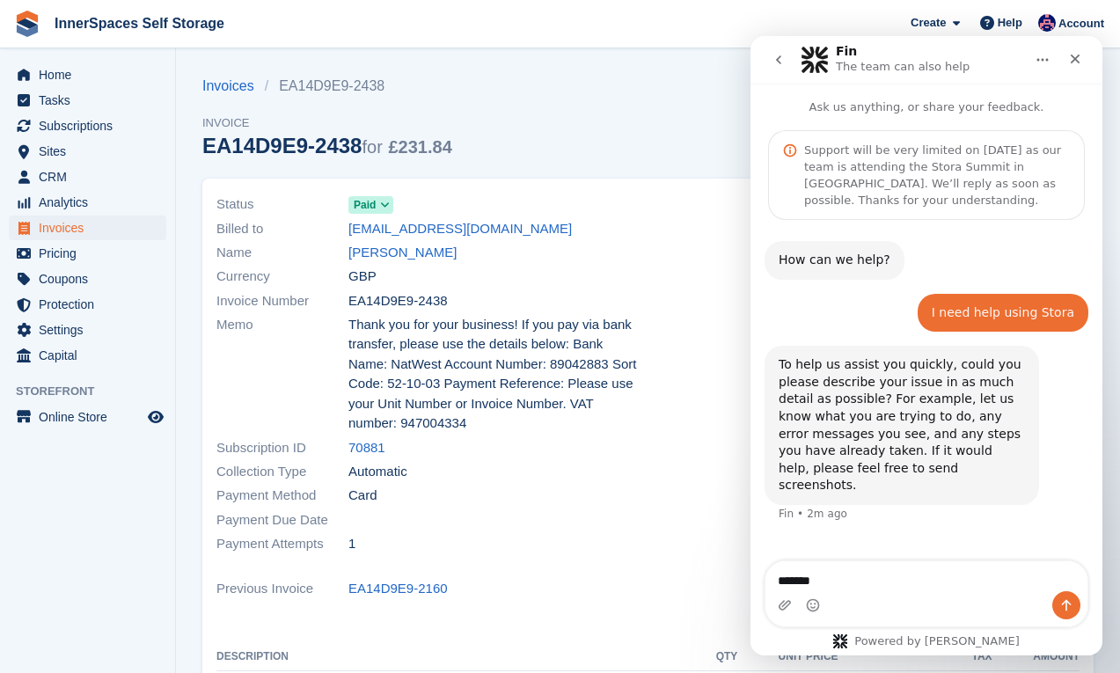
click at [951, 610] on div "Intercom messenger" at bounding box center [926, 605] width 322 height 28
click at [947, 595] on div "Intercom messenger" at bounding box center [926, 605] width 322 height 28
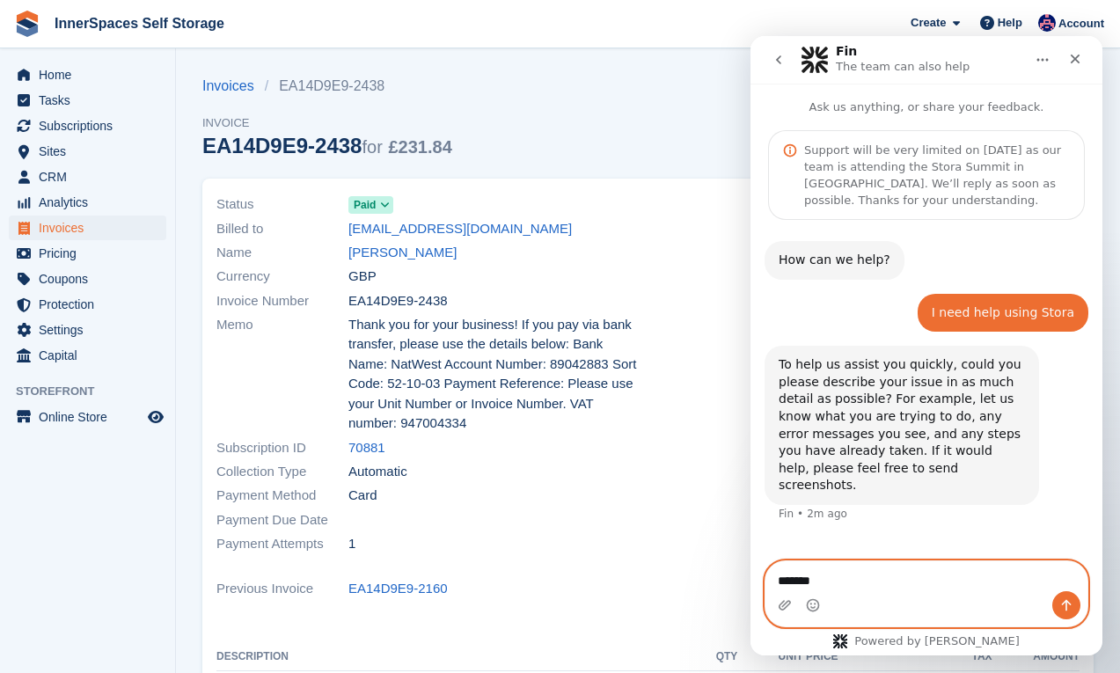
click at [935, 584] on textarea "******" at bounding box center [926, 576] width 322 height 30
type textarea "**********"
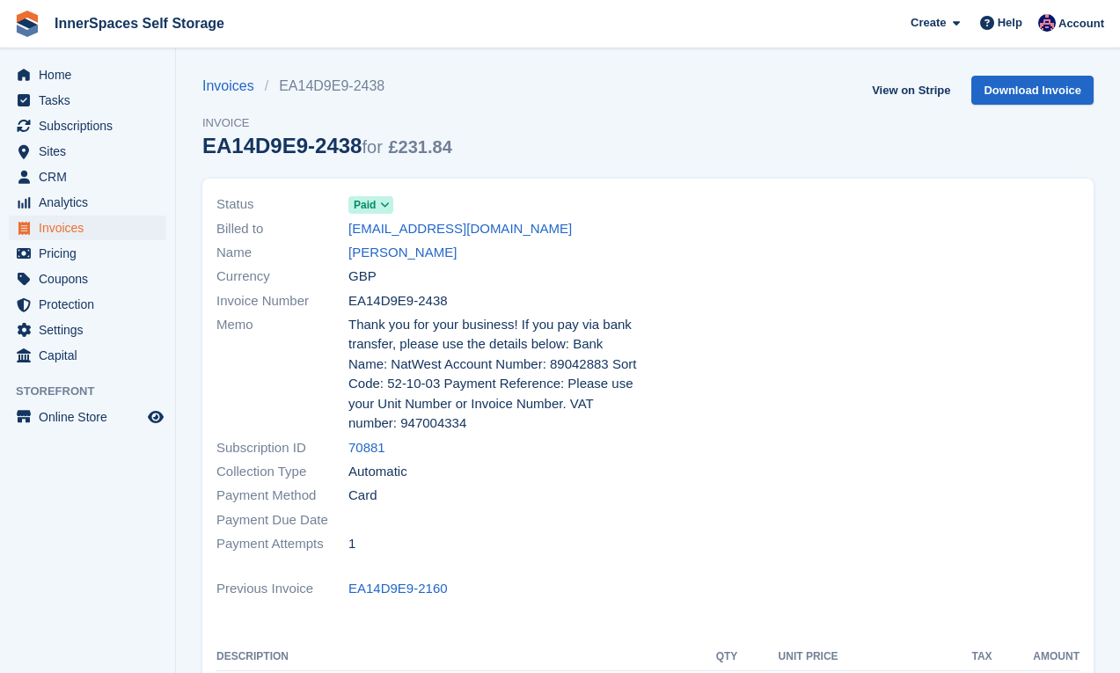
scroll to position [73, 0]
click at [1009, 20] on span "Help" at bounding box center [1010, 23] width 25 height 18
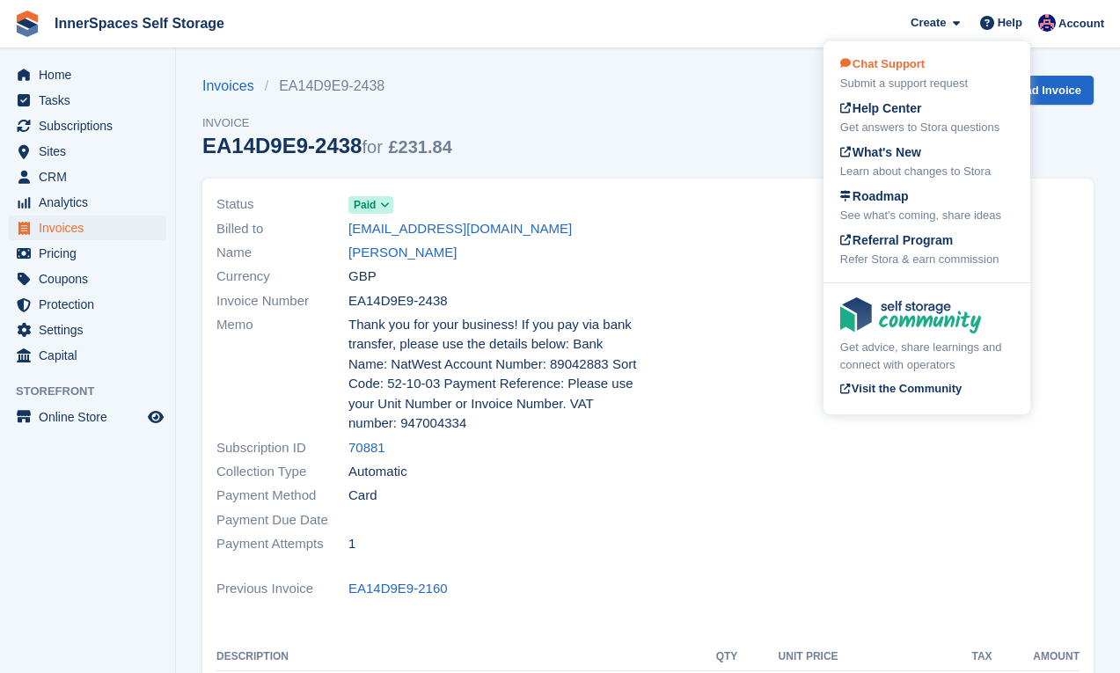
click at [975, 62] on div "Chat Support Submit a support request" at bounding box center [926, 73] width 173 height 37
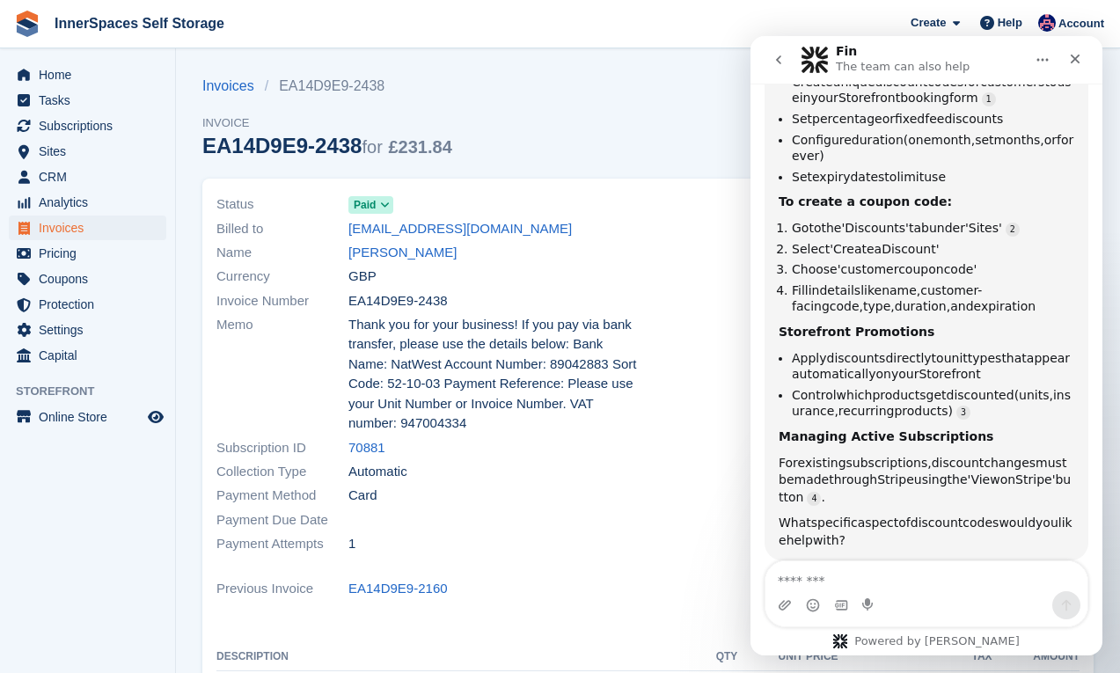
scroll to position [561, 0]
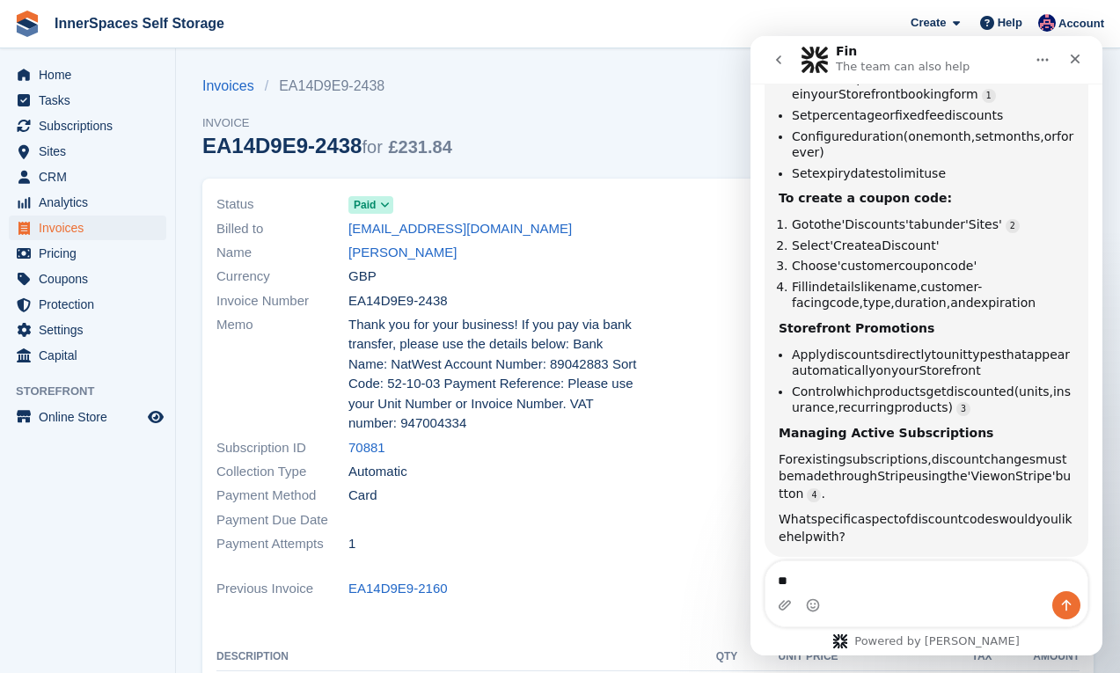
type textarea "*"
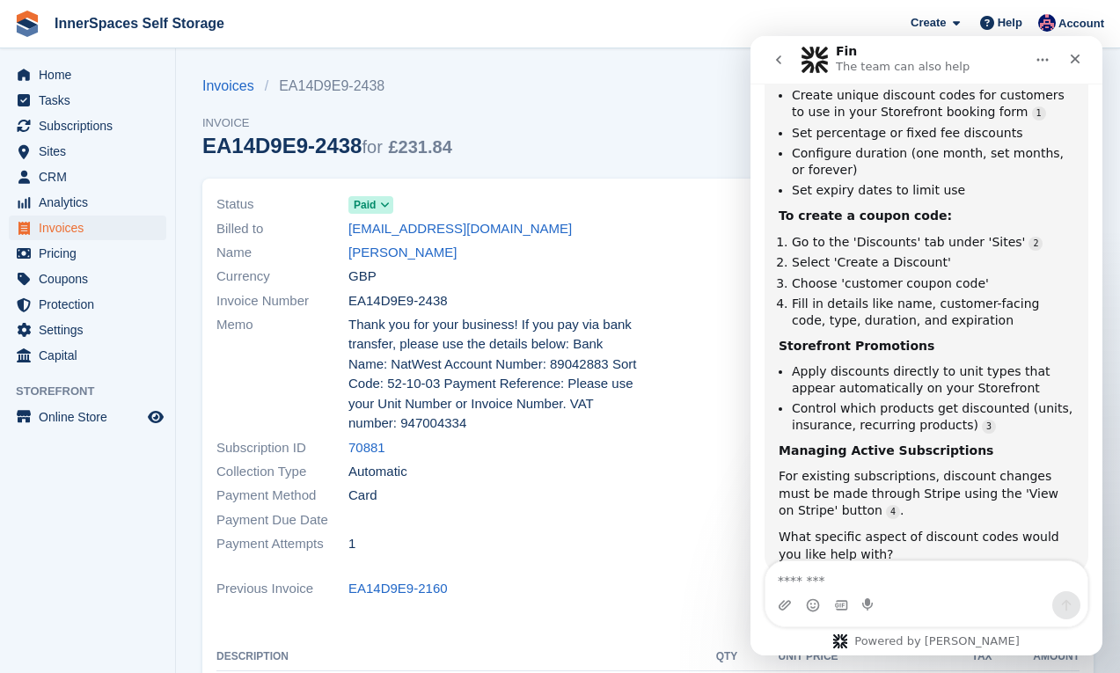
scroll to position [579, 0]
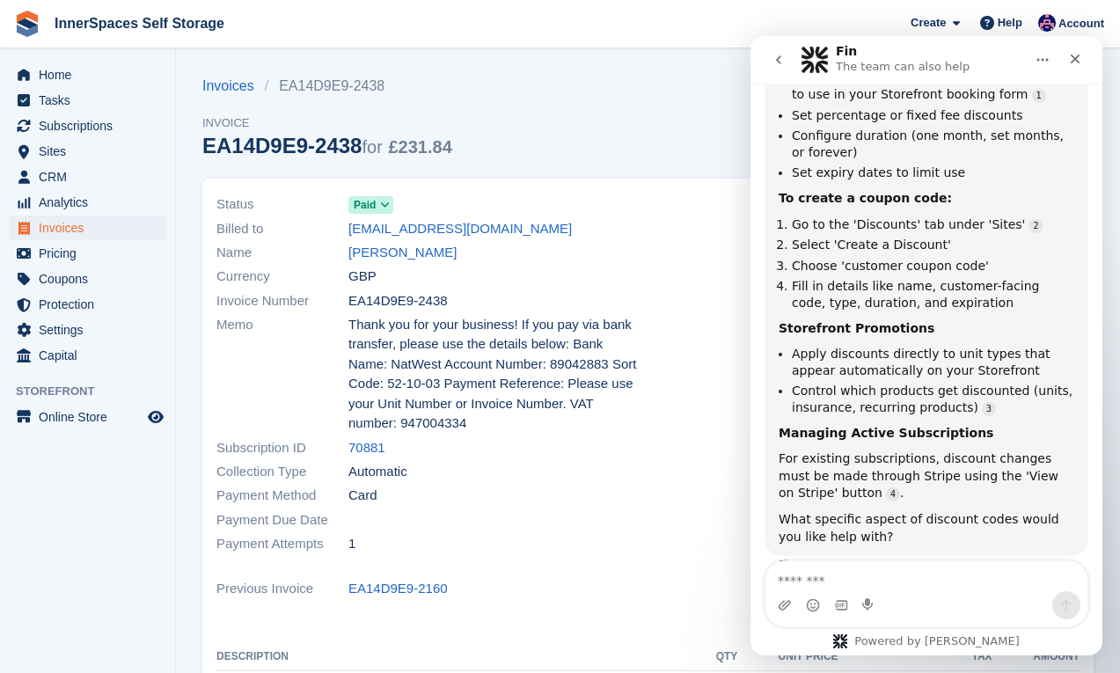
click at [889, 574] on textarea "Message…" at bounding box center [926, 576] width 322 height 30
type textarea "**********"
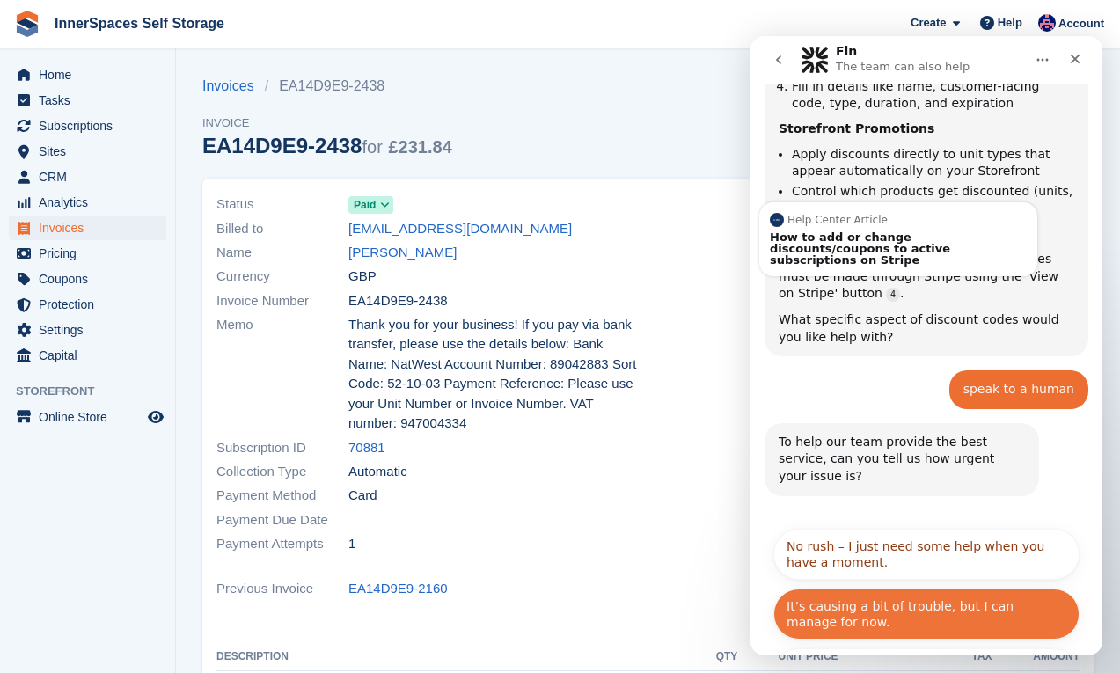
scroll to position [786, 0]
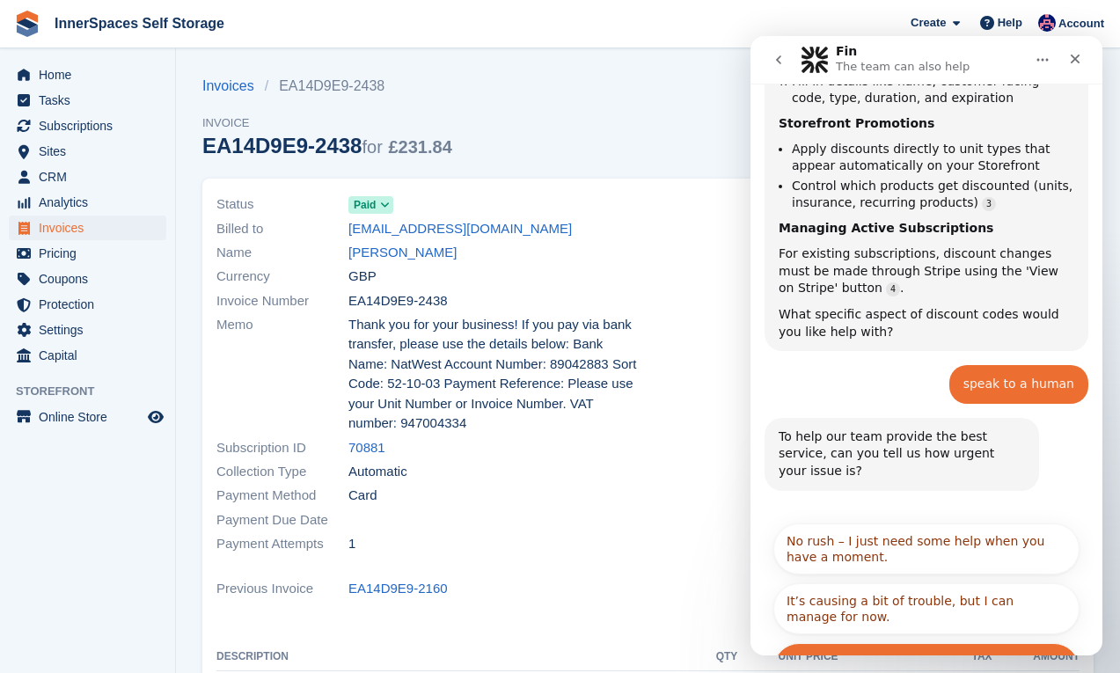
click at [879, 643] on button "It's urgent and stopping me from doing my work." at bounding box center [926, 668] width 306 height 51
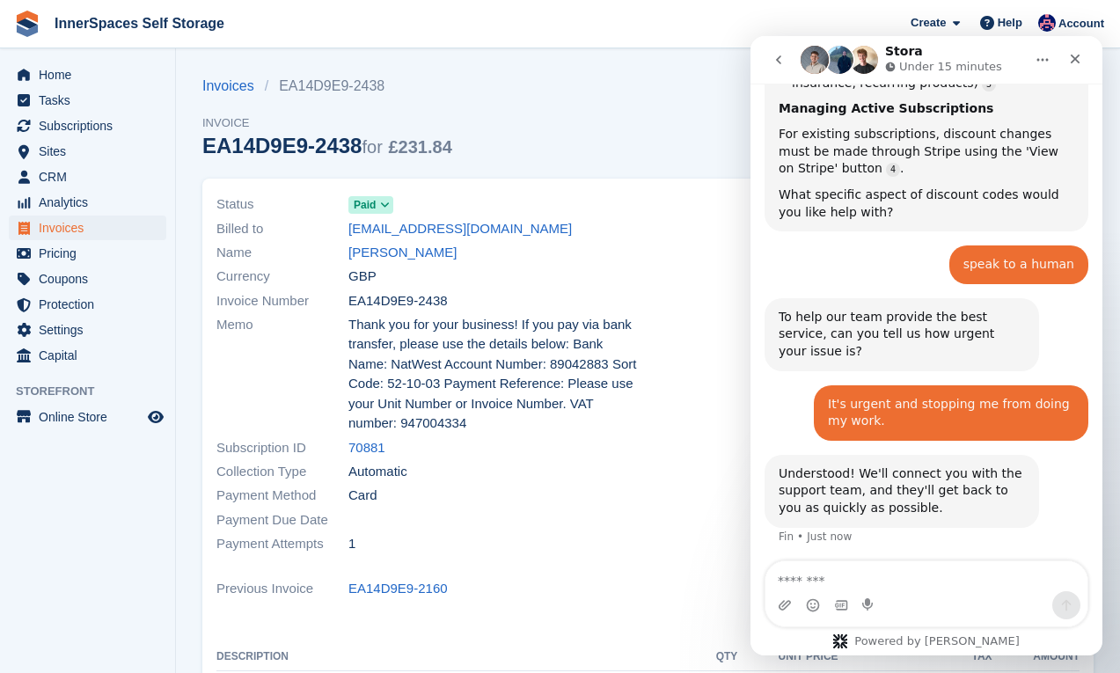
scroll to position [907, 0]
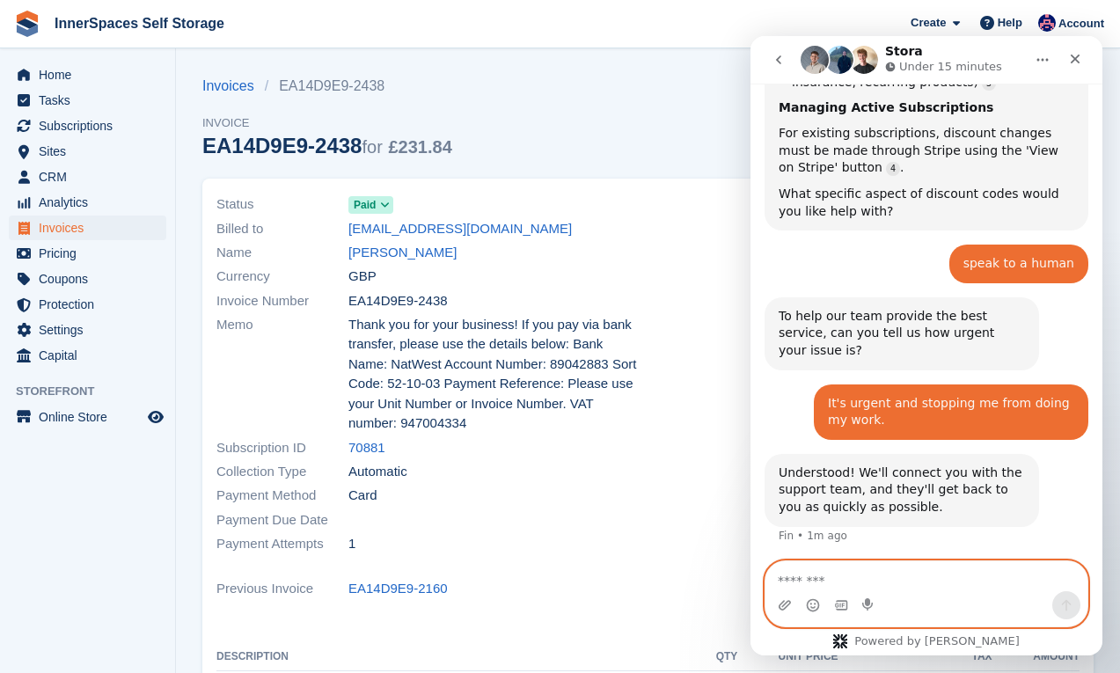
click at [927, 583] on textarea "Message…" at bounding box center [926, 576] width 322 height 30
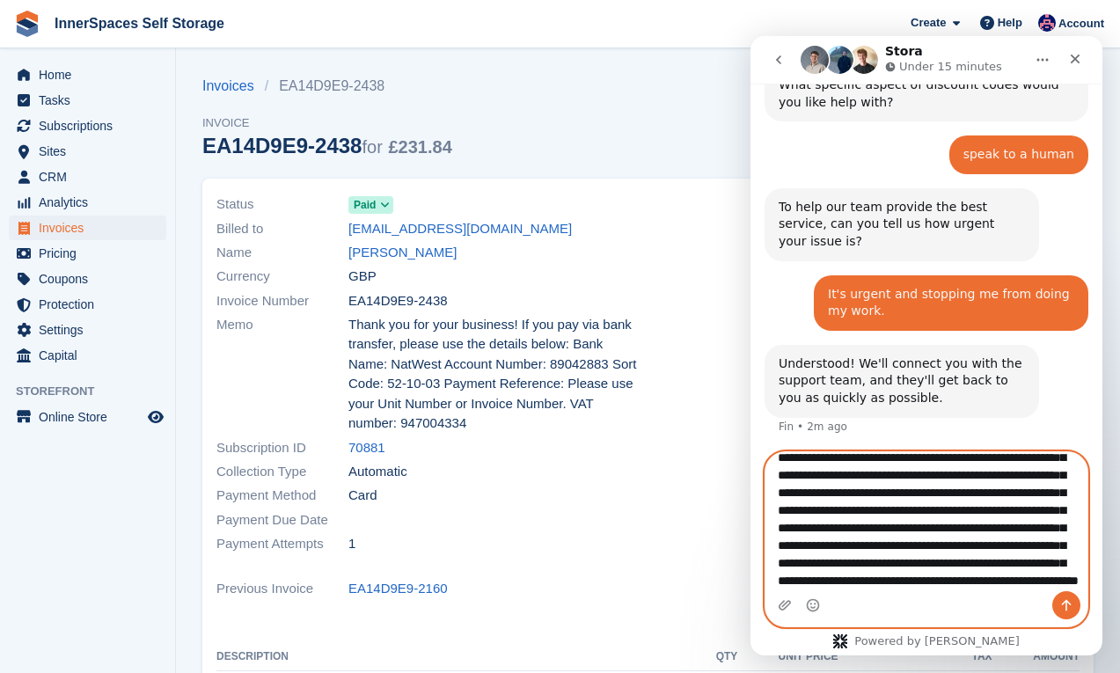
scroll to position [151, 0]
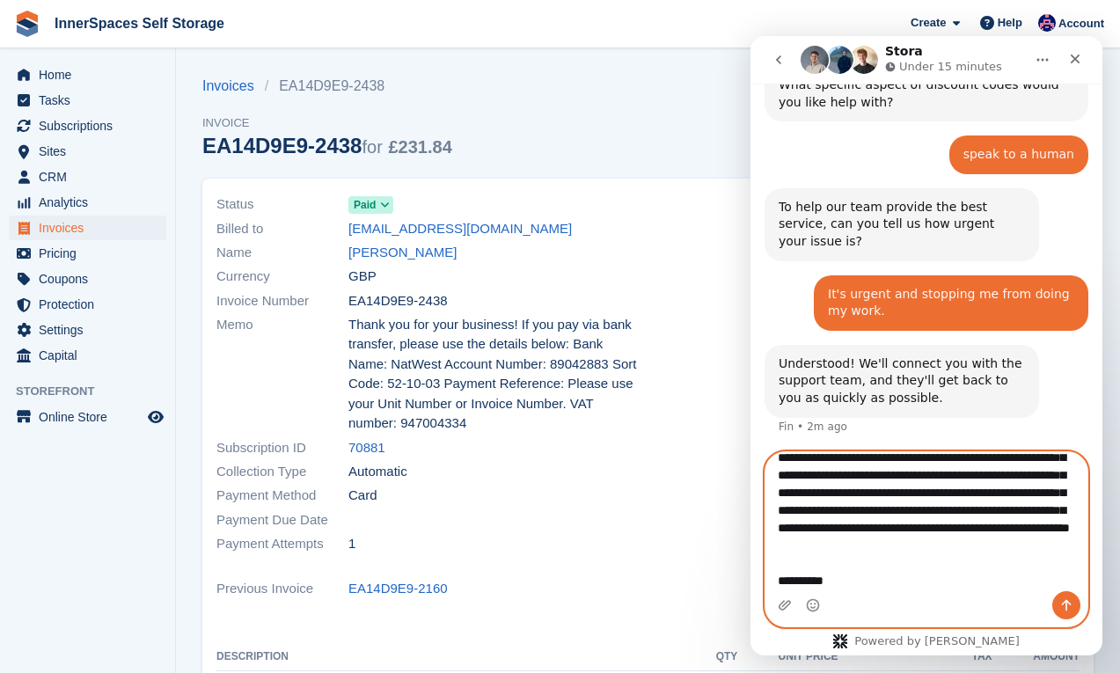
paste textarea "**********"
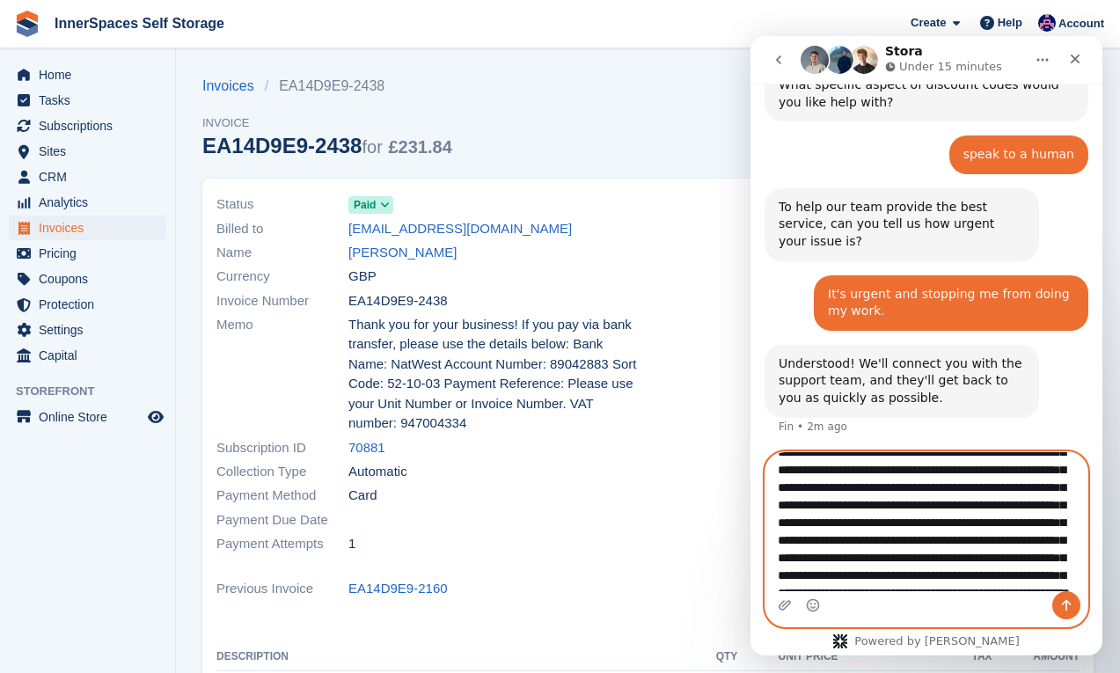
scroll to position [39, 0]
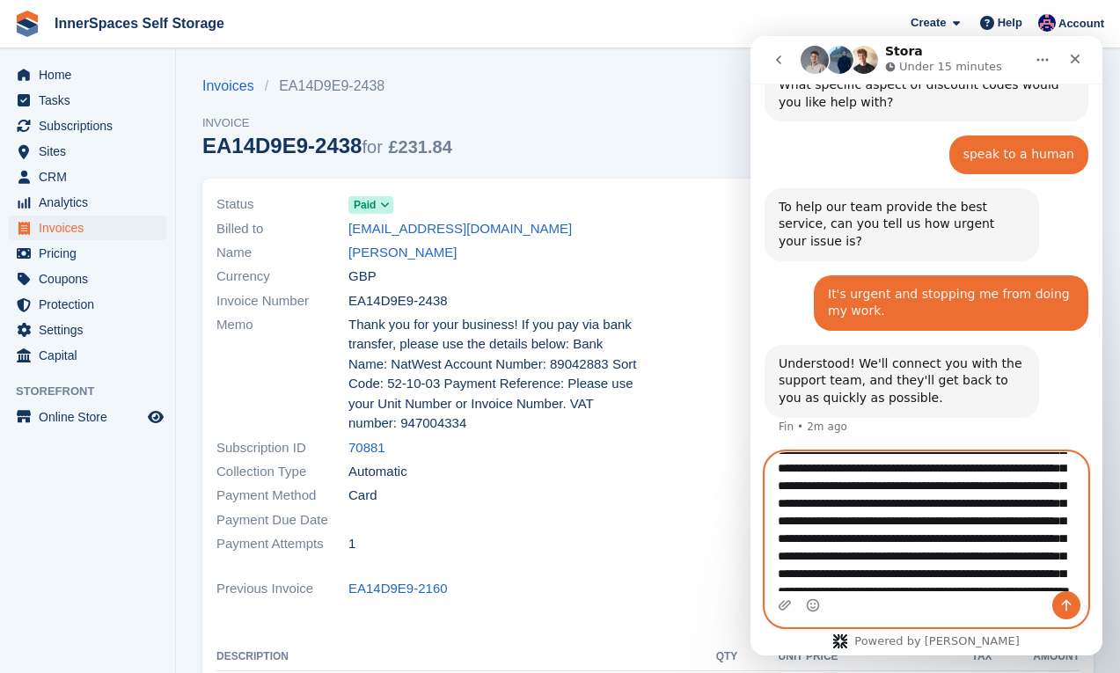
click at [919, 497] on textarea "**********" at bounding box center [926, 521] width 322 height 139
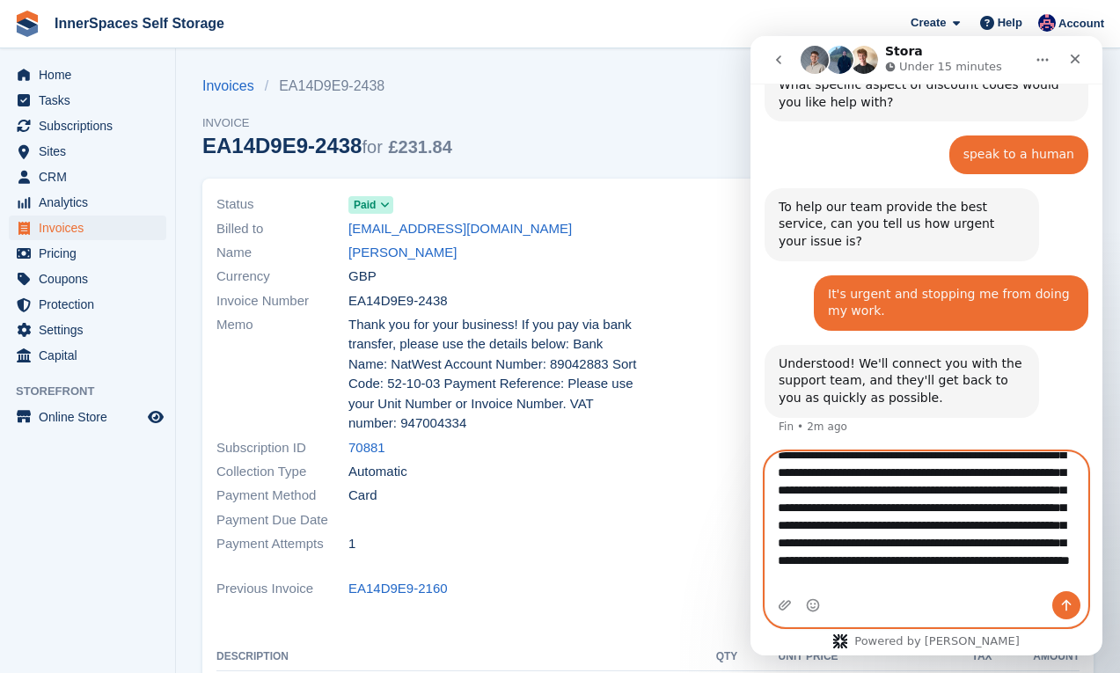
scroll to position [67, 0]
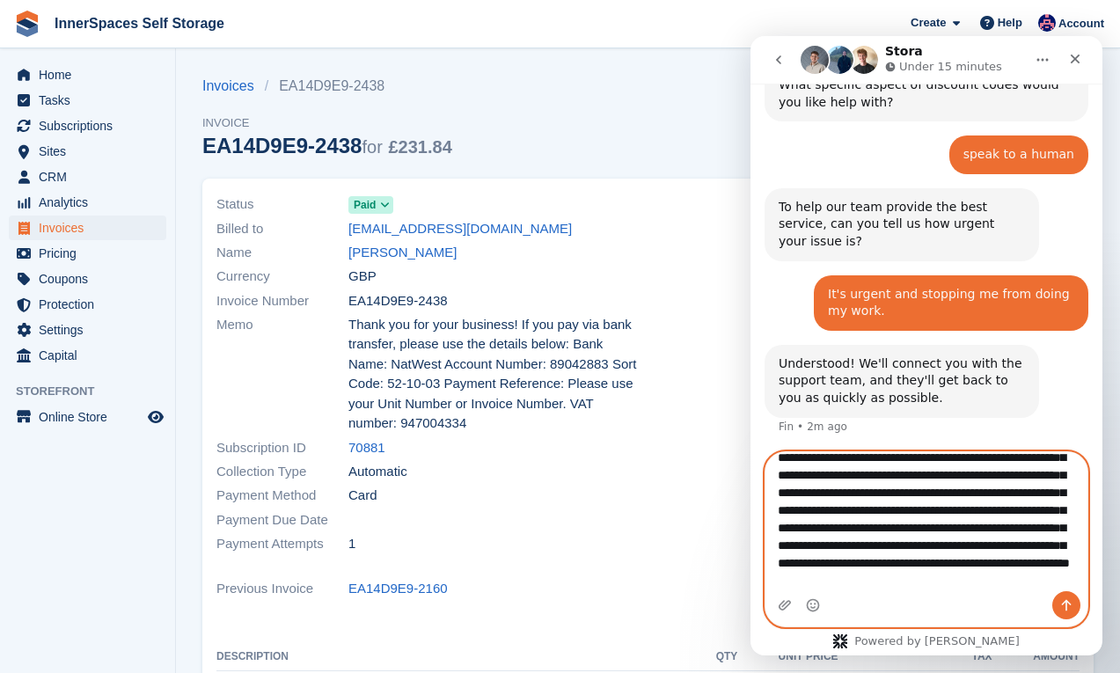
click at [865, 528] on textarea "**********" at bounding box center [926, 521] width 322 height 139
click at [823, 545] on textarea "**********" at bounding box center [926, 521] width 322 height 139
click at [901, 546] on textarea "**********" at bounding box center [926, 521] width 322 height 139
click at [784, 565] on textarea "**********" at bounding box center [926, 521] width 322 height 139
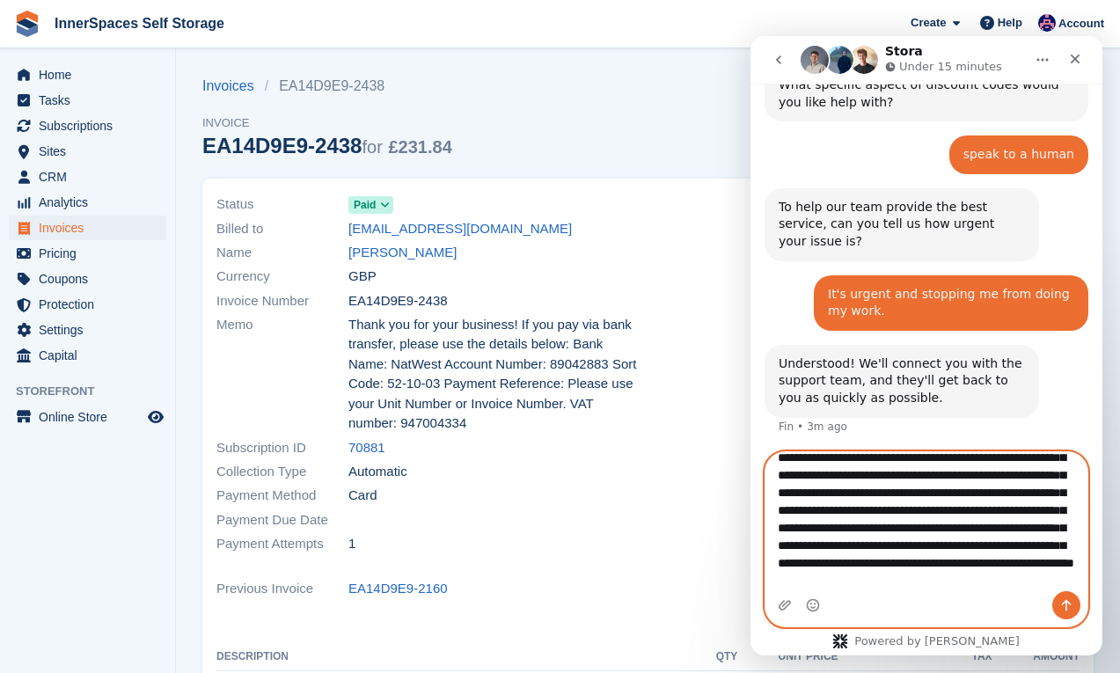
click at [830, 565] on textarea "**********" at bounding box center [926, 521] width 322 height 139
click at [929, 563] on textarea "**********" at bounding box center [926, 521] width 322 height 139
type textarea "**********"
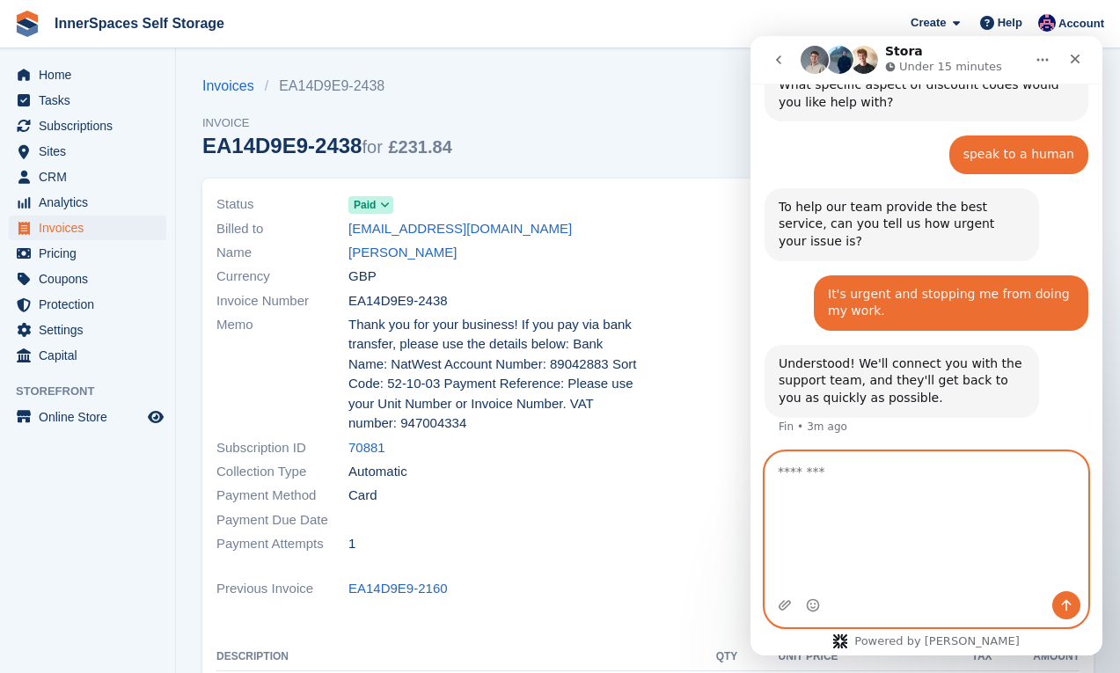
scroll to position [1296, 0]
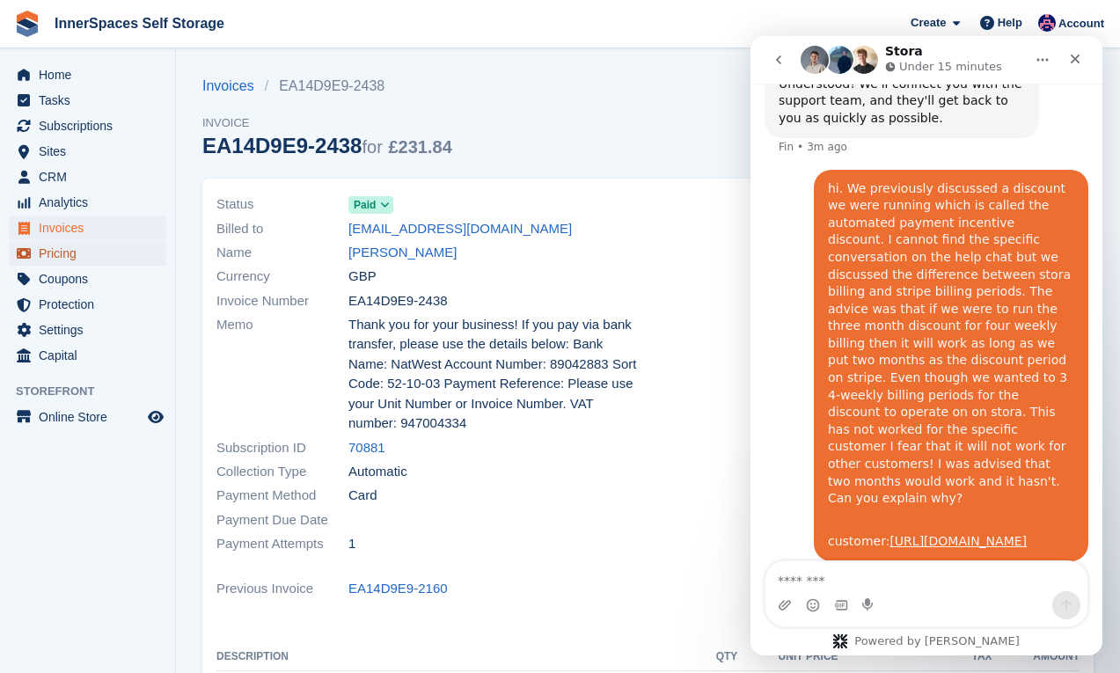
click at [68, 258] on span "Pricing" at bounding box center [92, 253] width 106 height 25
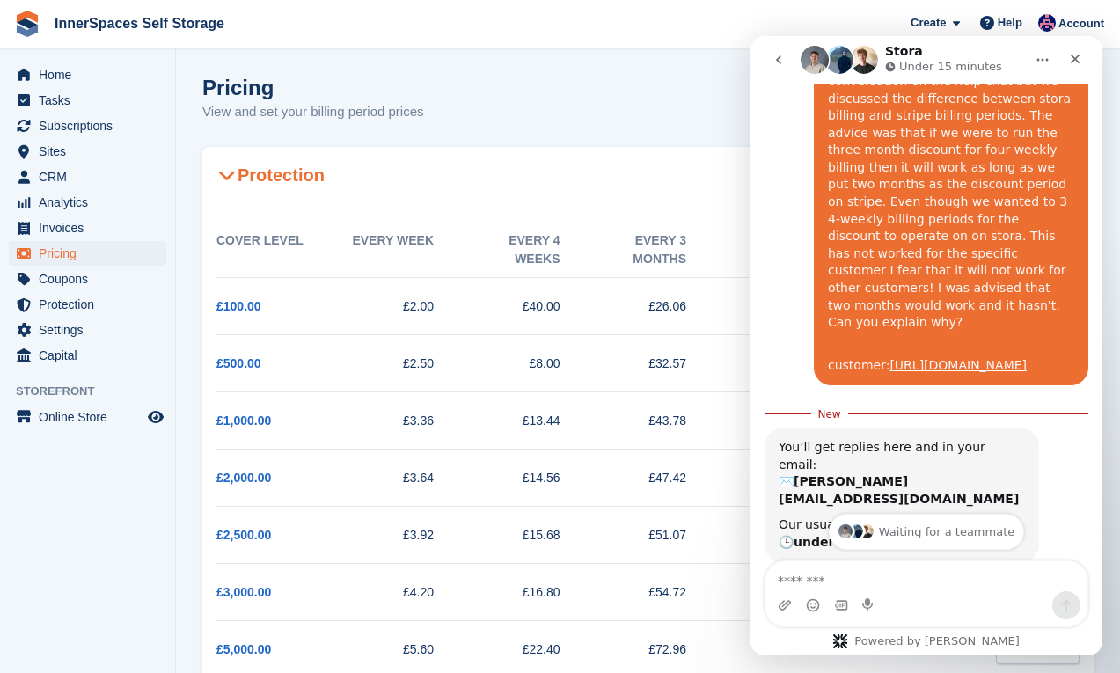
scroll to position [1454, 0]
click at [67, 273] on span "Coupons" at bounding box center [92, 279] width 106 height 25
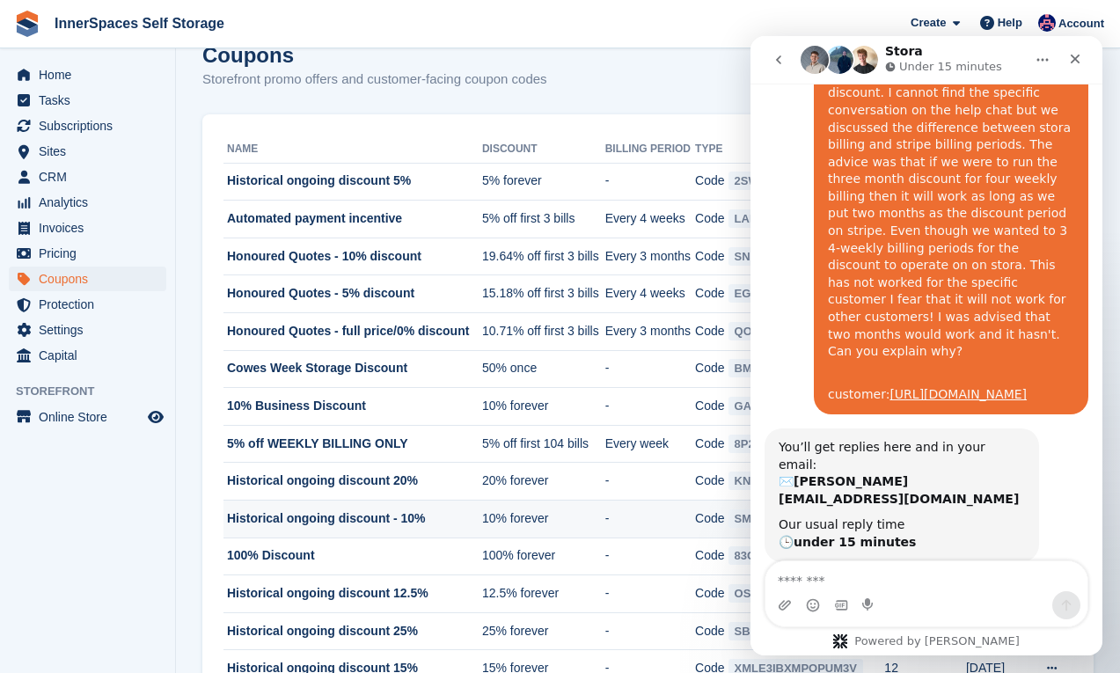
scroll to position [31, 0]
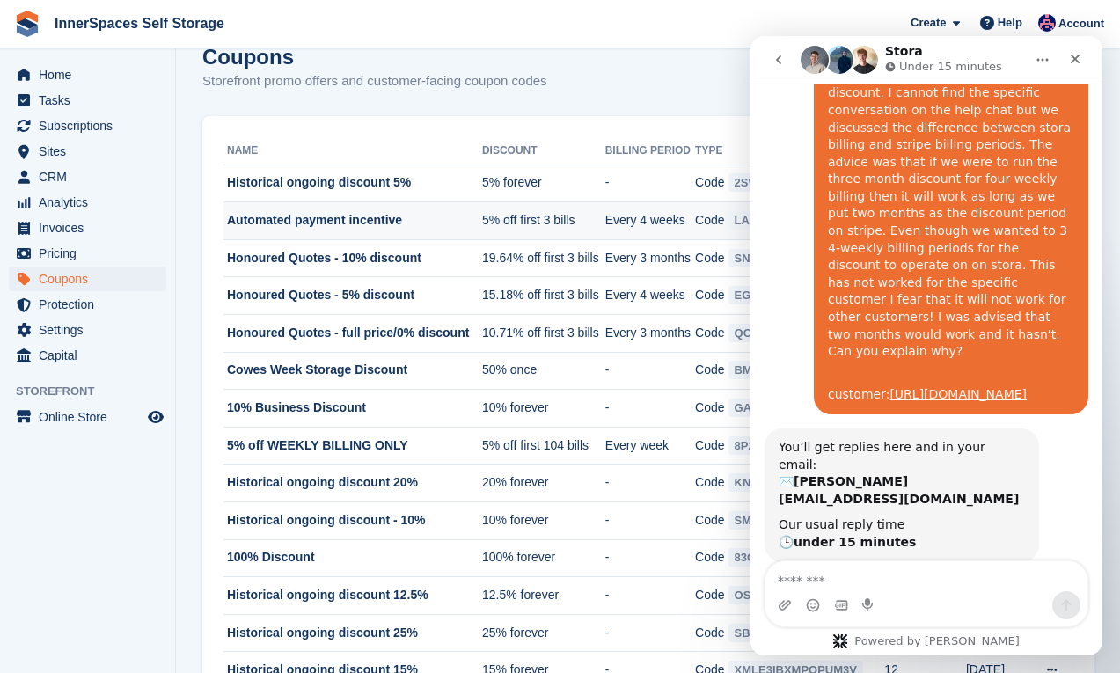
click at [312, 215] on td "Automated payment incentive" at bounding box center [352, 221] width 259 height 38
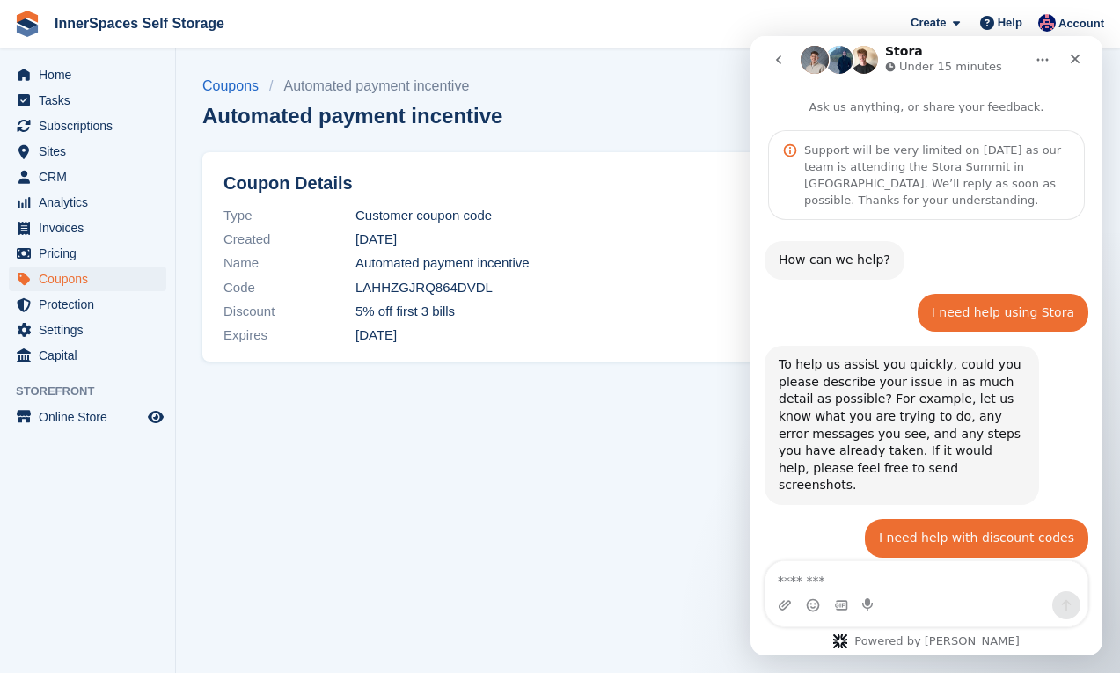
scroll to position [1425, 0]
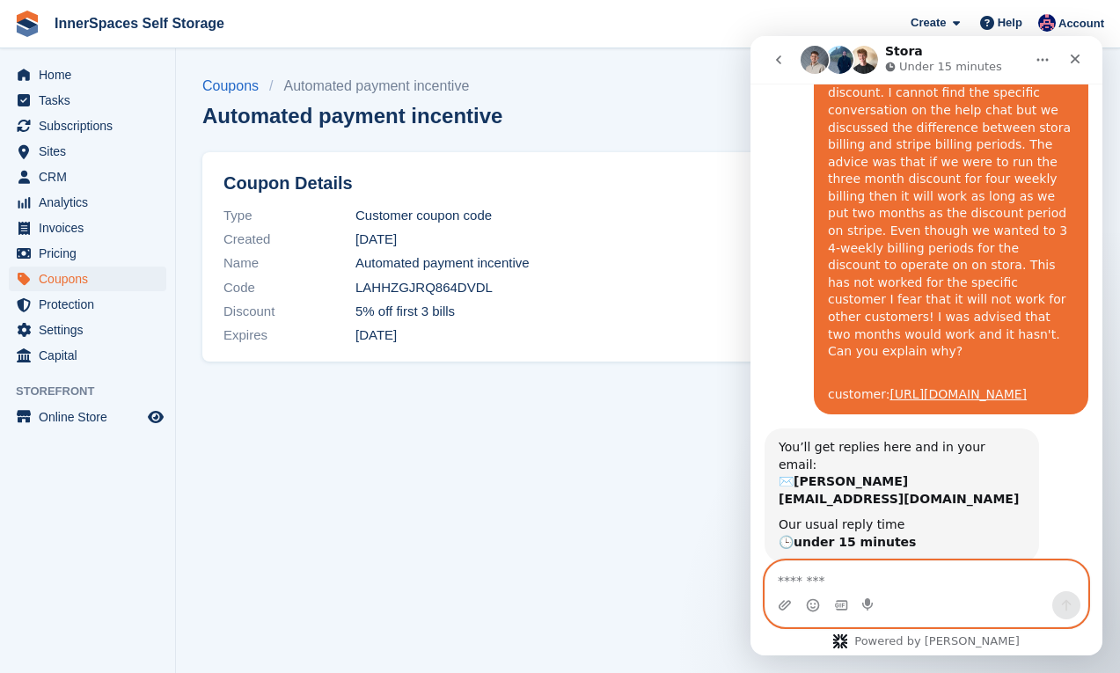
click at [810, 568] on textarea "Message…" at bounding box center [926, 576] width 322 height 30
paste textarea "**********"
type textarea "**********"
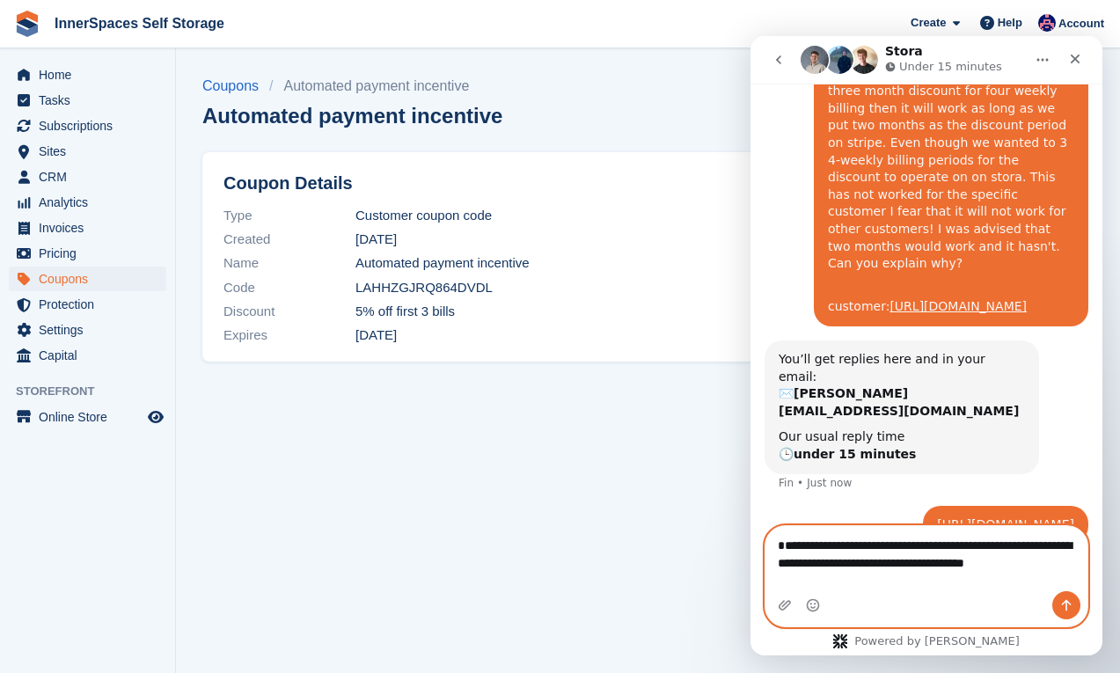
scroll to position [1513, 0]
type textarea "**********"
click at [860, 538] on textarea "**********" at bounding box center [926, 558] width 322 height 65
click at [843, 574] on textarea "**********" at bounding box center [926, 558] width 322 height 65
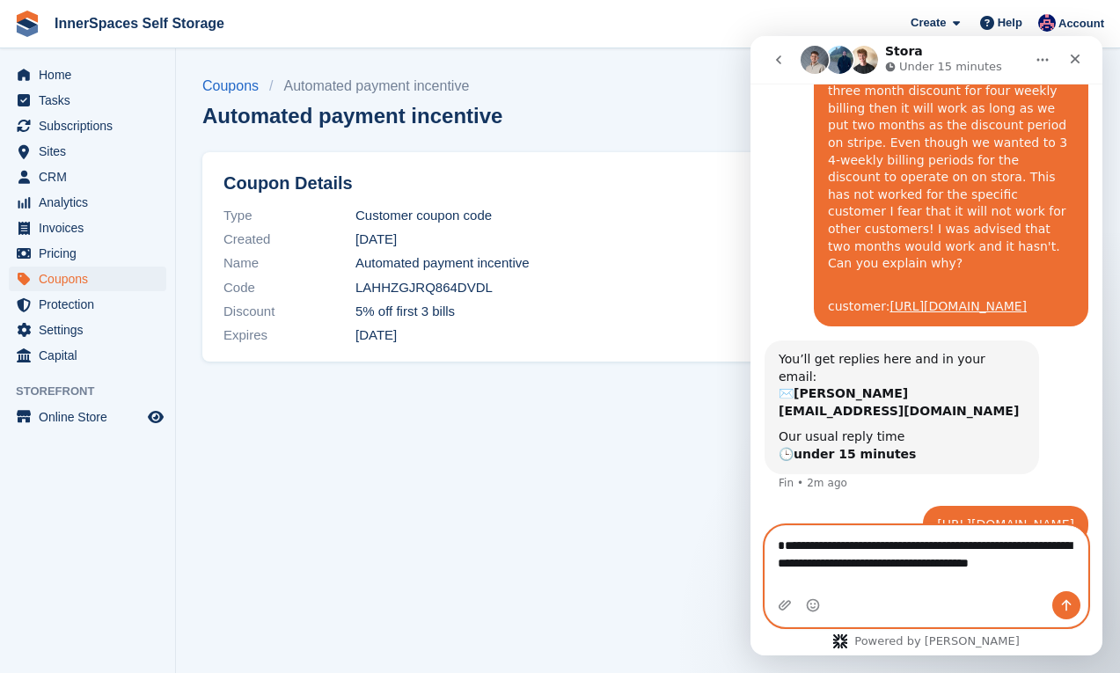
click at [843, 574] on textarea "**********" at bounding box center [926, 558] width 322 height 65
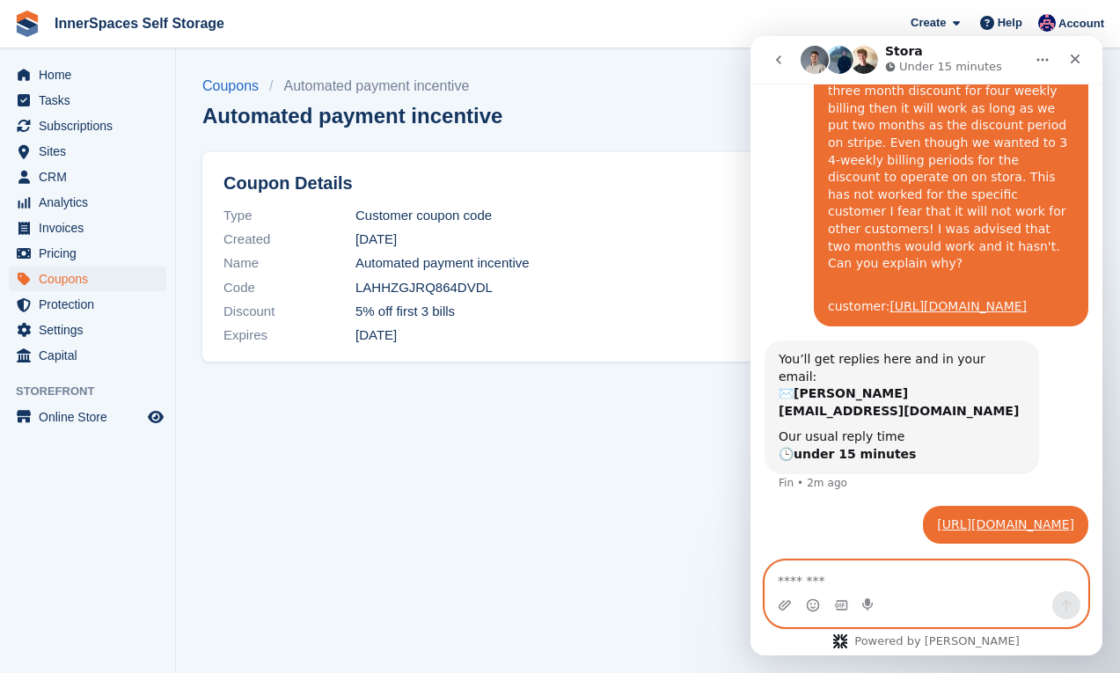
scroll to position [1478, 0]
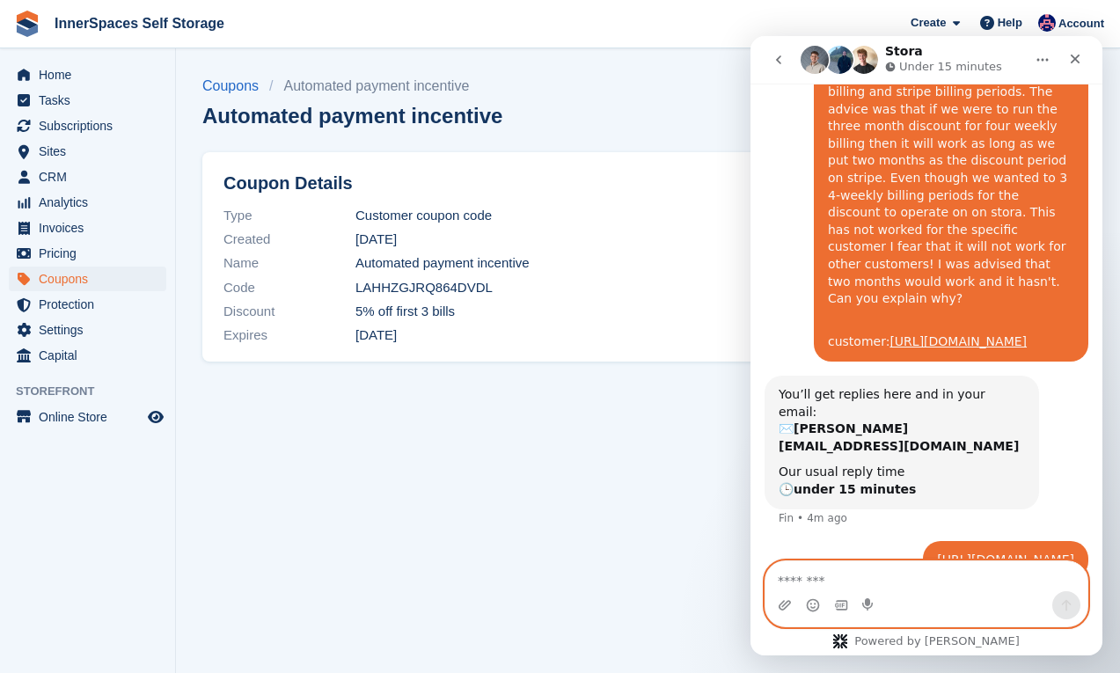
click at [810, 574] on textarea "Message…" at bounding box center [926, 576] width 322 height 30
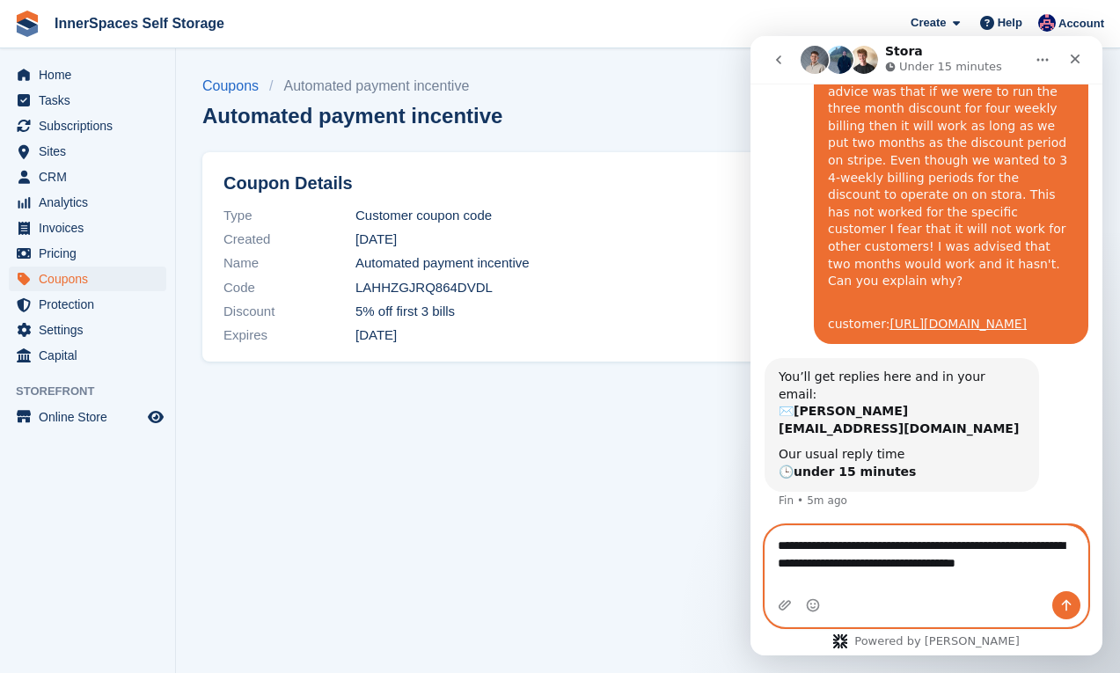
scroll to position [1513, 0]
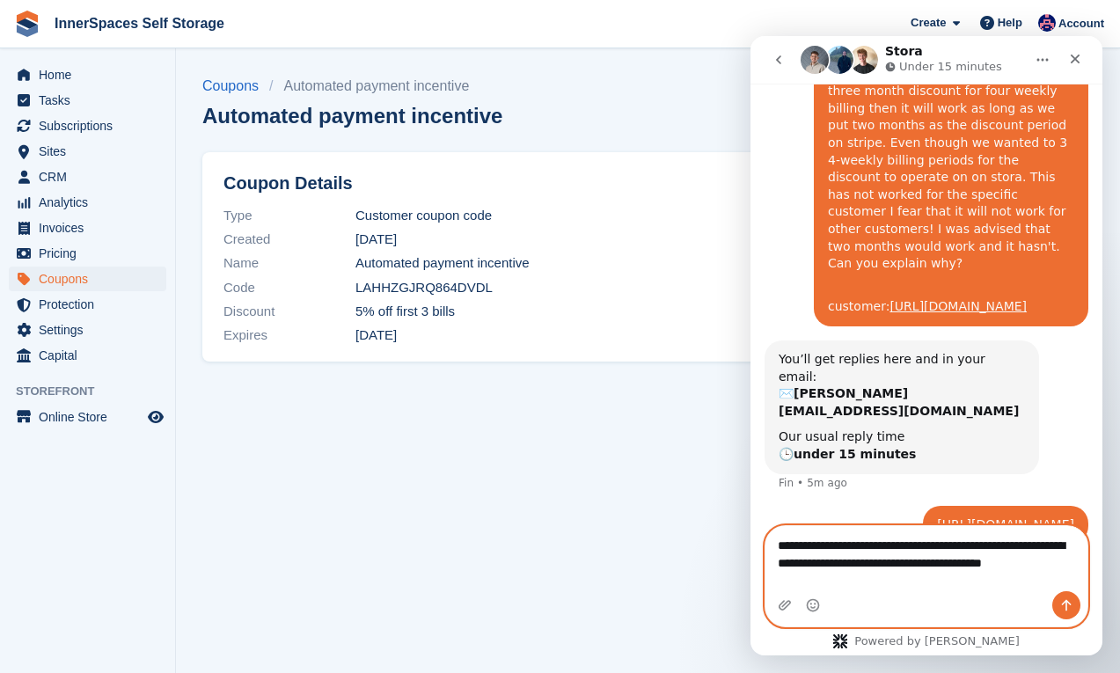
type textarea "**********"
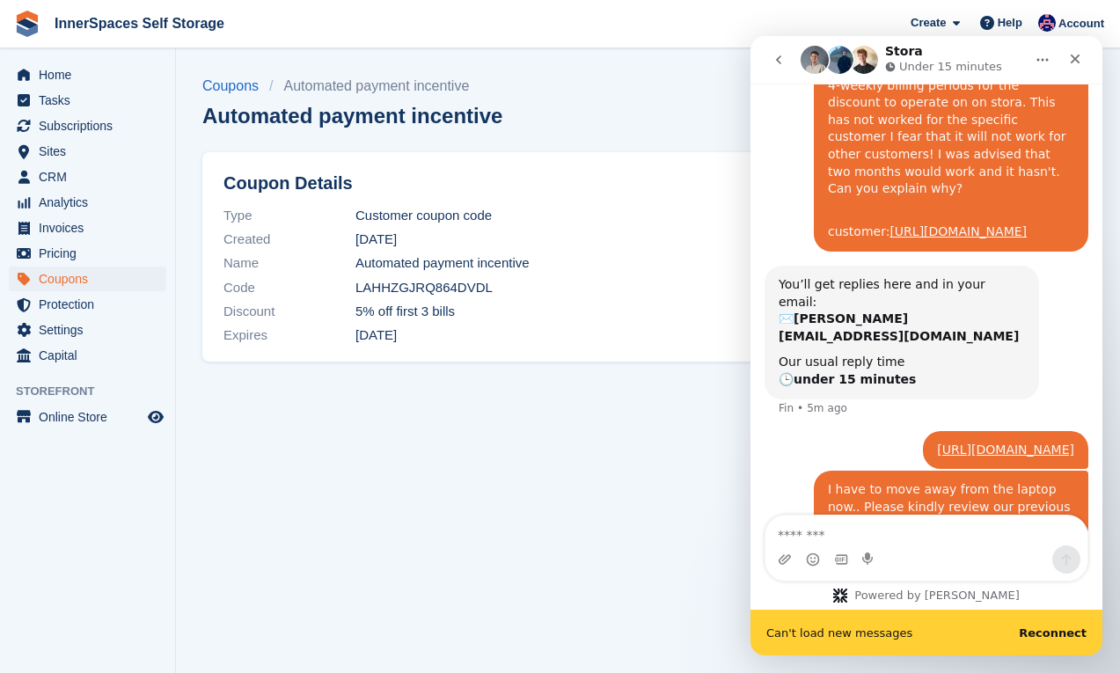
scroll to position [1598, 0]
